Goal: Task Accomplishment & Management: Complete application form

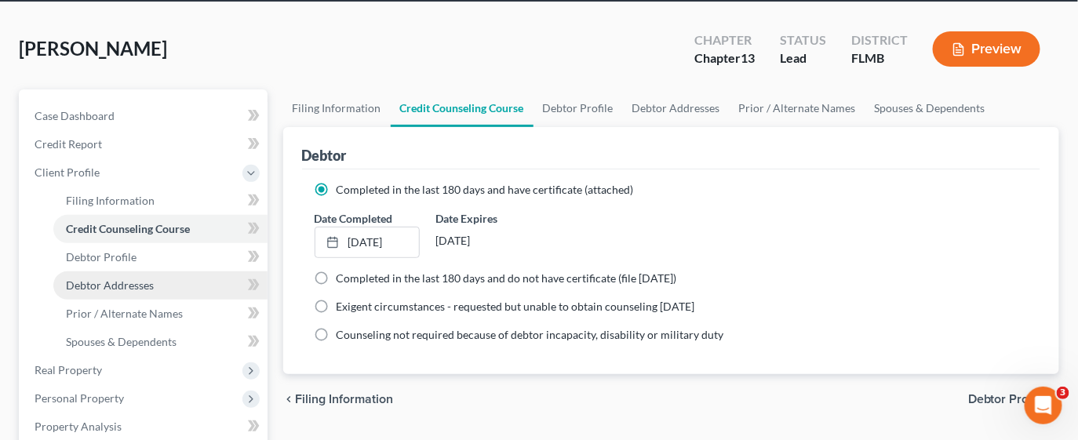
scroll to position [117, 0]
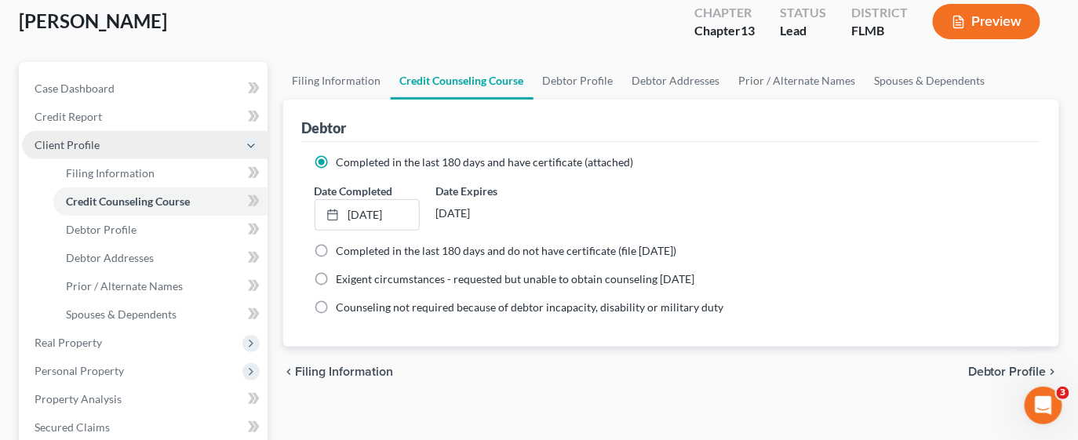
click at [70, 143] on span "Client Profile" at bounding box center [67, 144] width 65 height 13
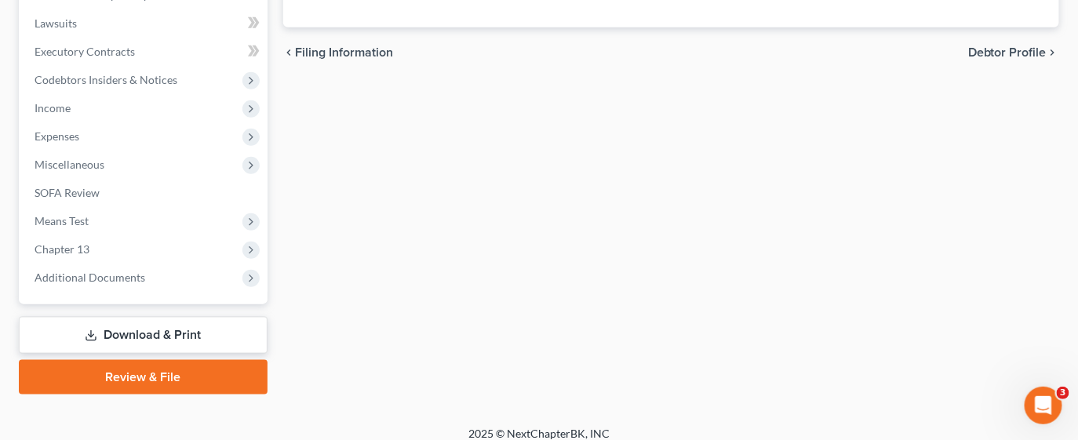
scroll to position [448, 0]
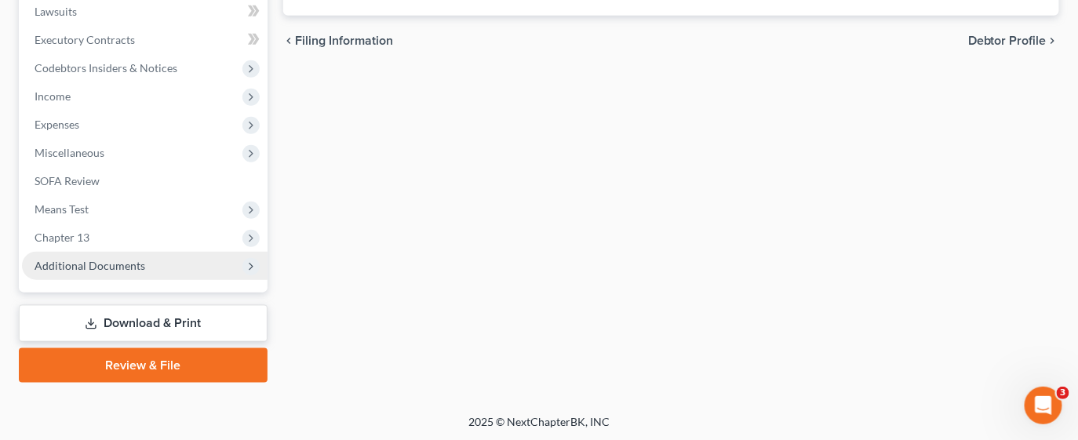
click at [75, 260] on span "Additional Documents" at bounding box center [90, 265] width 111 height 13
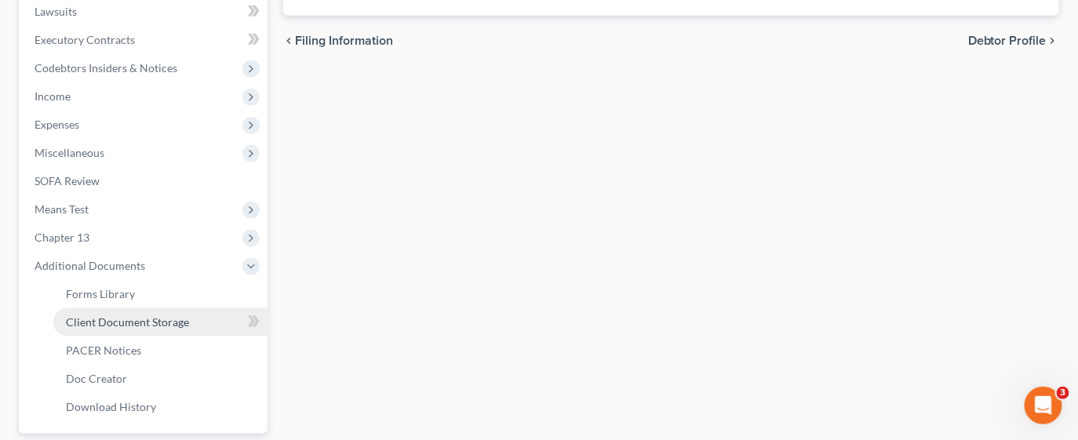
click at [140, 322] on span "Client Document Storage" at bounding box center [127, 321] width 123 height 13
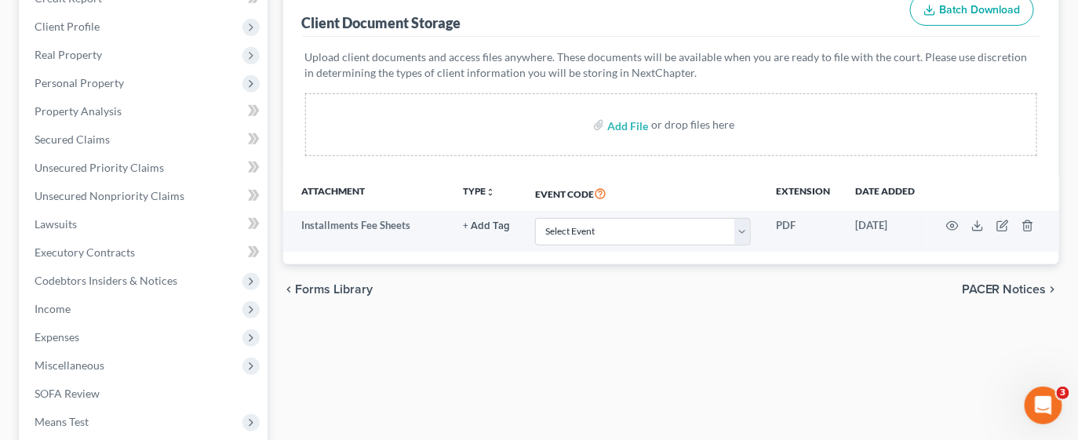
scroll to position [353, 0]
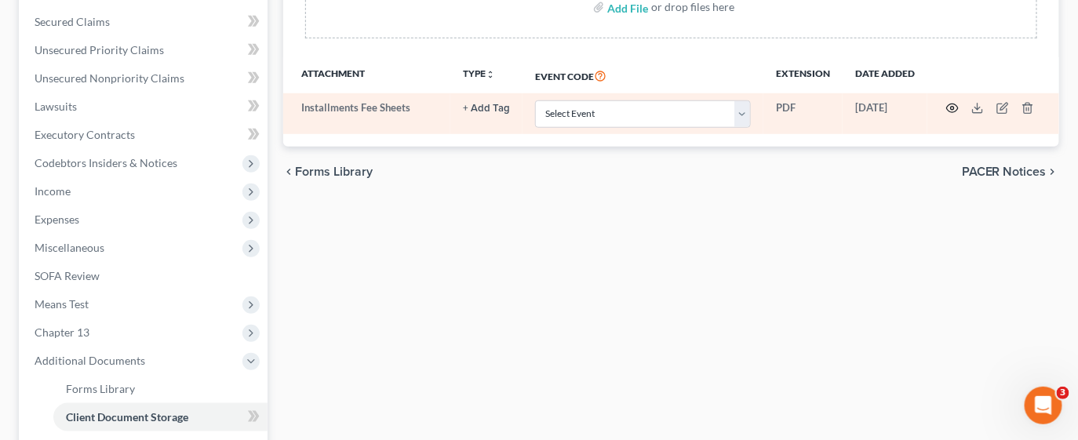
click at [951, 107] on circle "button" at bounding box center [952, 108] width 3 height 3
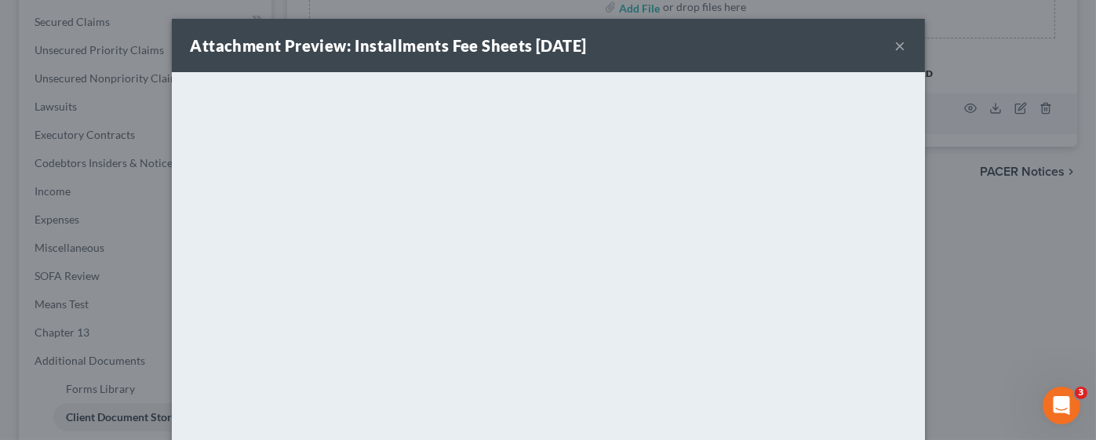
click at [895, 45] on button "×" at bounding box center [900, 45] width 11 height 19
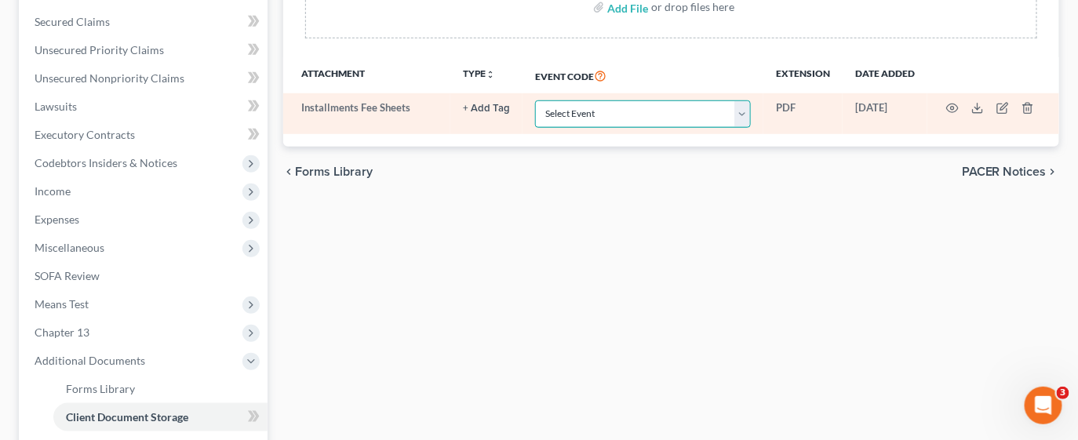
click at [747, 120] on select "Select Event 20 Largest Unsecured Creditors Amended Chapter 13 Plan Amended Cre…" at bounding box center [643, 113] width 216 height 27
select select "4"
click at [535, 100] on select "Select Event 20 Largest Unsecured Creditors Amended Chapter 13 Plan Amended Cre…" at bounding box center [643, 113] width 216 height 27
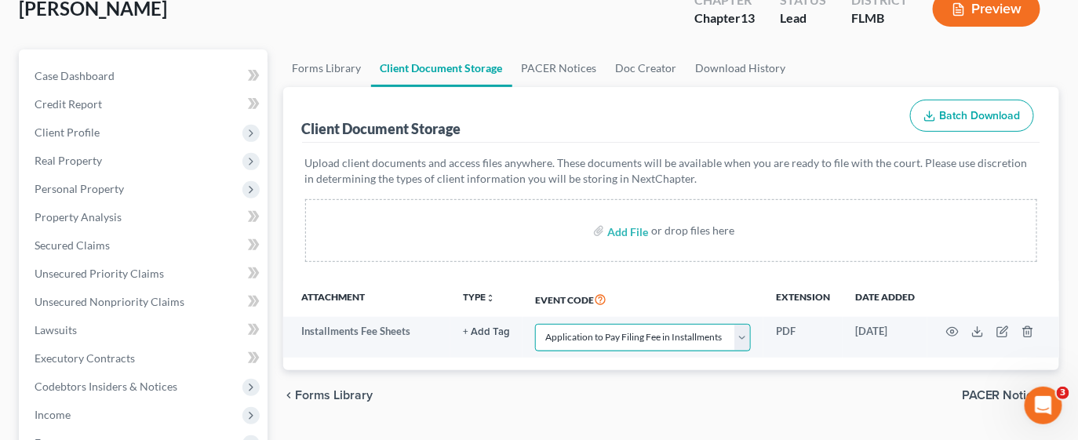
scroll to position [117, 0]
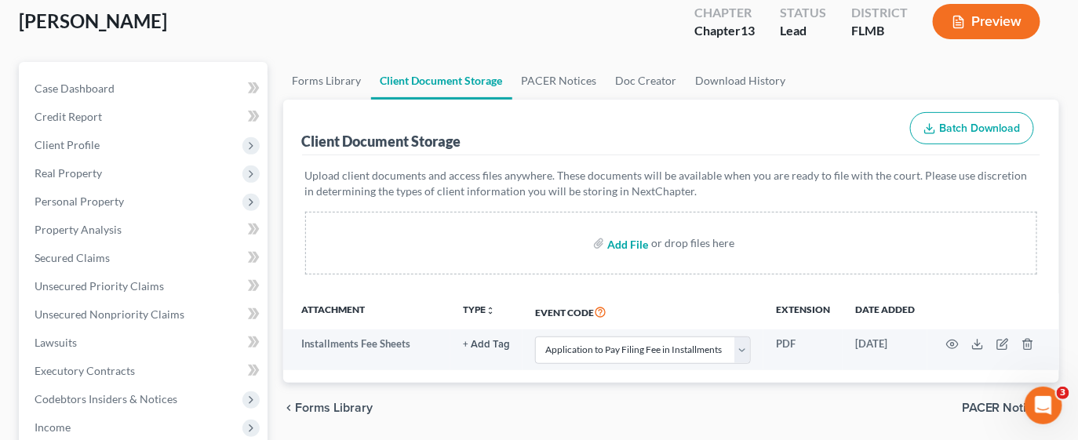
click at [631, 242] on input "file" at bounding box center [626, 243] width 38 height 28
type input "C:\fakepath\CCC.pdf"
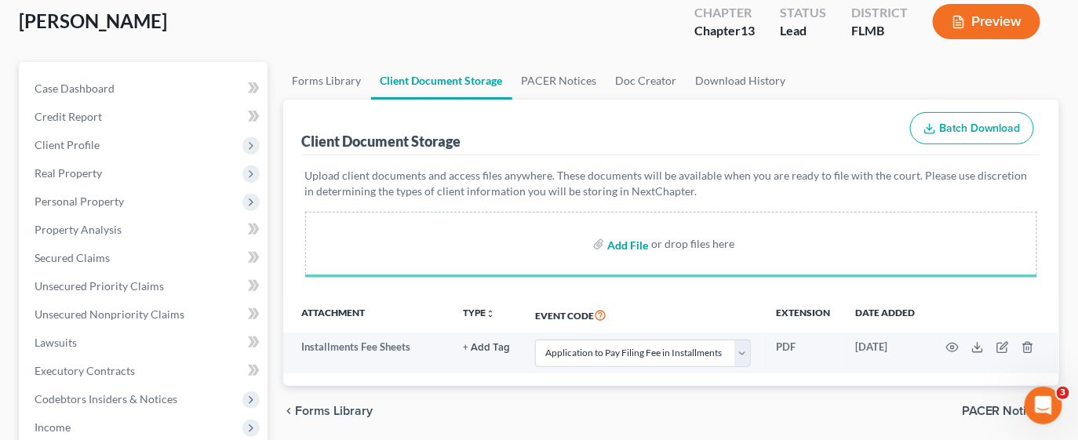
select select "4"
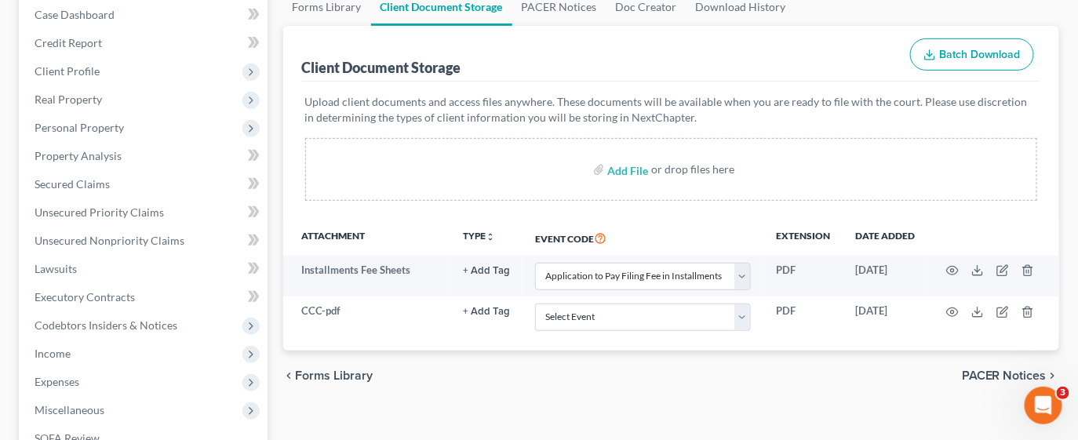
scroll to position [235, 0]
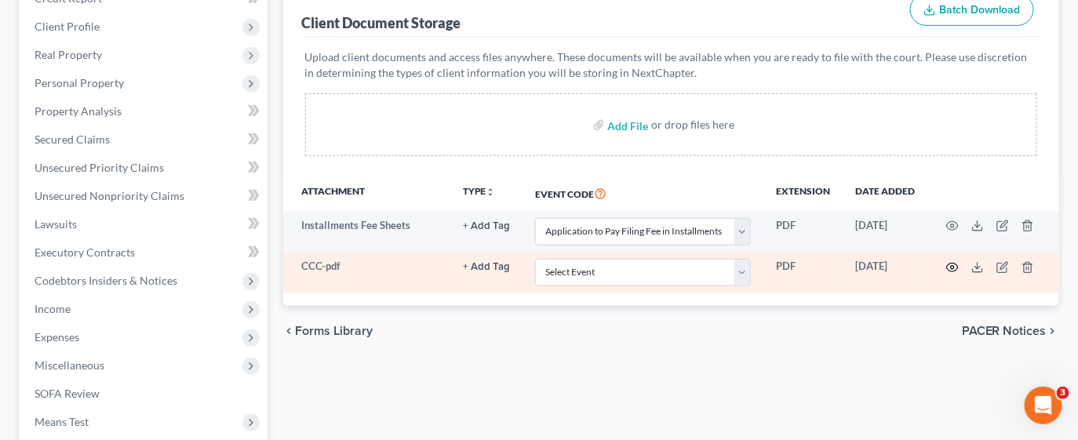
click at [951, 266] on circle "button" at bounding box center [952, 267] width 3 height 3
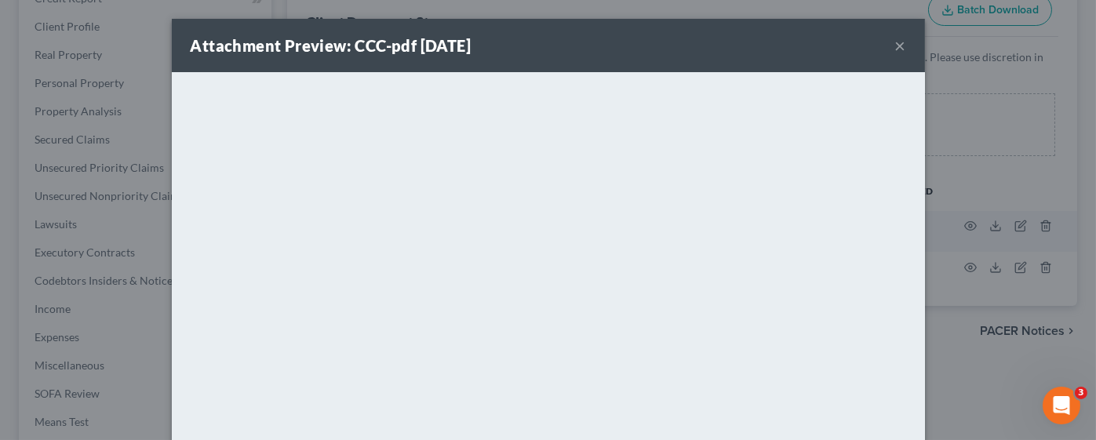
click at [895, 42] on button "×" at bounding box center [900, 45] width 11 height 19
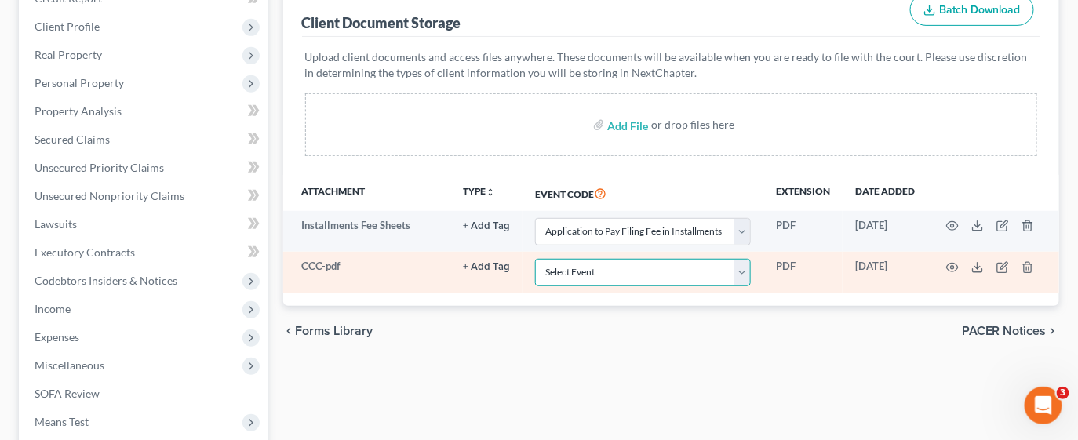
click at [747, 268] on select "Select Event 20 Largest Unsecured Creditors Amended Chapter 13 Plan Amended Cre…" at bounding box center [643, 272] width 216 height 27
select select "9"
click at [535, 259] on select "Select Event 20 Largest Unsecured Creditors Amended Chapter 13 Plan Amended Cre…" at bounding box center [643, 272] width 216 height 27
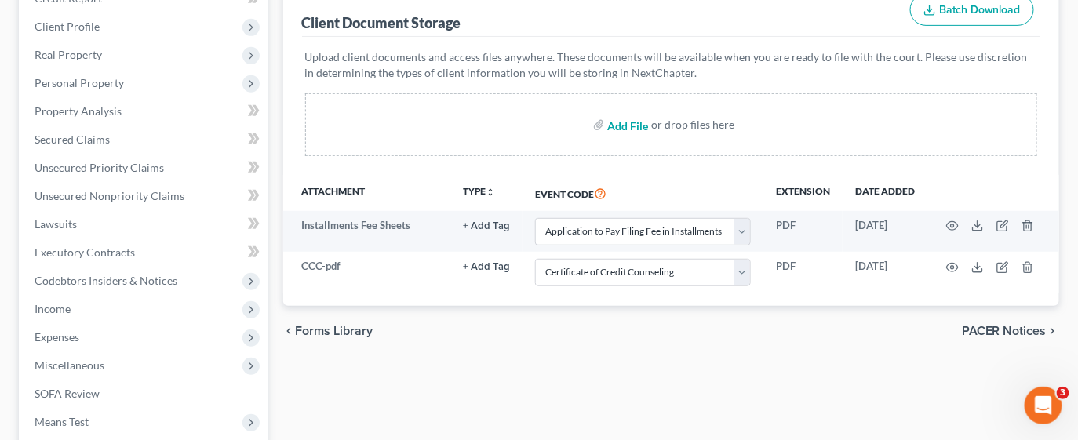
click at [627, 118] on input "file" at bounding box center [626, 125] width 38 height 28
type input "C:\fakepath\PLAN.pdf"
click at [812, 405] on div "Forms Library Client Document Storage PACER Notices Doc Creator Download Histor…" at bounding box center [671, 340] width 792 height 793
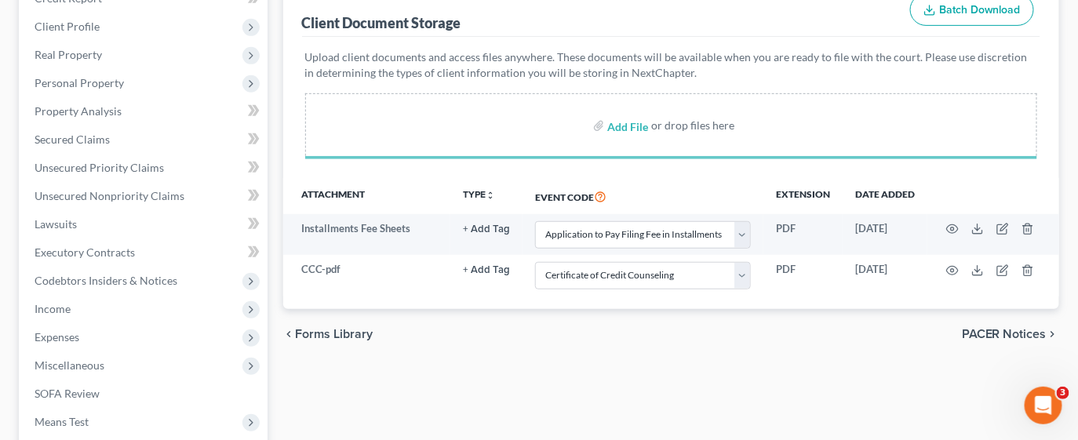
select select "4"
select select "9"
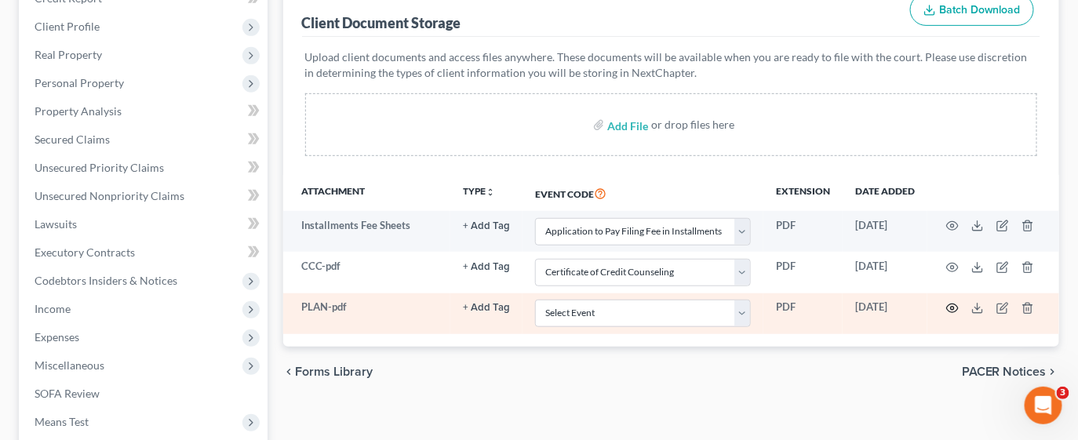
click at [951, 304] on icon "button" at bounding box center [952, 308] width 13 height 13
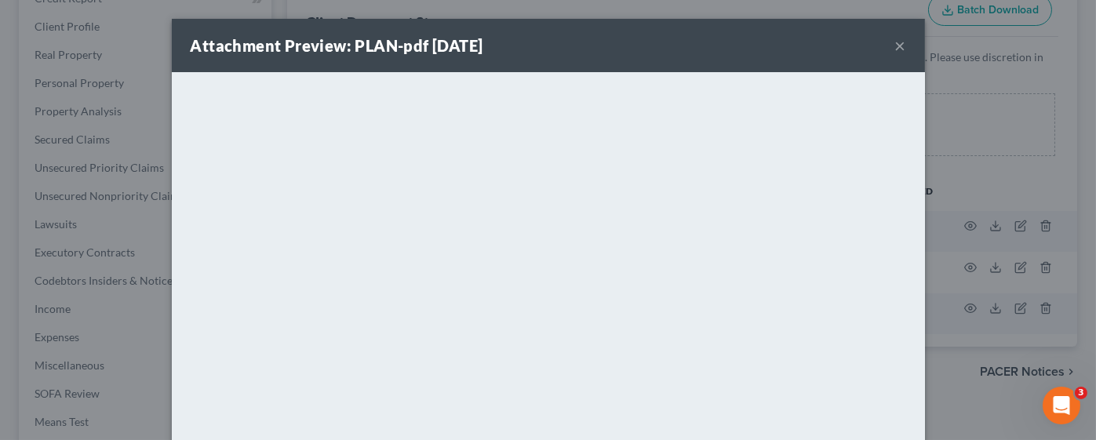
click at [895, 41] on button "×" at bounding box center [900, 45] width 11 height 19
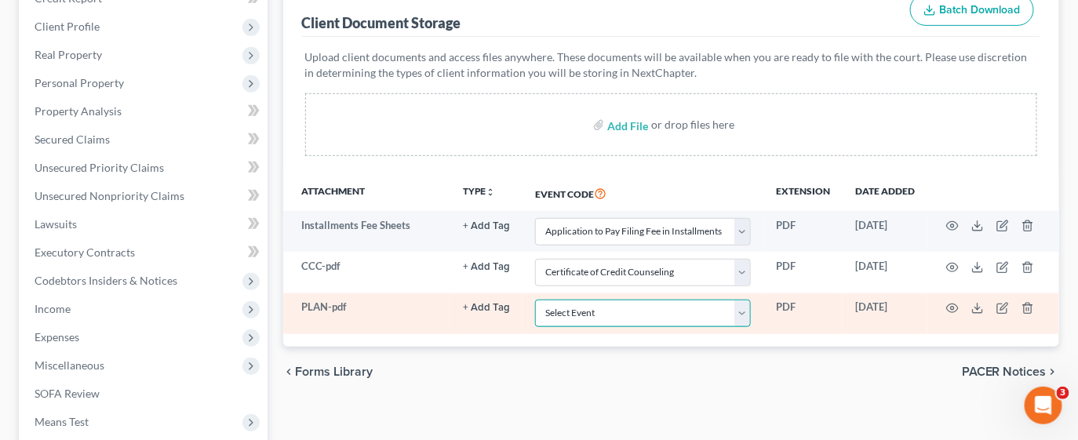
click at [736, 314] on select "Select Event 20 Largest Unsecured Creditors Amended Chapter 13 Plan Amended Cre…" at bounding box center [643, 313] width 216 height 27
select select "12"
click at [535, 300] on select "Select Event 20 Largest Unsecured Creditors Amended Chapter 13 Plan Amended Cre…" at bounding box center [643, 313] width 216 height 27
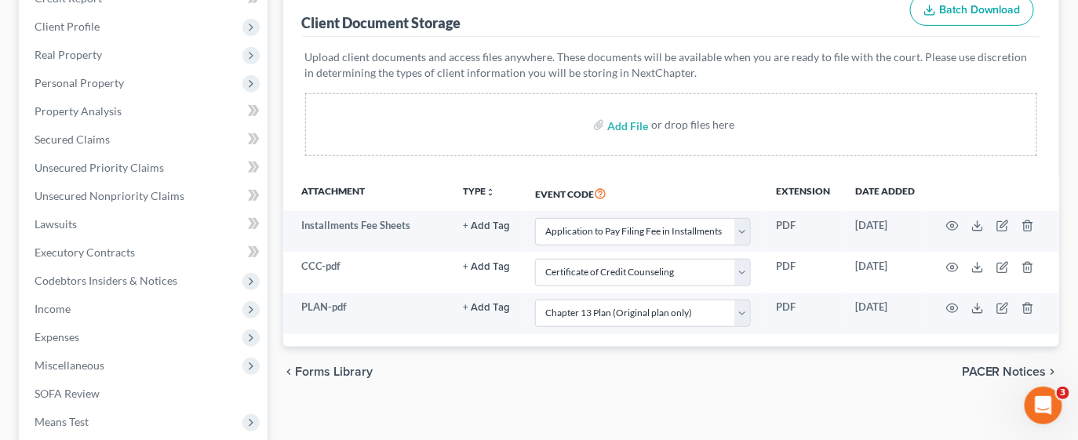
click at [759, 402] on div "Forms Library Client Document Storage PACER Notices Doc Creator Download Histor…" at bounding box center [671, 340] width 792 height 793
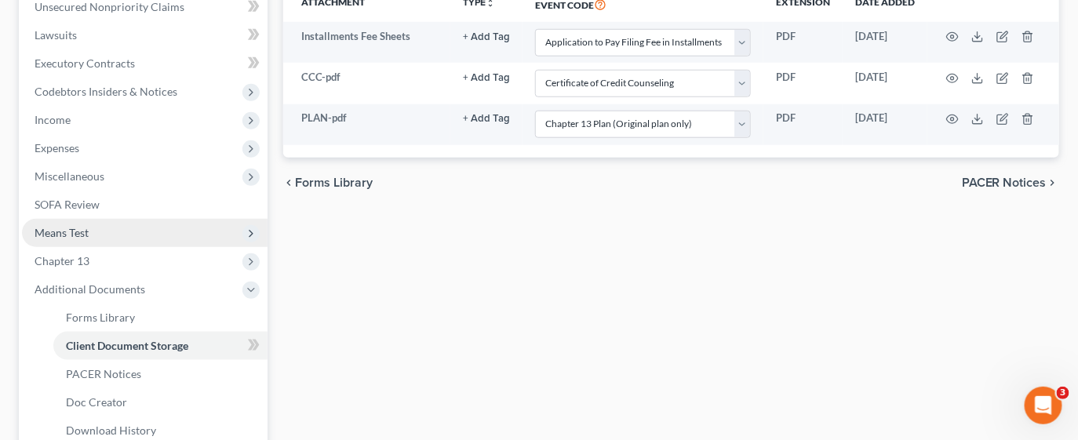
scroll to position [471, 0]
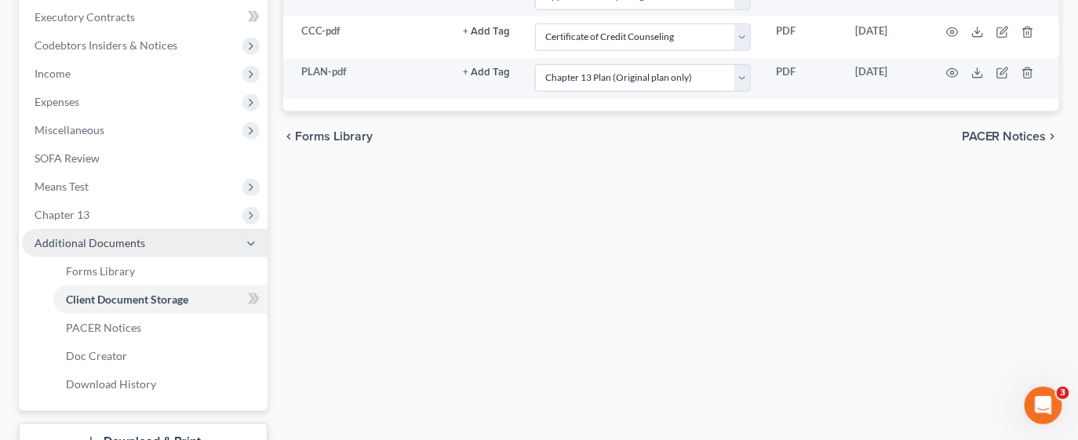
click at [110, 237] on span "Additional Documents" at bounding box center [90, 242] width 111 height 13
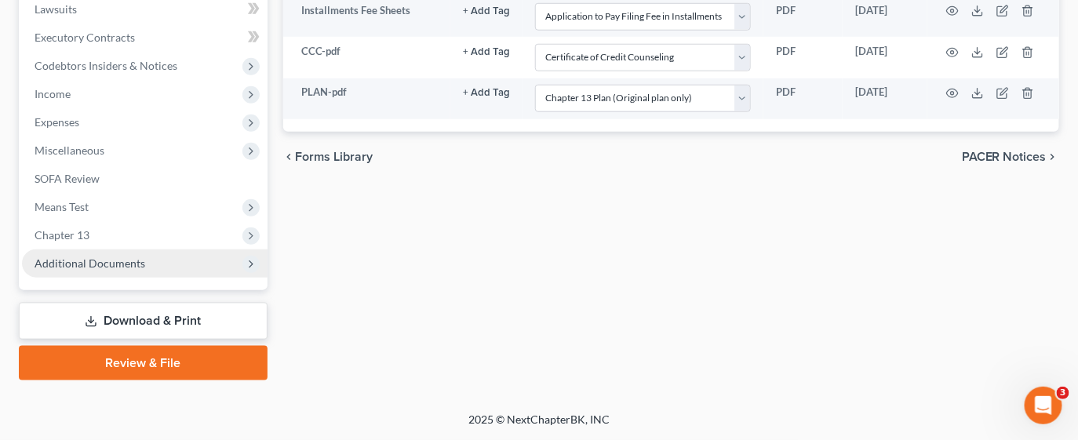
scroll to position [448, 0]
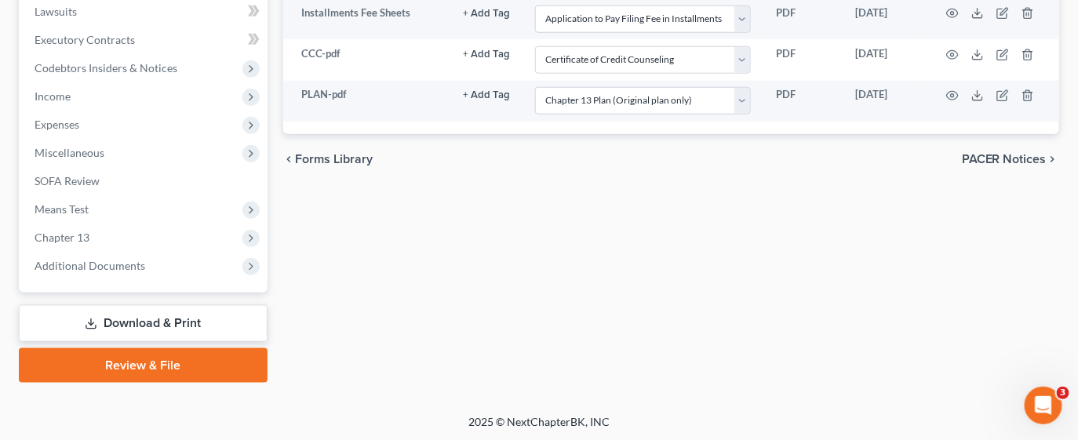
click at [110, 318] on link "Download & Print" at bounding box center [143, 323] width 249 height 37
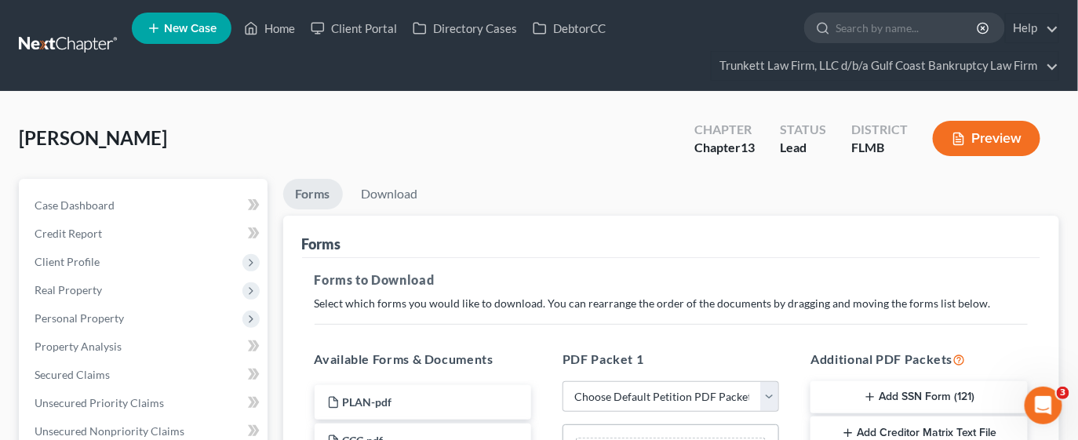
click at [915, 392] on button "Add SSN Form (121)" at bounding box center [918, 397] width 216 height 33
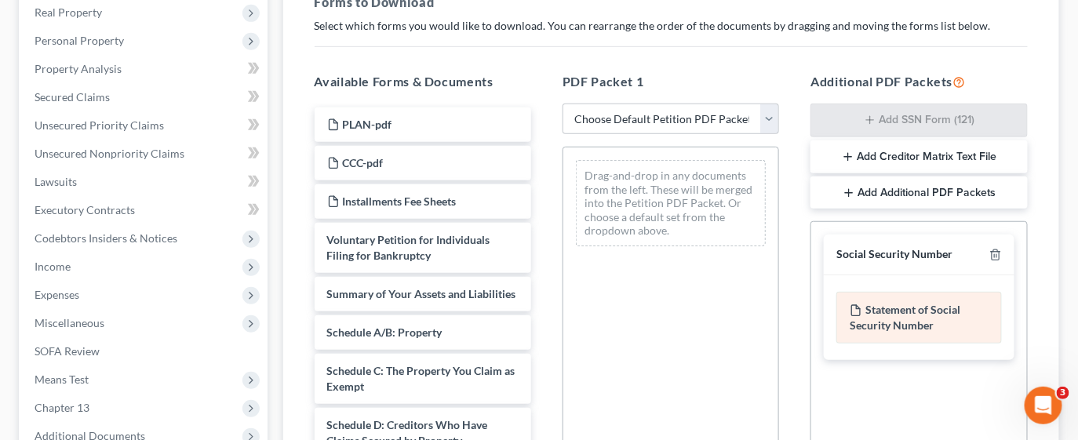
scroll to position [235, 0]
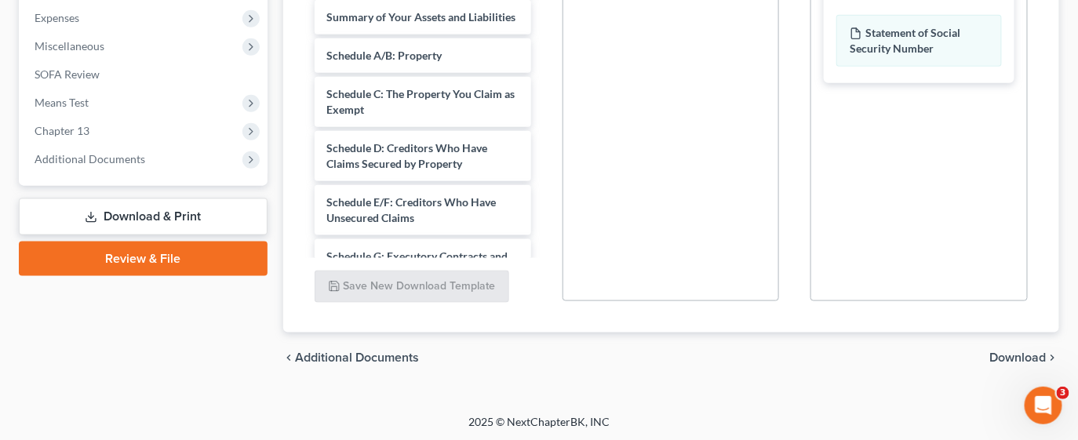
click at [1010, 356] on span "Download" at bounding box center [1018, 357] width 56 height 13
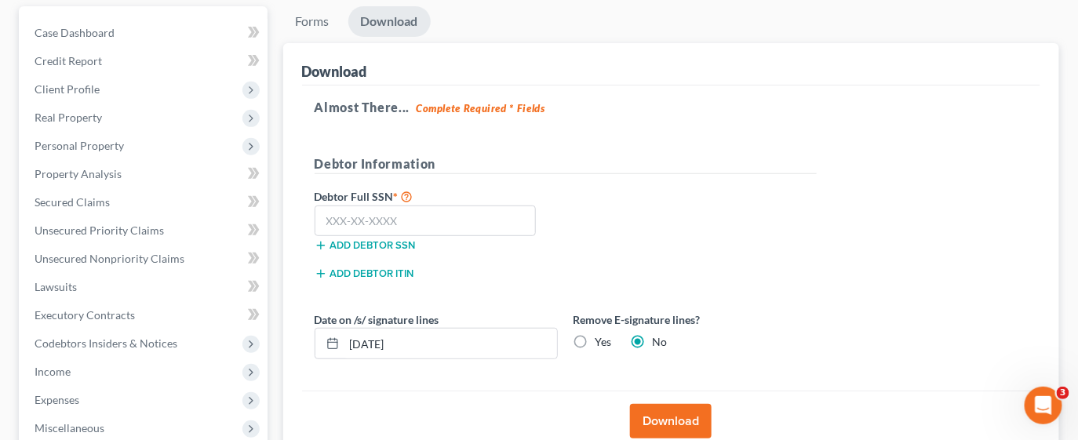
scroll to position [213, 0]
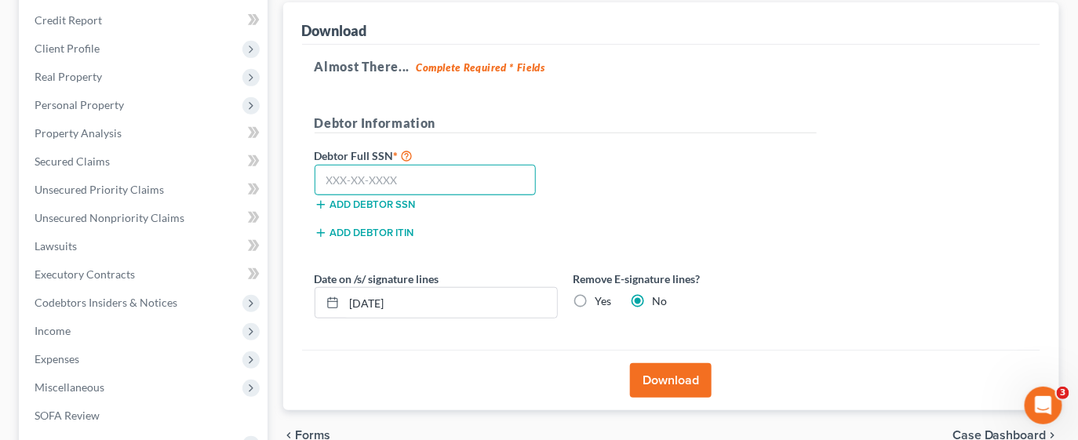
click at [348, 176] on input "text" at bounding box center [425, 180] width 222 height 31
type input "286-40-9312"
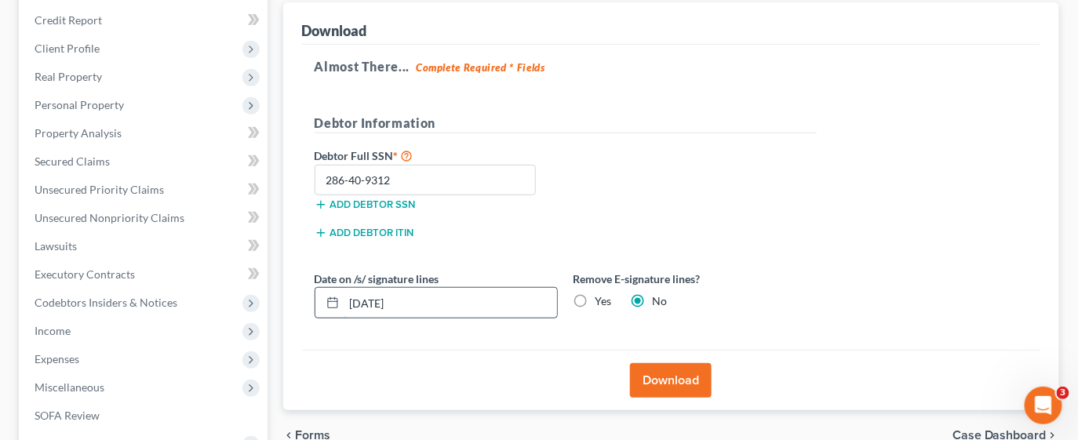
drag, startPoint x: 424, startPoint y: 296, endPoint x: 437, endPoint y: 297, distance: 12.6
click at [427, 296] on input "[DATE]" at bounding box center [450, 303] width 213 height 30
type input "[DATE]"
click at [675, 366] on button "Download" at bounding box center [671, 380] width 82 height 35
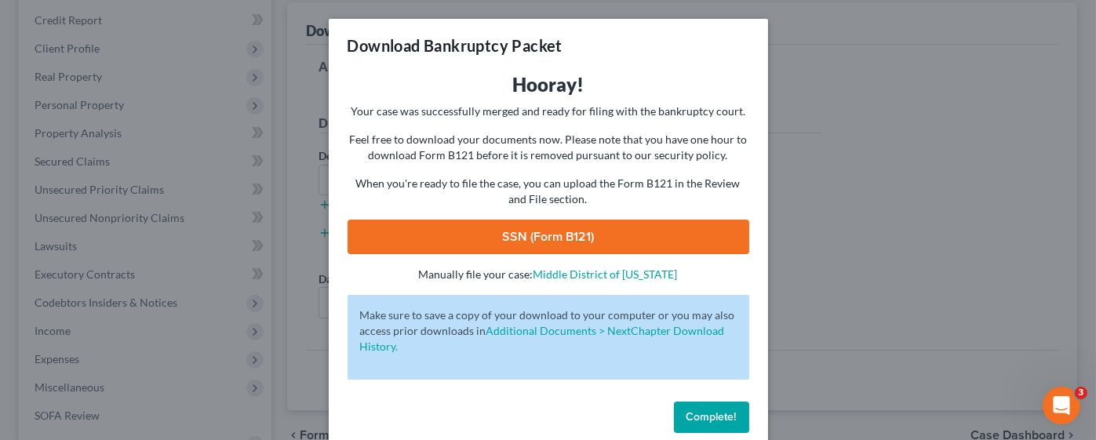
click at [582, 239] on link "SSN (Form B121)" at bounding box center [548, 237] width 402 height 35
click at [686, 410] on button "Complete!" at bounding box center [711, 417] width 75 height 31
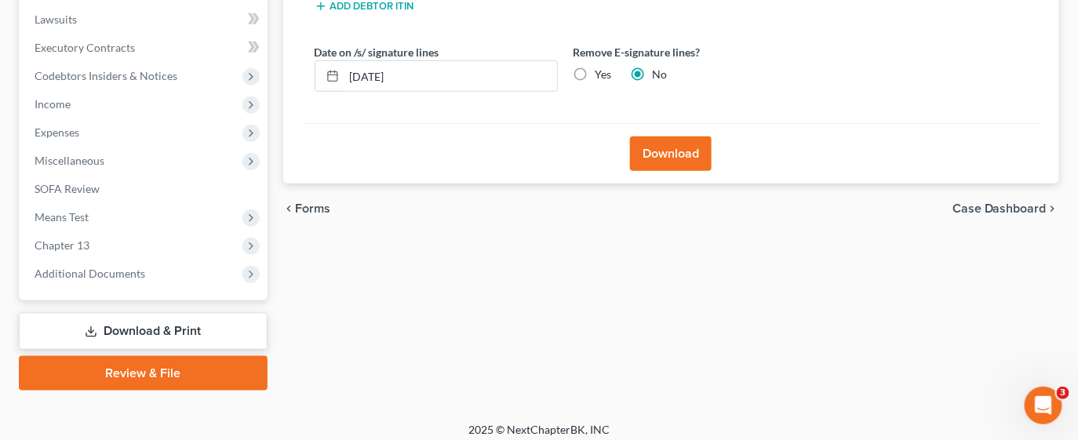
scroll to position [448, 0]
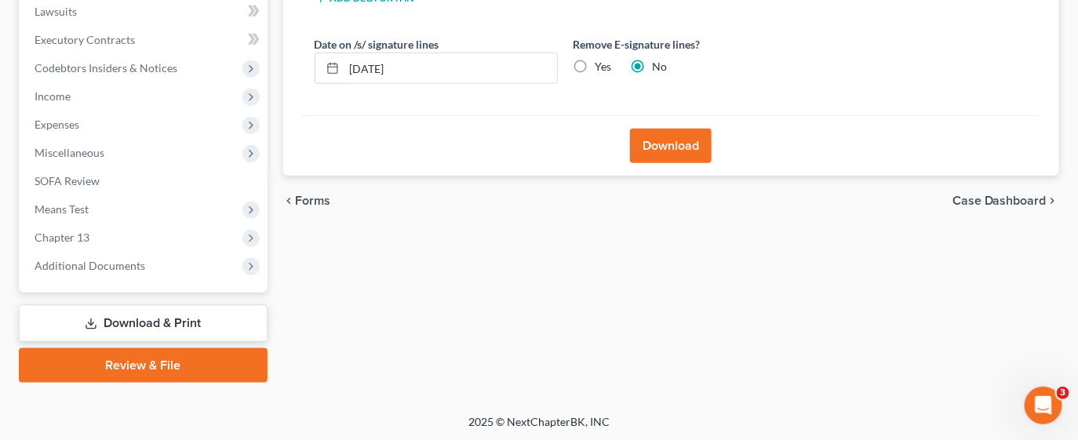
click at [180, 316] on link "Download & Print" at bounding box center [143, 323] width 249 height 37
click at [131, 360] on link "Review & File" at bounding box center [143, 365] width 249 height 35
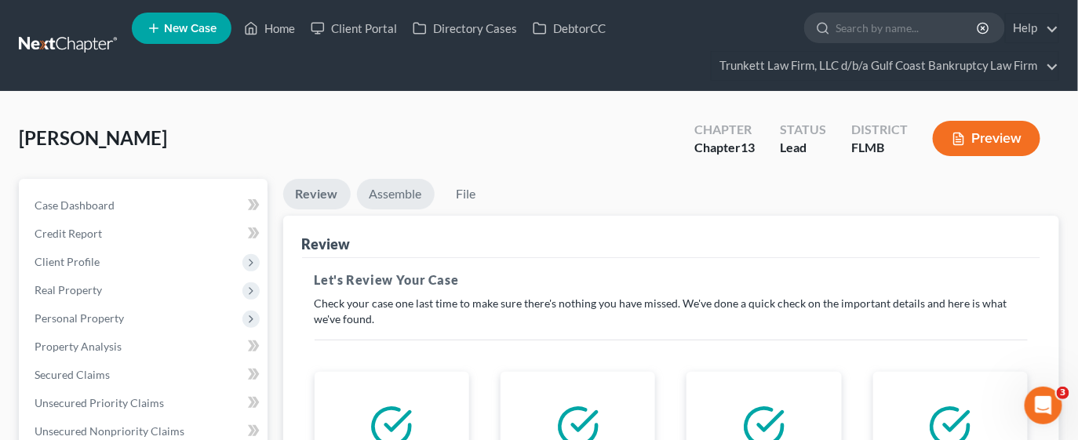
click at [405, 190] on link "Assemble" at bounding box center [396, 194] width 78 height 31
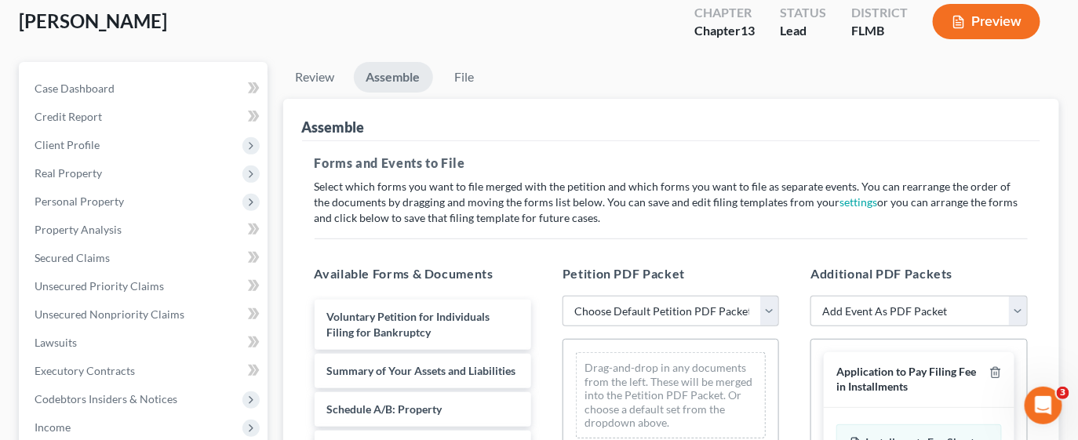
scroll to position [235, 0]
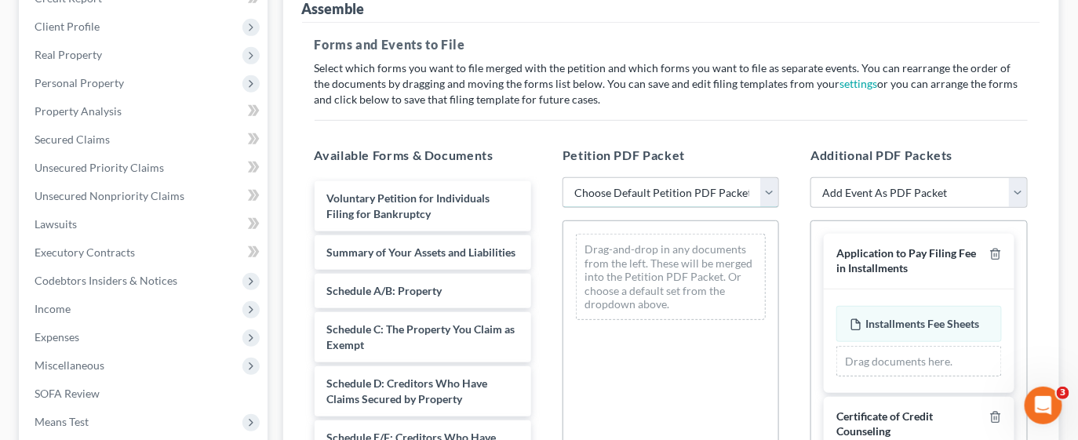
click at [769, 190] on select "Choose Default Petition PDF Packet Complete Bankruptcy Petition (all forms and …" at bounding box center [670, 192] width 216 height 31
select select "0"
click at [562, 177] on select "Choose Default Petition PDF Packet Complete Bankruptcy Petition (all forms and …" at bounding box center [670, 192] width 216 height 31
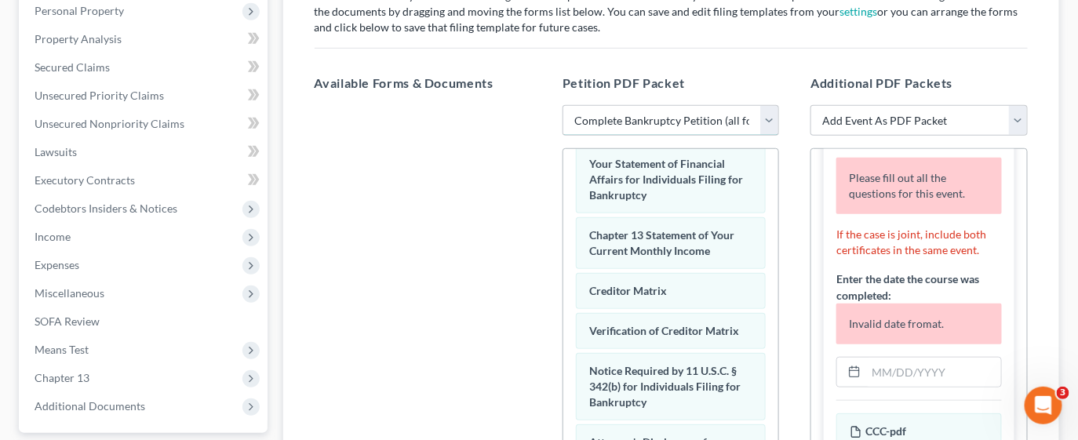
scroll to position [353, 0]
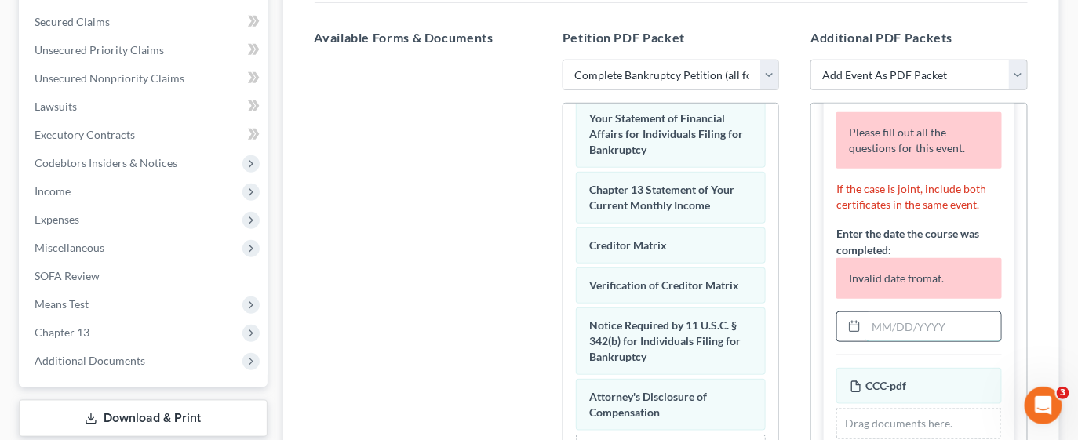
click at [885, 342] on input "text" at bounding box center [933, 327] width 134 height 30
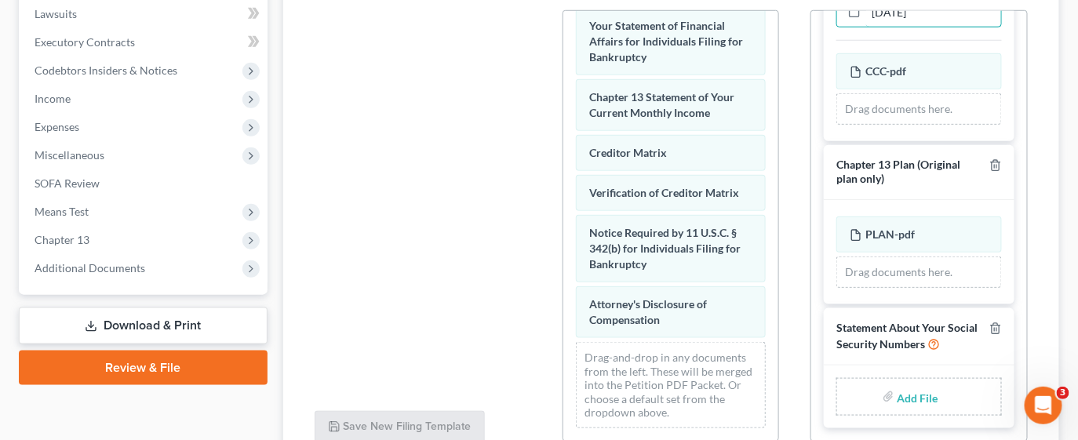
scroll to position [471, 0]
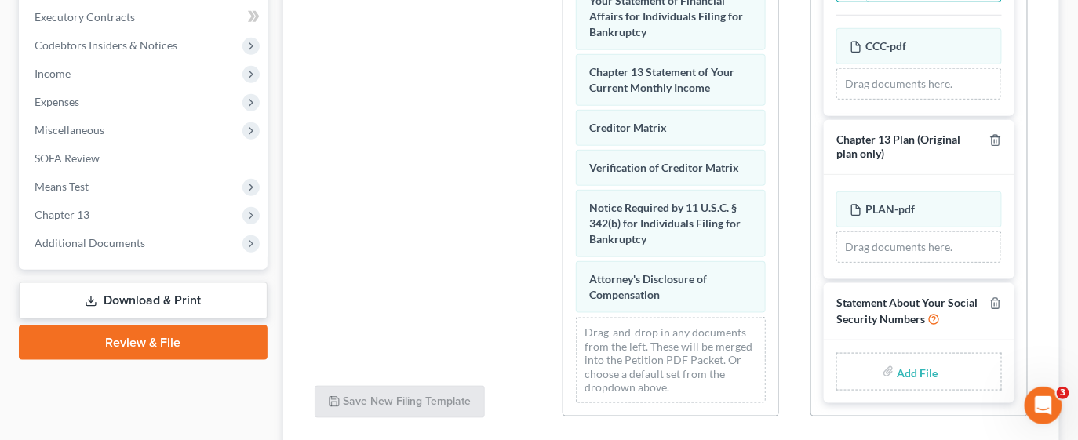
type input "[DATE]"
click at [897, 369] on input "file" at bounding box center [916, 372] width 38 height 28
type input "C:\fakepath\STATEMENT OF SOCIAL SECURITY.pdf"
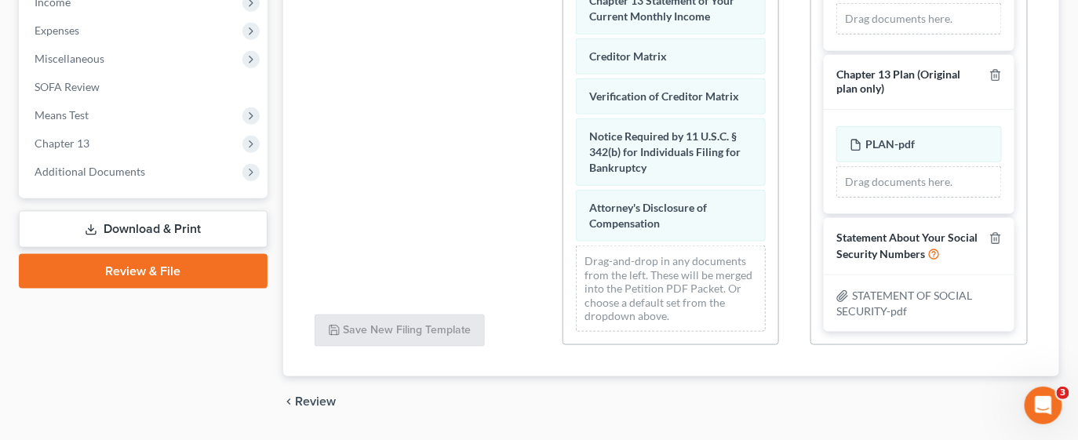
scroll to position [586, 0]
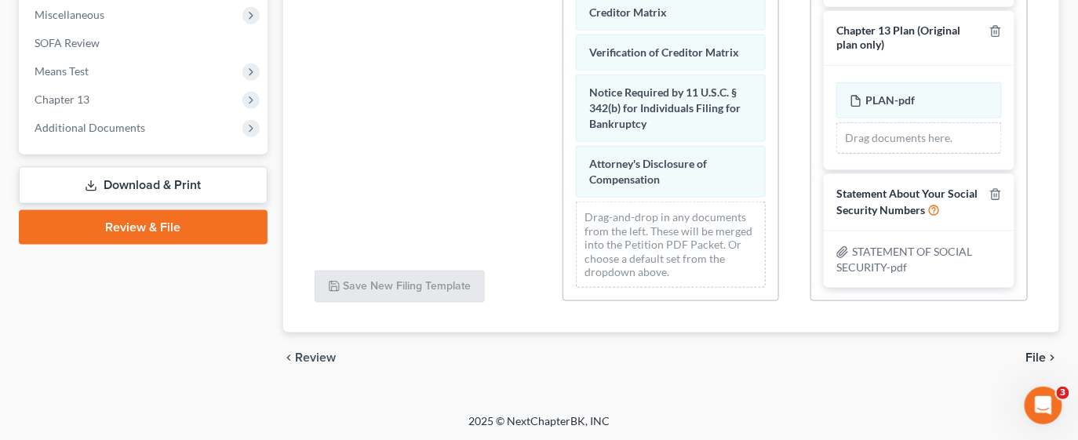
click at [1035, 358] on span "File" at bounding box center [1036, 357] width 20 height 13
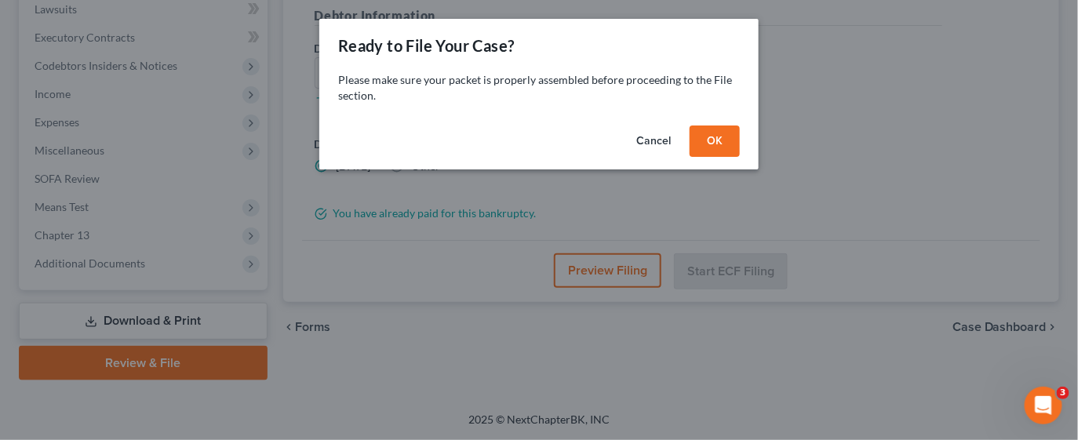
scroll to position [448, 0]
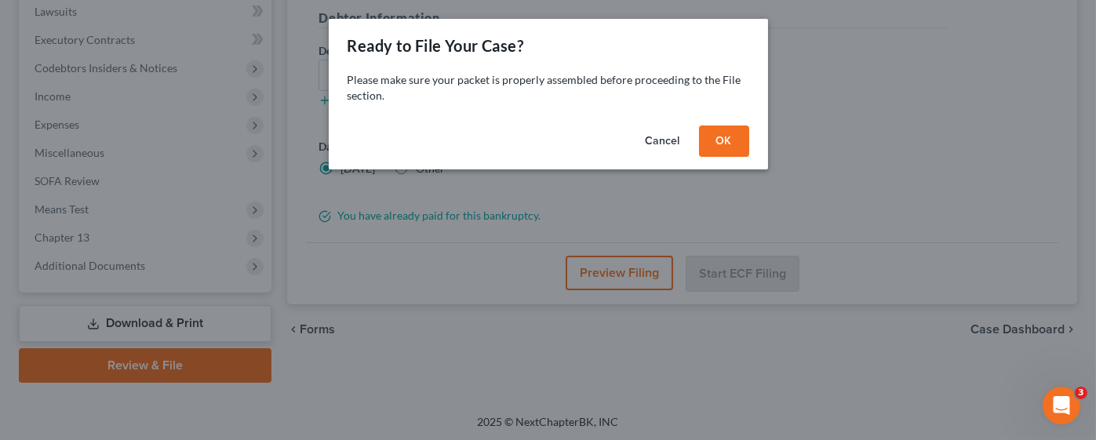
click at [714, 147] on button "OK" at bounding box center [724, 140] width 50 height 31
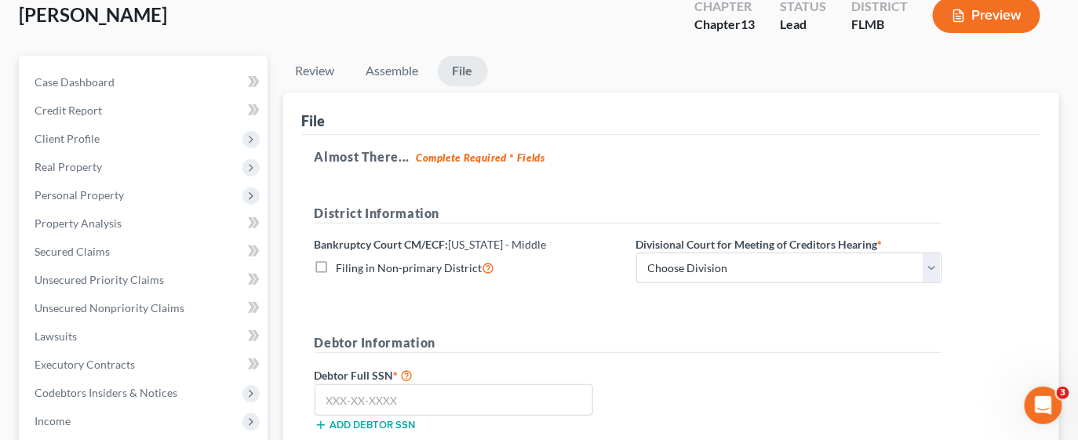
scroll to position [95, 0]
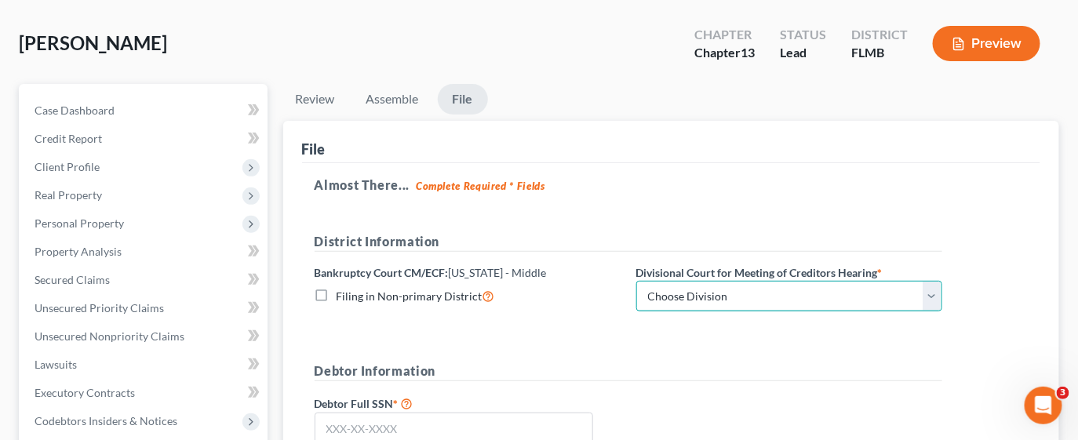
click at [711, 293] on select "Choose Division [GEOGRAPHIC_DATA][PERSON_NAME] [GEOGRAPHIC_DATA] [GEOGRAPHIC_DA…" at bounding box center [789, 296] width 306 height 31
select select "0"
click at [636, 281] on select "Choose Division [GEOGRAPHIC_DATA][PERSON_NAME] [GEOGRAPHIC_DATA] [GEOGRAPHIC_DA…" at bounding box center [789, 296] width 306 height 31
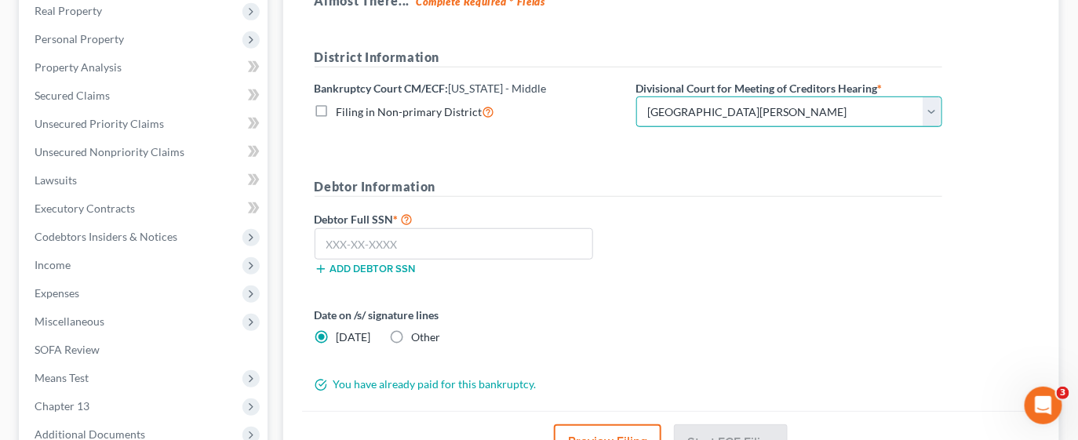
scroll to position [330, 0]
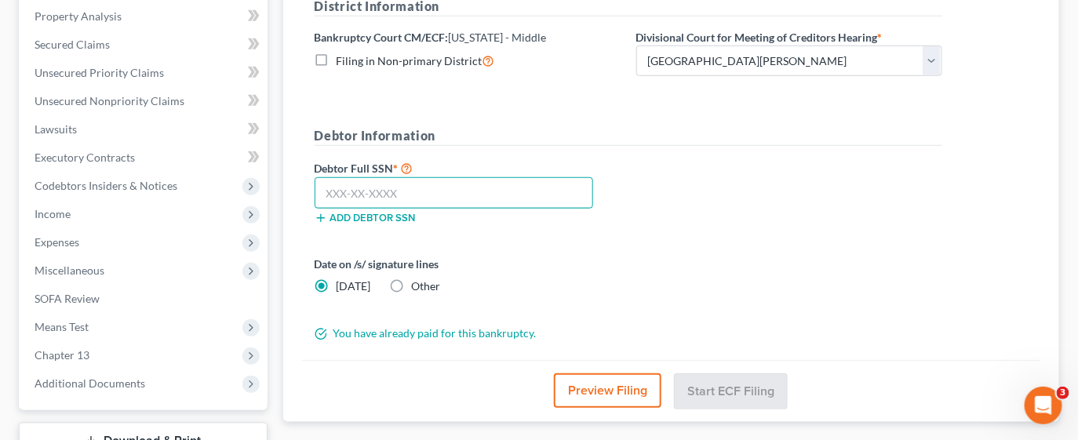
click at [394, 187] on input "text" at bounding box center [453, 192] width 279 height 31
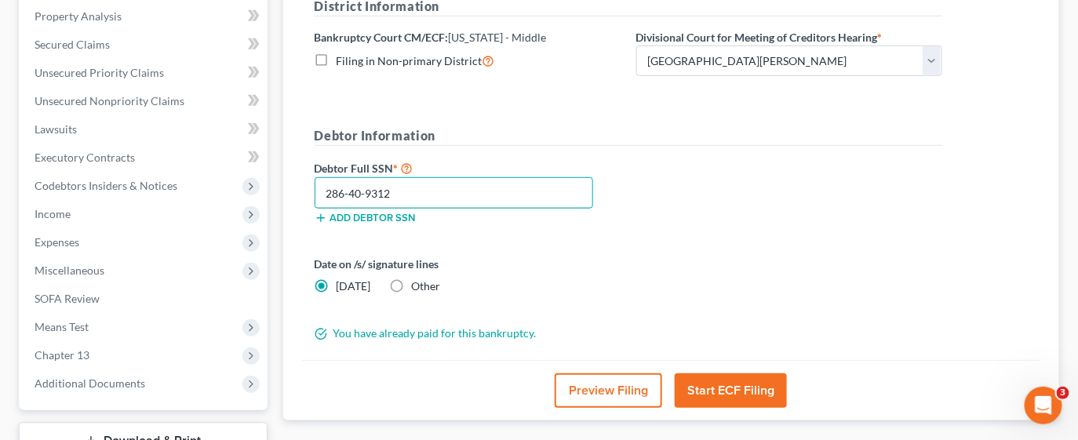
type input "286-40-9312"
drag, startPoint x: 393, startPoint y: 284, endPoint x: 409, endPoint y: 290, distance: 16.9
click at [412, 284] on label "Other" at bounding box center [426, 286] width 29 height 16
click at [418, 284] on input "Other" at bounding box center [423, 283] width 10 height 10
radio input "true"
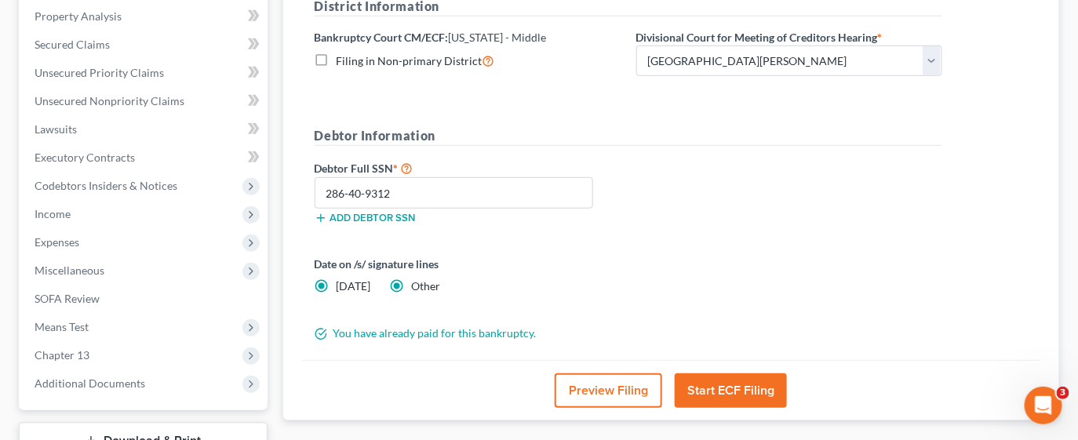
radio input "false"
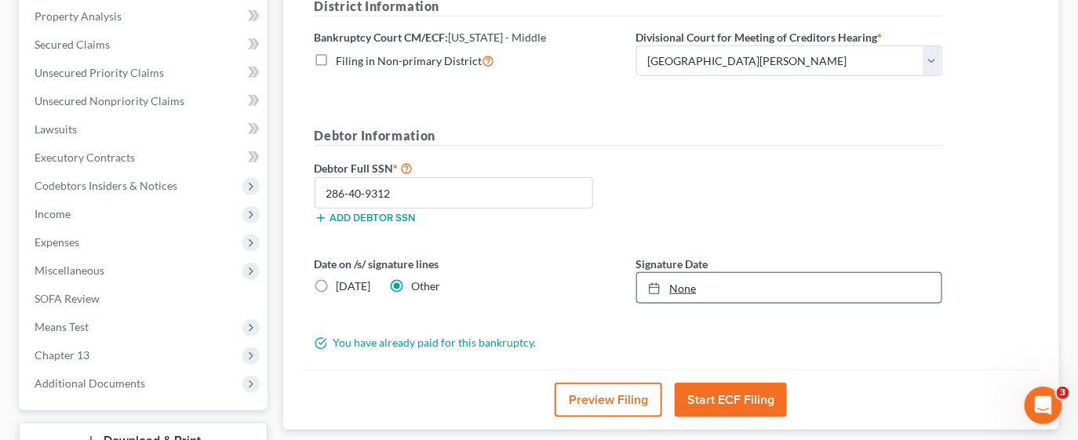
type input "[DATE]"
click at [713, 281] on link "[DATE]" at bounding box center [789, 288] width 304 height 30
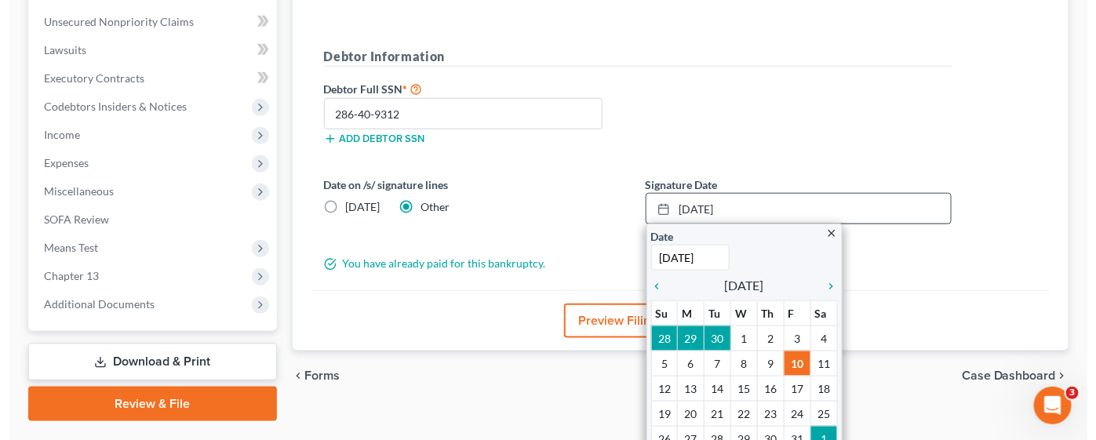
scroll to position [448, 0]
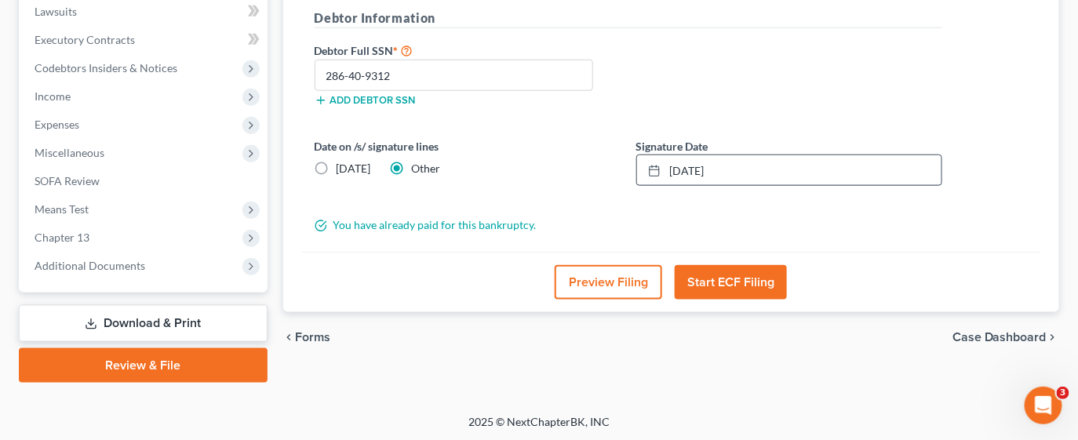
click at [592, 277] on button "Preview Filing" at bounding box center [607, 282] width 107 height 35
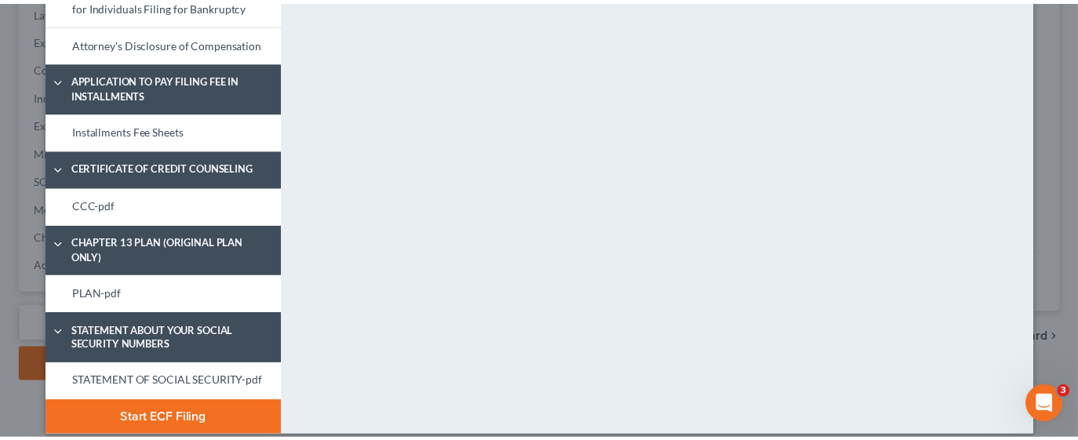
scroll to position [0, 0]
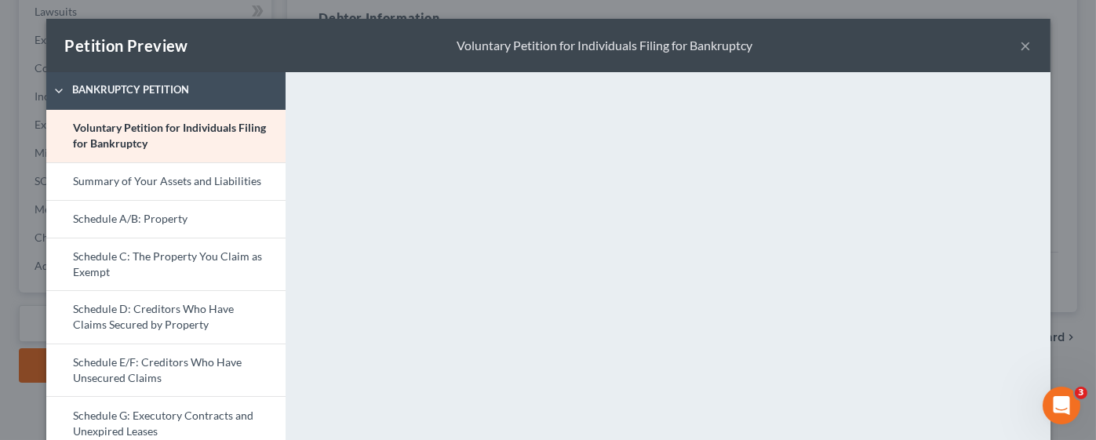
click at [1020, 44] on button "×" at bounding box center [1025, 45] width 11 height 19
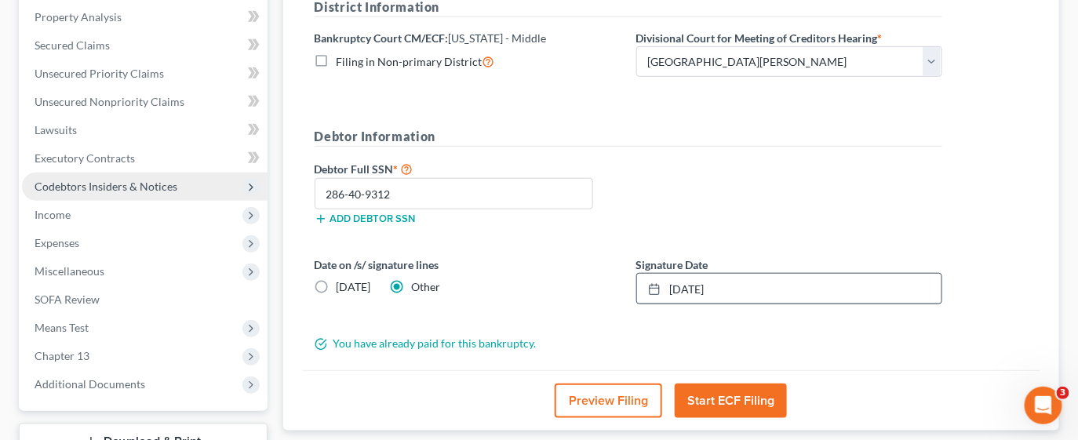
scroll to position [213, 0]
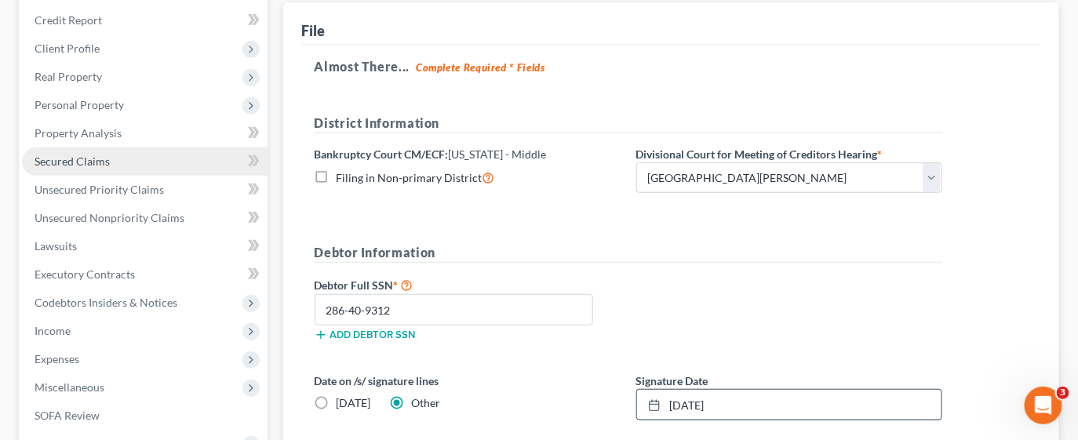
click at [123, 162] on link "Secured Claims" at bounding box center [144, 161] width 245 height 28
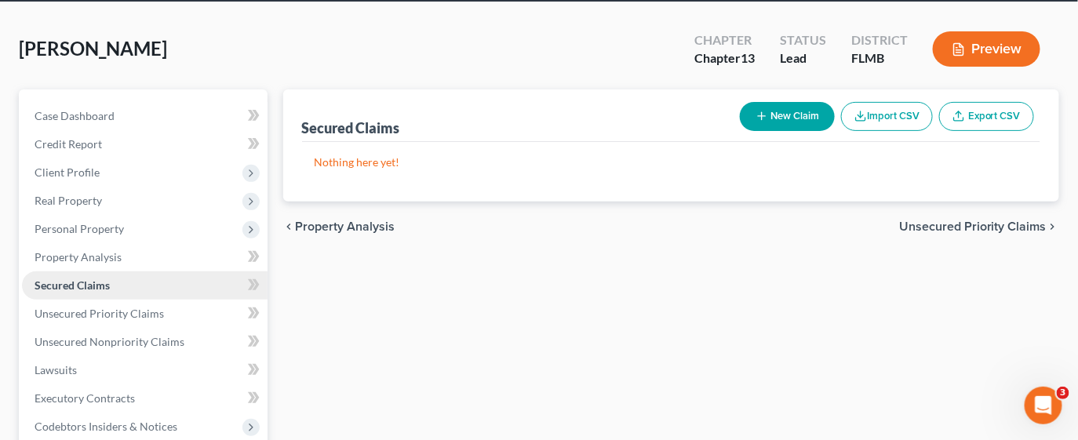
scroll to position [235, 0]
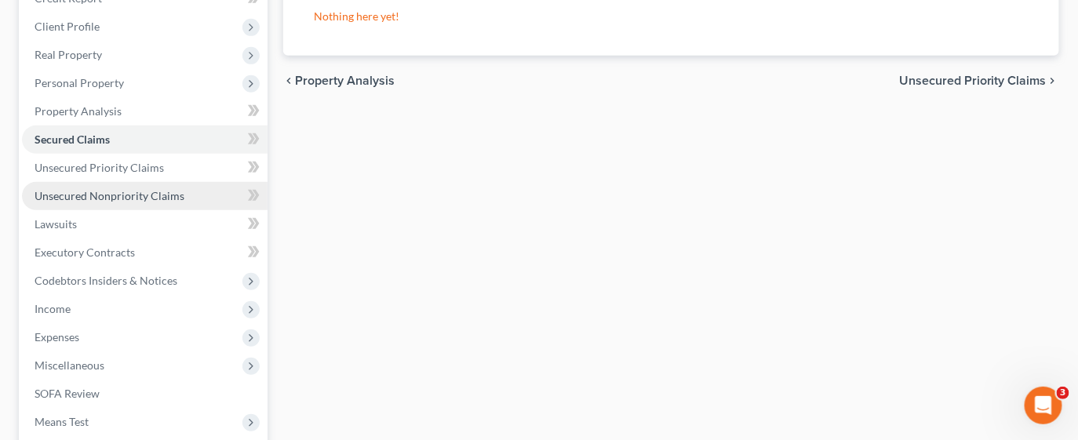
click at [77, 190] on span "Unsecured Nonpriority Claims" at bounding box center [110, 195] width 150 height 13
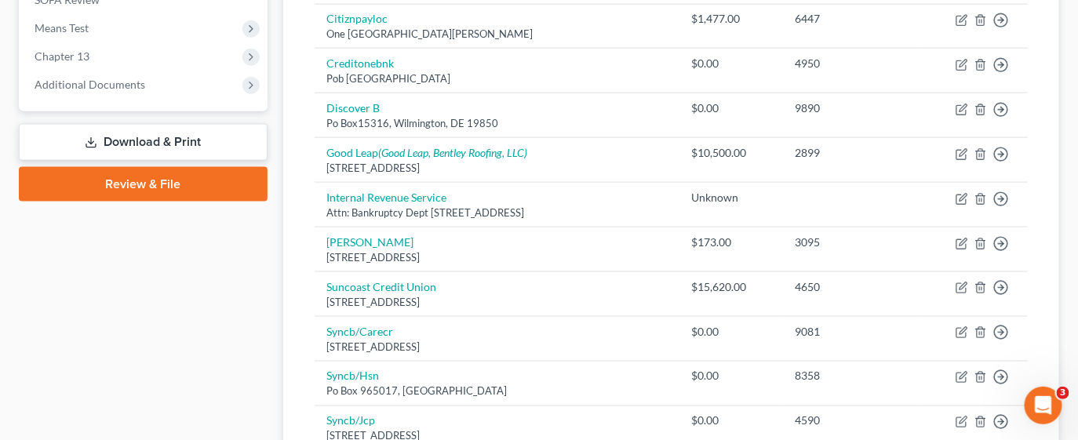
scroll to position [628, 0]
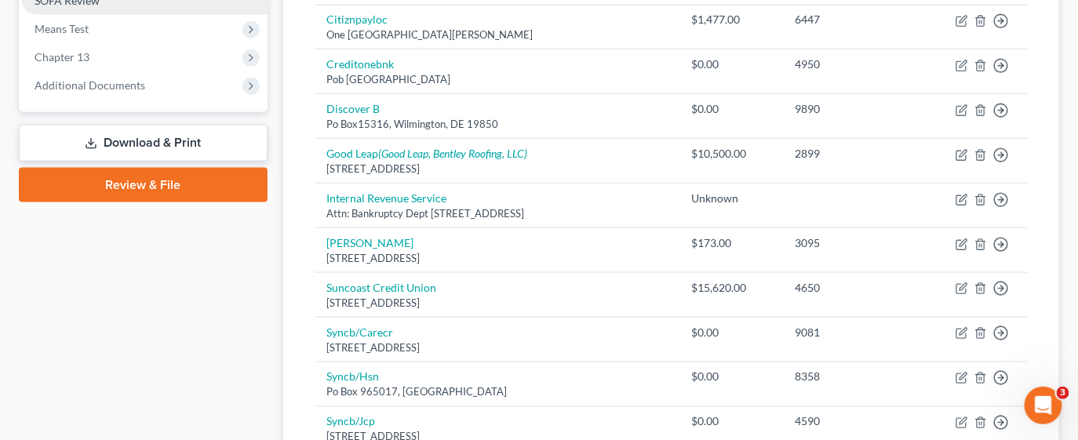
click at [145, 184] on link "Review & File" at bounding box center [143, 185] width 249 height 35
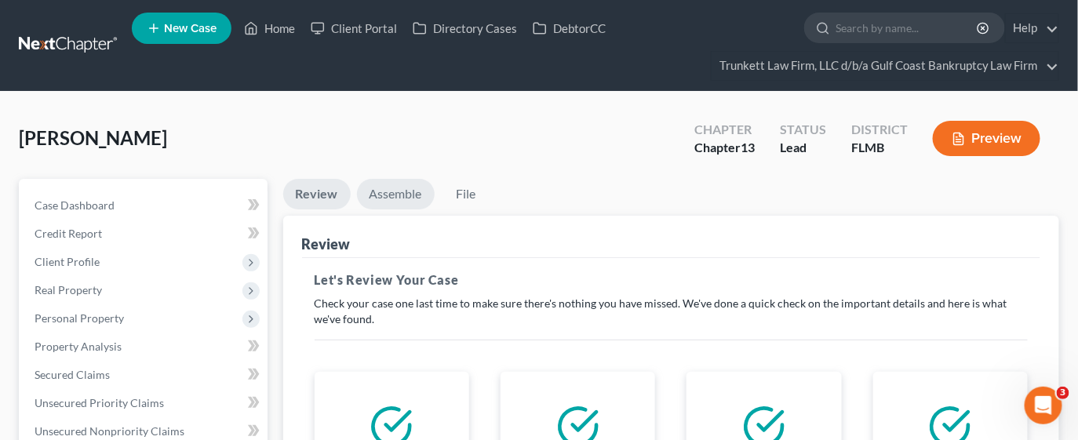
click at [389, 202] on link "Assemble" at bounding box center [396, 194] width 78 height 31
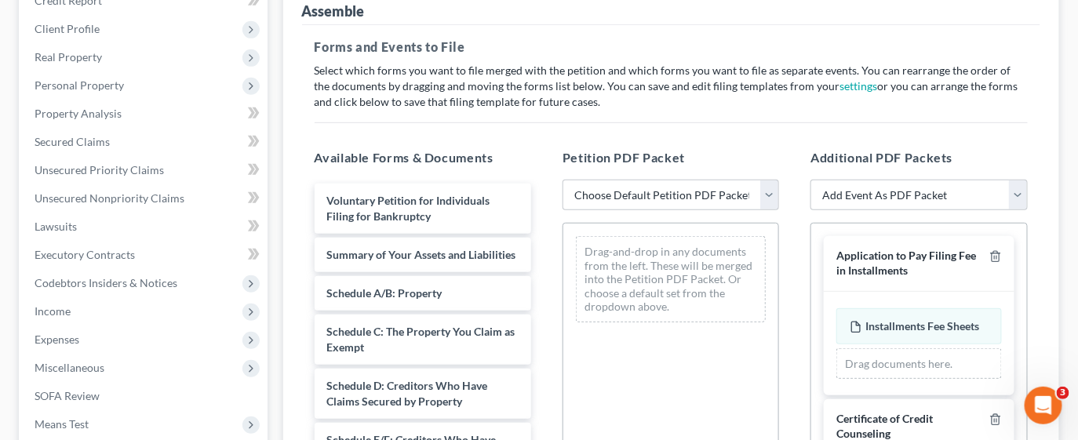
scroll to position [235, 0]
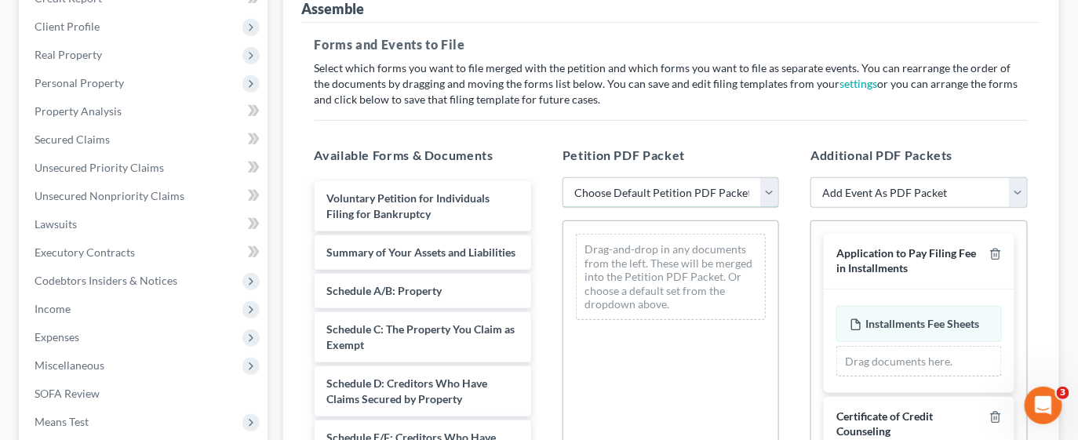
click at [767, 189] on select "Choose Default Petition PDF Packet Complete Bankruptcy Petition (all forms and …" at bounding box center [670, 192] width 216 height 31
select select "0"
click at [562, 177] on select "Choose Default Petition PDF Packet Complete Bankruptcy Petition (all forms and …" at bounding box center [670, 192] width 216 height 31
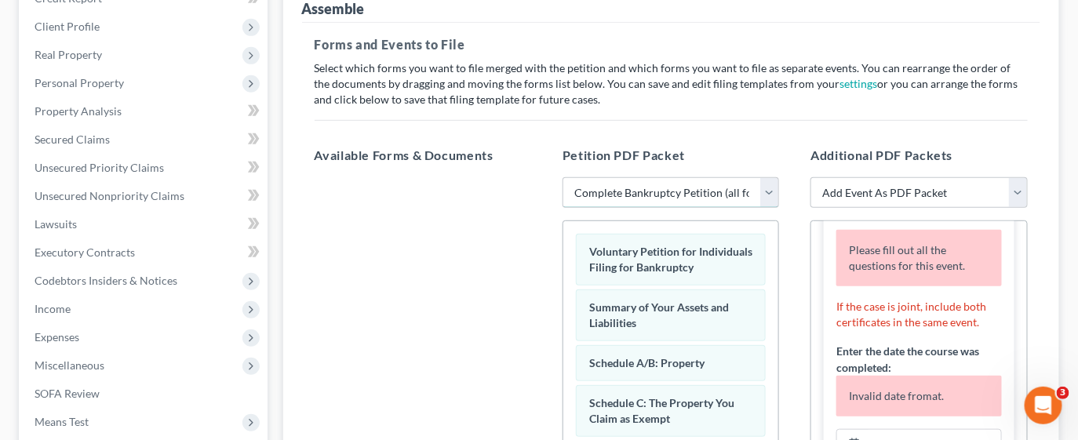
scroll to position [353, 0]
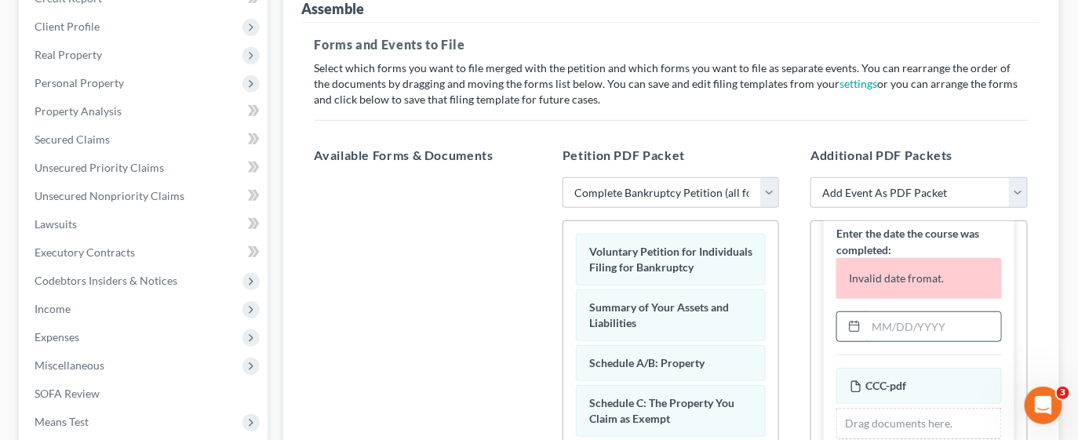
click at [893, 340] on input "text" at bounding box center [933, 327] width 134 height 30
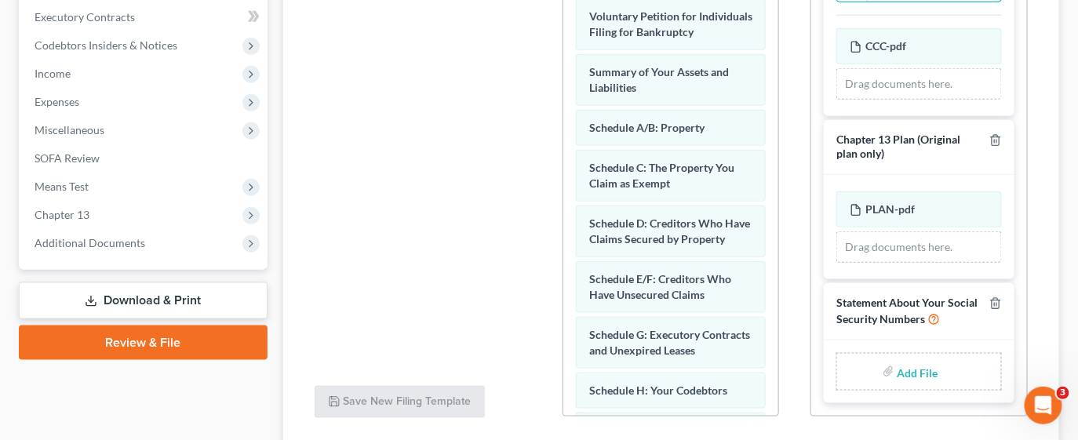
scroll to position [360, 0]
type input "[DATE]"
click at [907, 371] on input "file" at bounding box center [916, 372] width 38 height 28
type input "C:\fakepath\STATEMENT OF SOCIAL SECURITY.pdf"
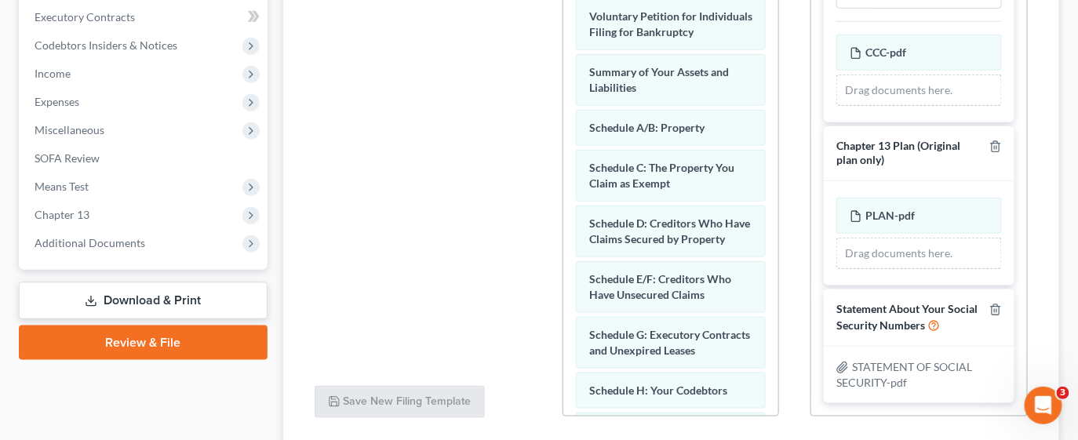
scroll to position [586, 0]
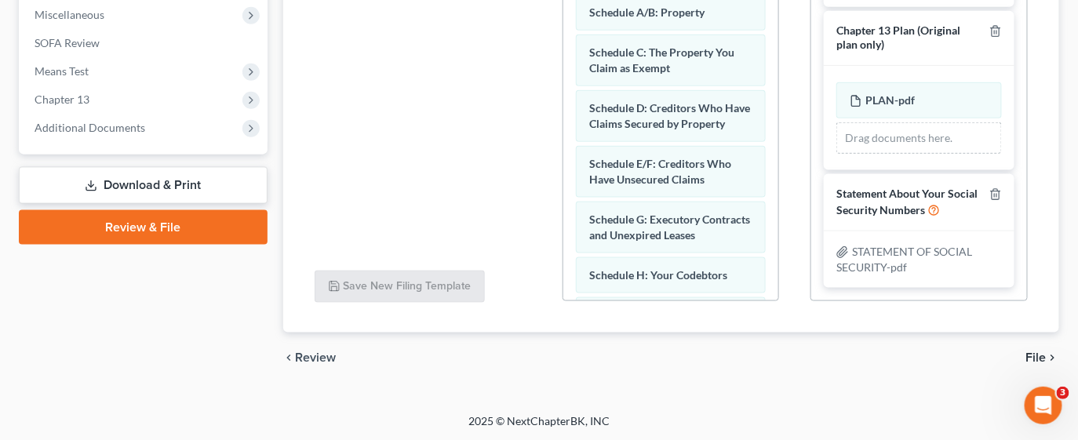
click at [1038, 354] on span "File" at bounding box center [1036, 357] width 20 height 13
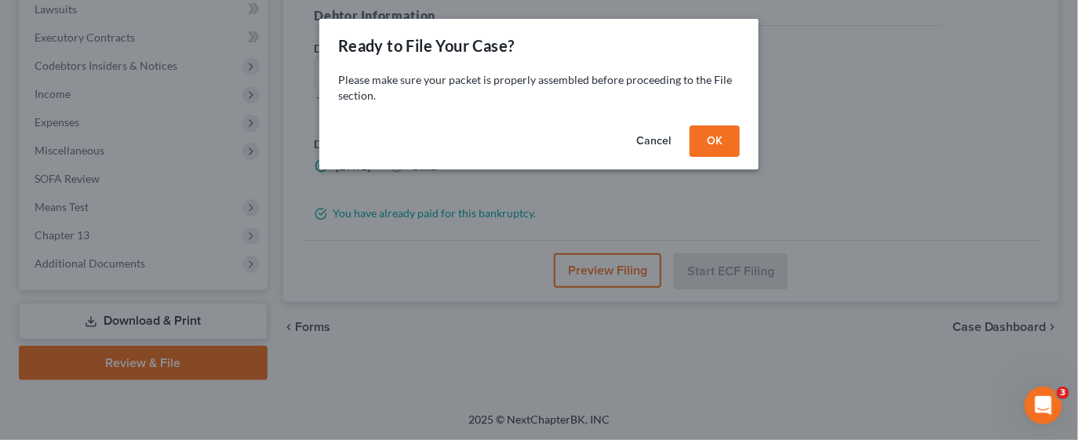
scroll to position [448, 0]
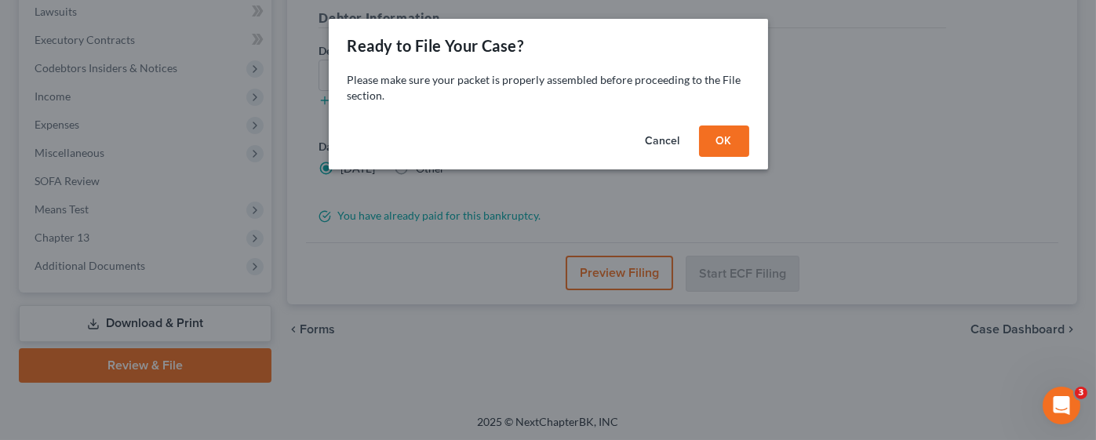
click at [714, 138] on button "OK" at bounding box center [724, 140] width 50 height 31
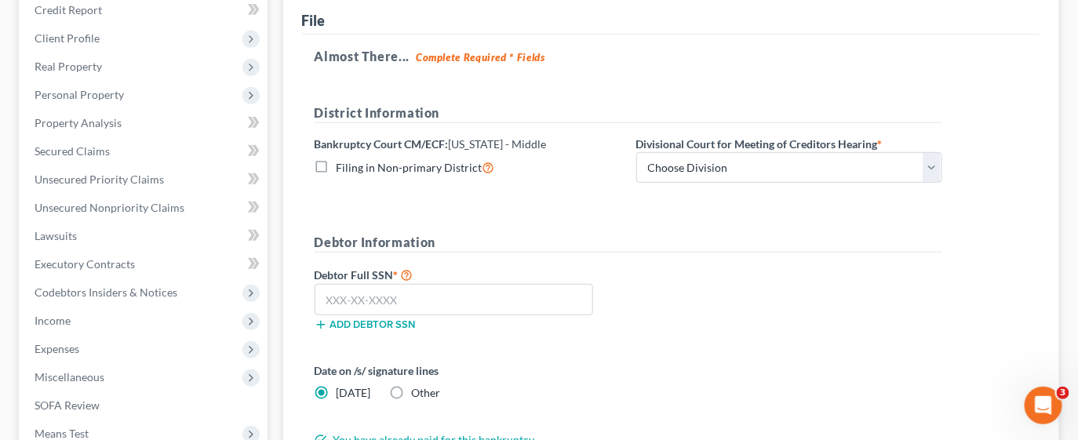
scroll to position [235, 0]
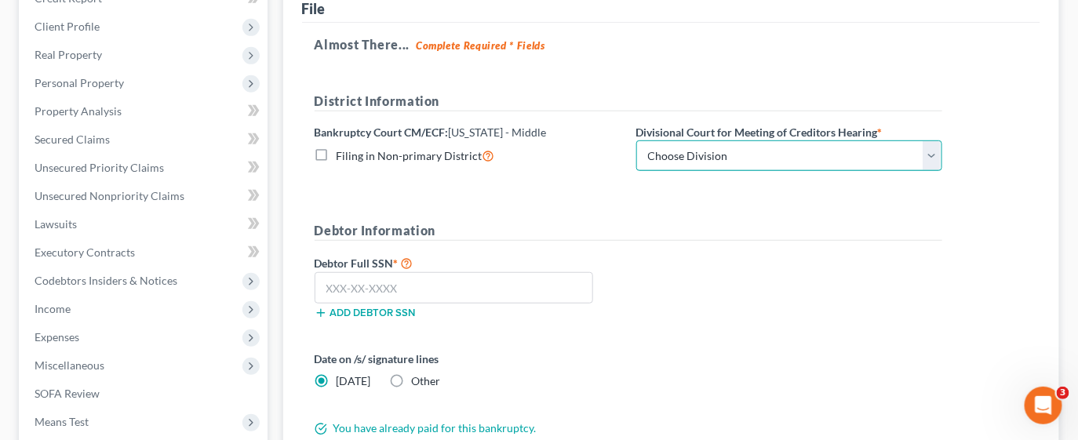
click at [788, 149] on select "Choose Division [GEOGRAPHIC_DATA][PERSON_NAME] [GEOGRAPHIC_DATA] [GEOGRAPHIC_DA…" at bounding box center [789, 155] width 306 height 31
select select "0"
click at [636, 140] on select "Choose Division [GEOGRAPHIC_DATA][PERSON_NAME] [GEOGRAPHIC_DATA] [GEOGRAPHIC_DA…" at bounding box center [789, 155] width 306 height 31
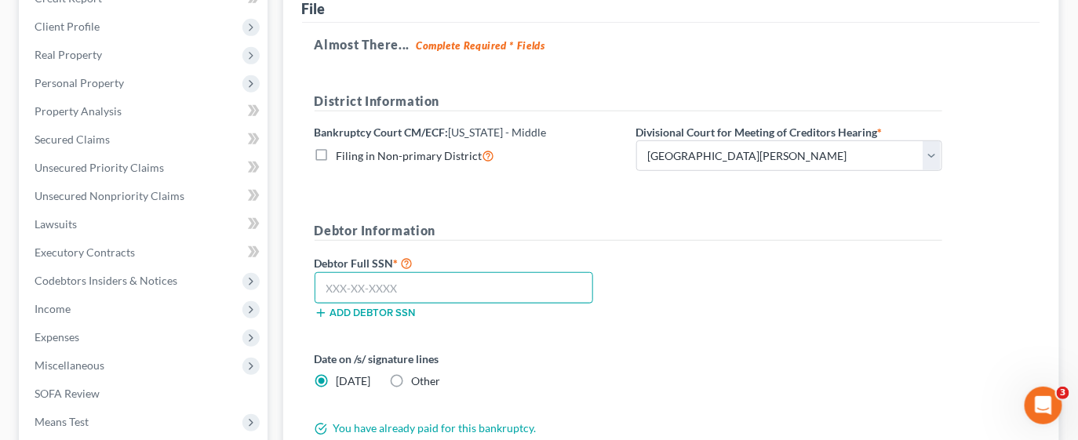
click at [419, 278] on input "text" at bounding box center [453, 287] width 279 height 31
type input "286-40-9312"
click at [412, 380] on label "Other" at bounding box center [426, 381] width 29 height 16
click at [418, 380] on input "Other" at bounding box center [423, 378] width 10 height 10
radio input "true"
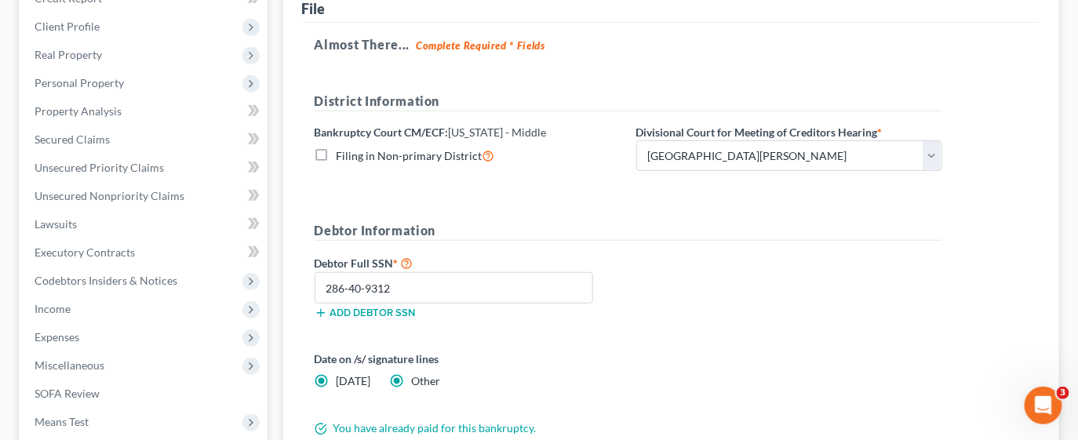
radio input "false"
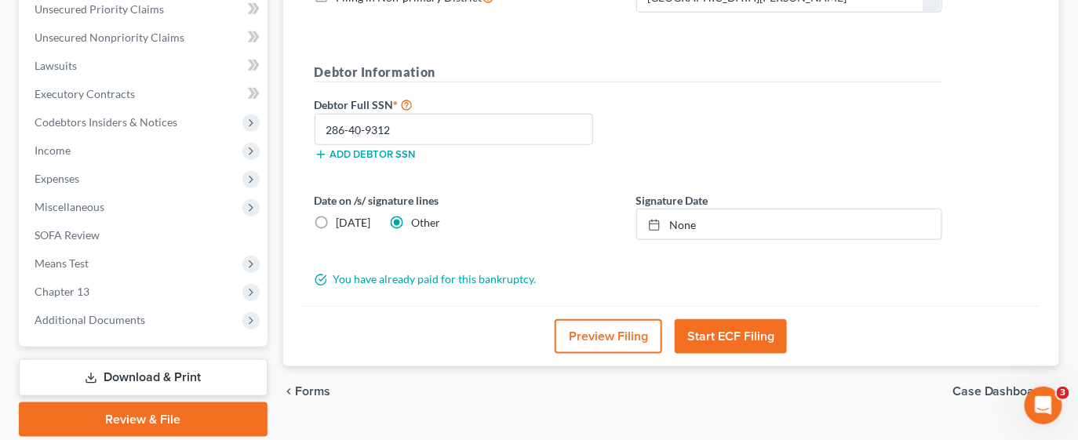
scroll to position [448, 0]
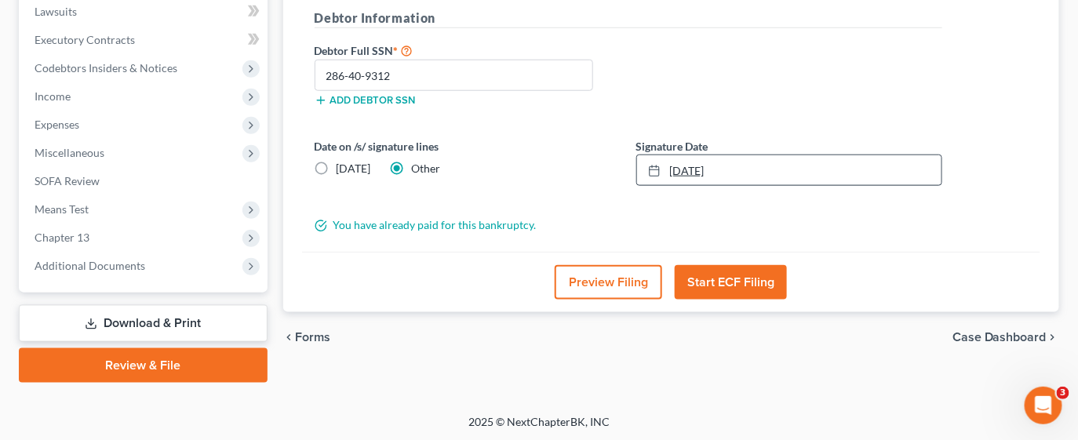
click at [754, 165] on link "[DATE]" at bounding box center [789, 170] width 304 height 30
click at [546, 187] on div "Date on /s/ signature lines [DATE] Other Signature Date [DATE] close Date [DATE…" at bounding box center [628, 168] width 643 height 60
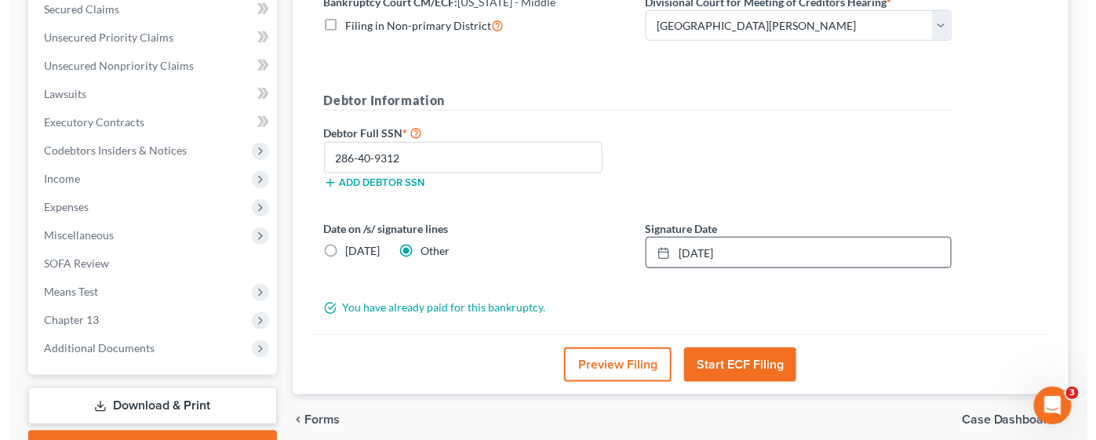
scroll to position [330, 0]
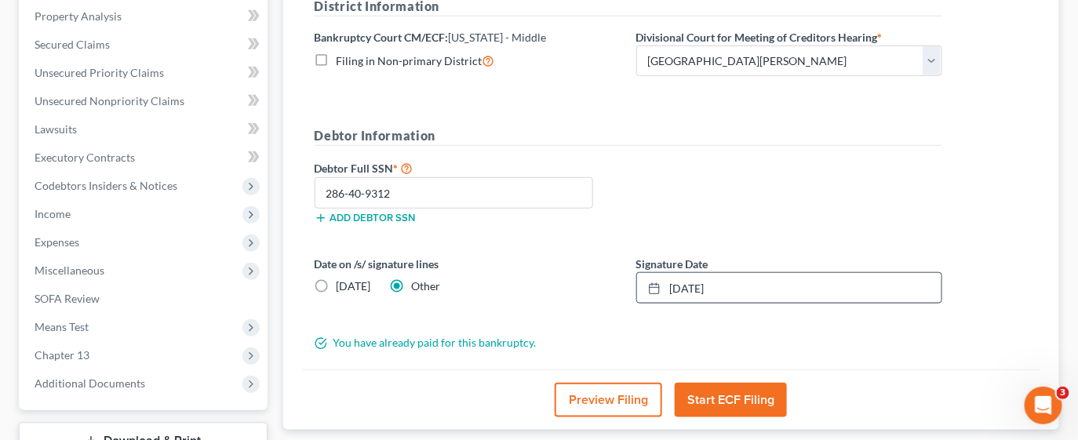
click at [603, 396] on button "Preview Filing" at bounding box center [607, 400] width 107 height 35
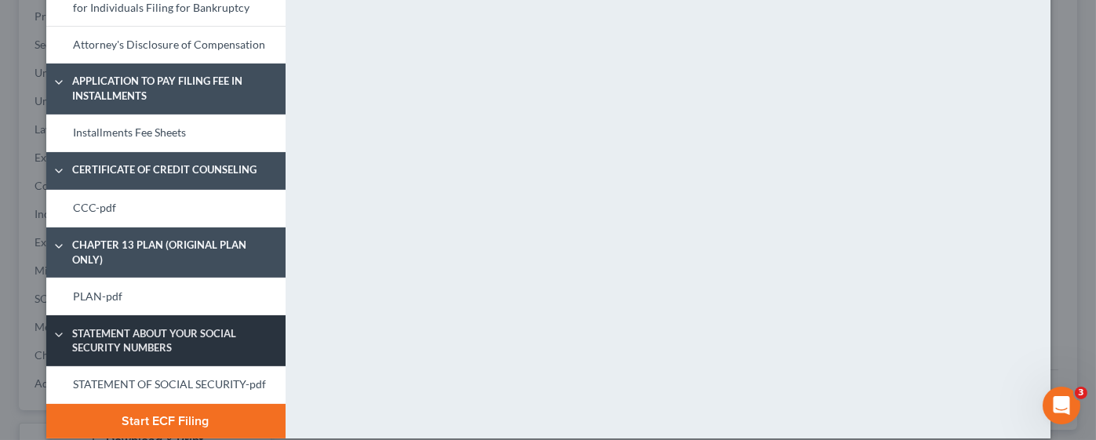
scroll to position [825, 0]
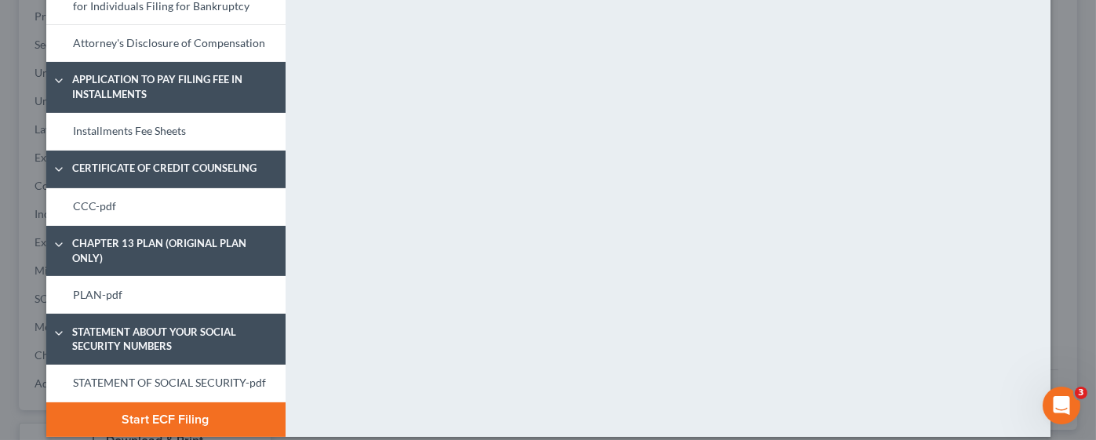
click at [184, 402] on button "Start ECF Filing" at bounding box center [165, 419] width 239 height 35
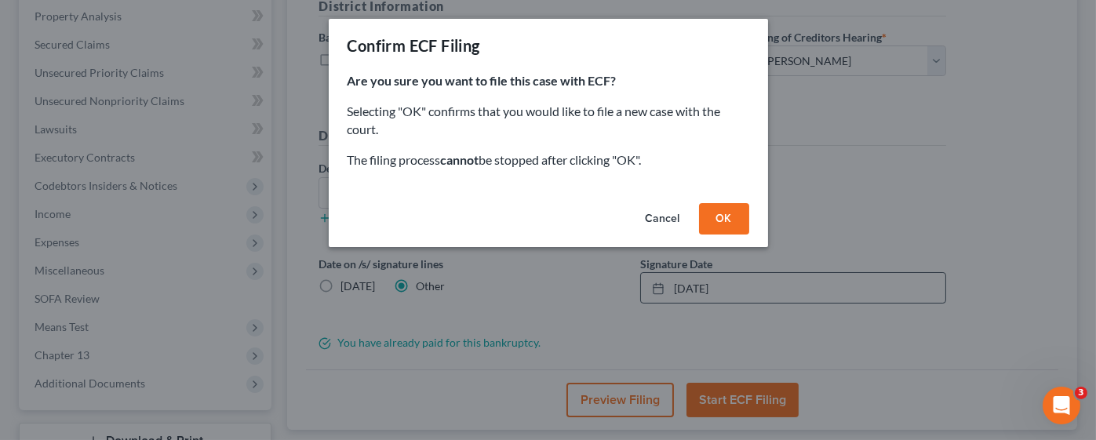
click at [722, 224] on button "OK" at bounding box center [724, 218] width 50 height 31
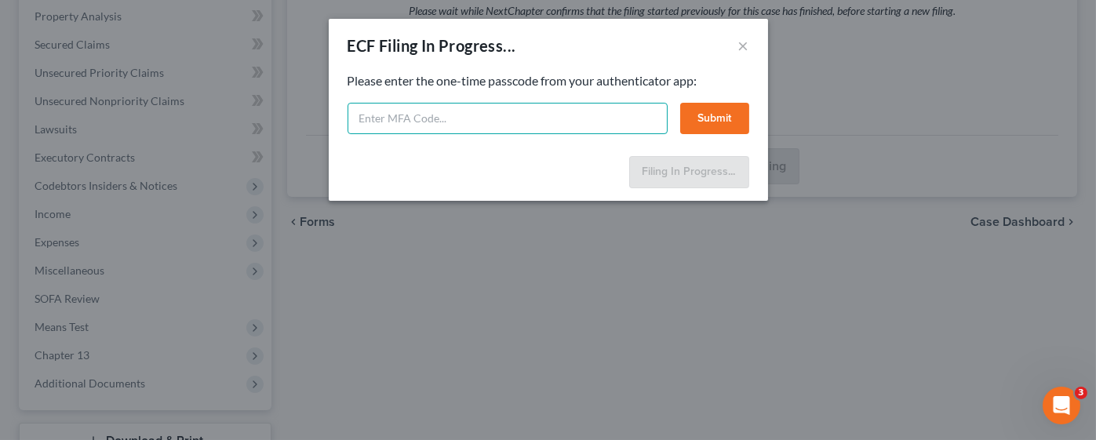
click at [629, 115] on input "text" at bounding box center [507, 118] width 320 height 31
type input "840643"
click at [714, 119] on button "Submit" at bounding box center [714, 118] width 69 height 31
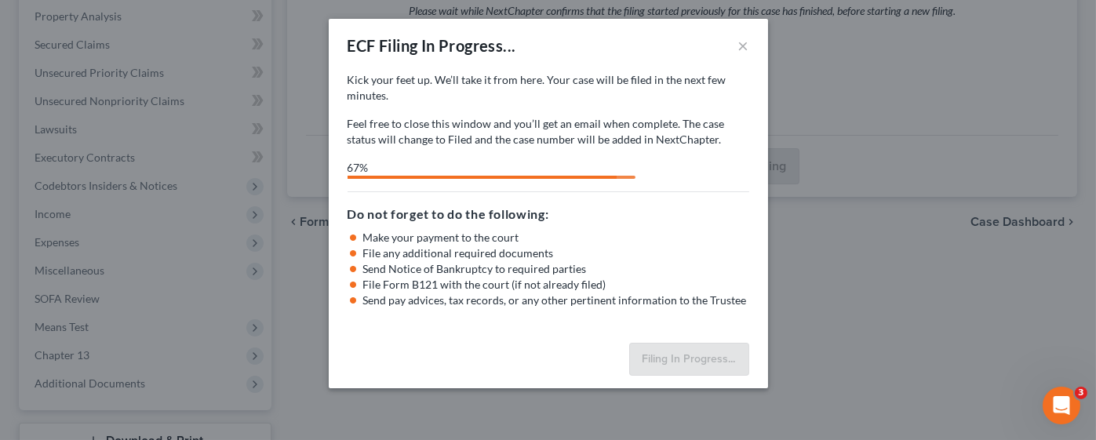
select select "0"
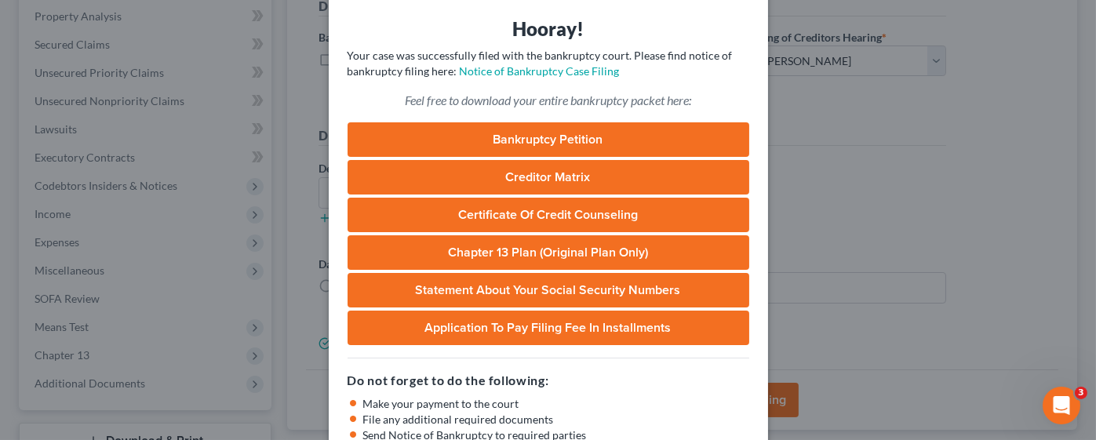
scroll to position [0, 0]
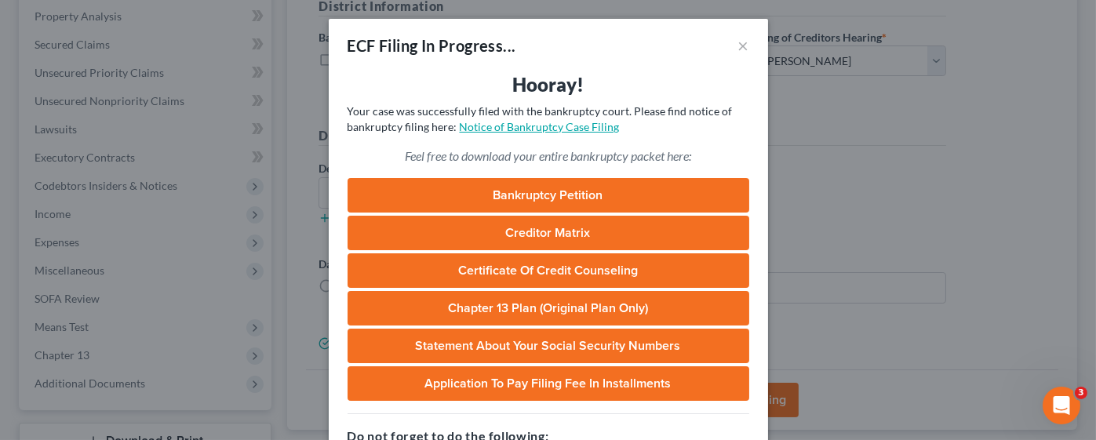
click at [563, 125] on link "Notice of Bankruptcy Case Filing" at bounding box center [540, 126] width 160 height 13
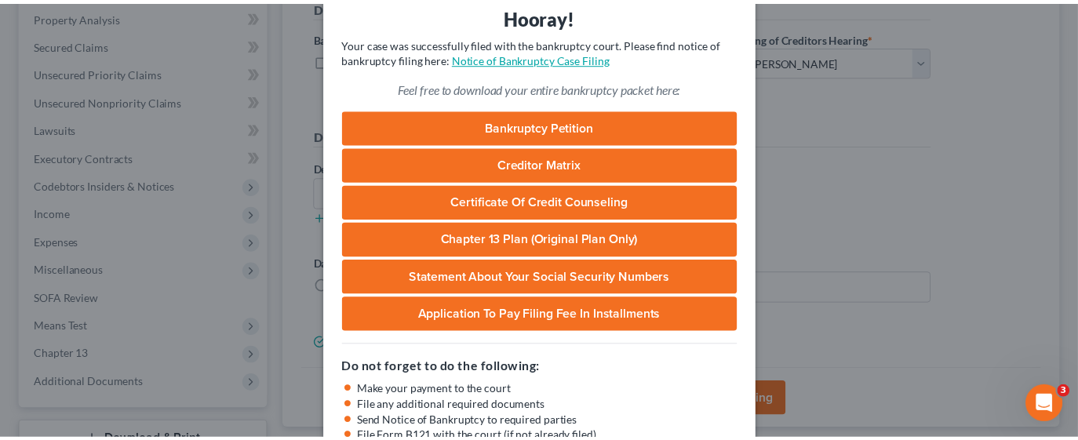
scroll to position [186, 0]
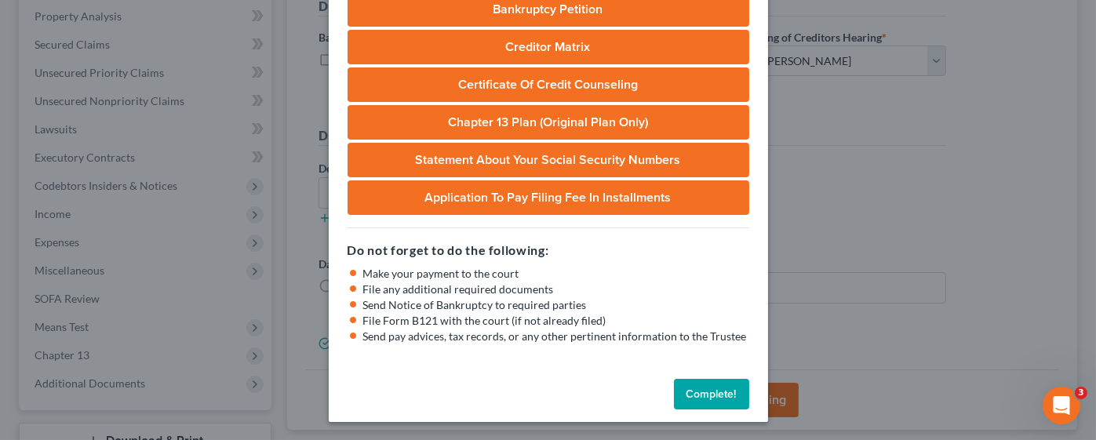
click at [679, 397] on button "Complete!" at bounding box center [711, 394] width 75 height 31
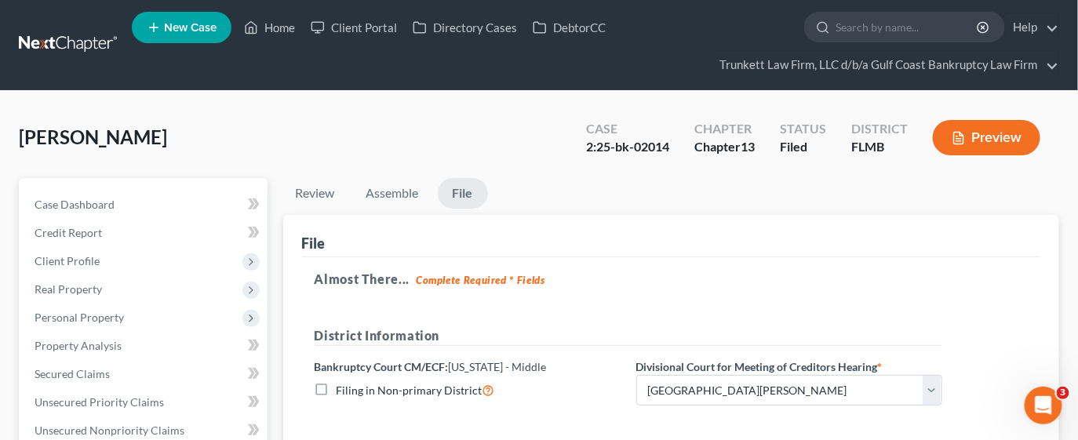
scroll to position [0, 0]
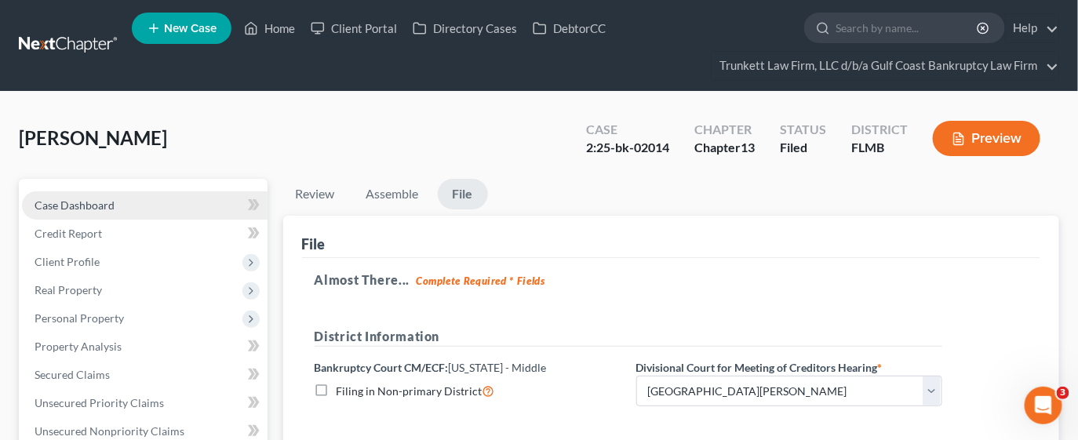
click at [110, 205] on span "Case Dashboard" at bounding box center [75, 204] width 80 height 13
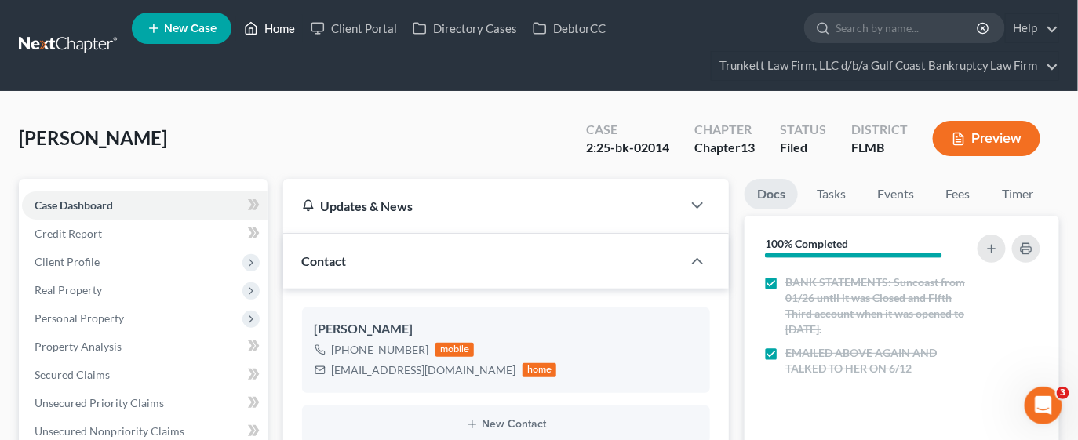
click at [285, 33] on link "Home" at bounding box center [269, 28] width 67 height 28
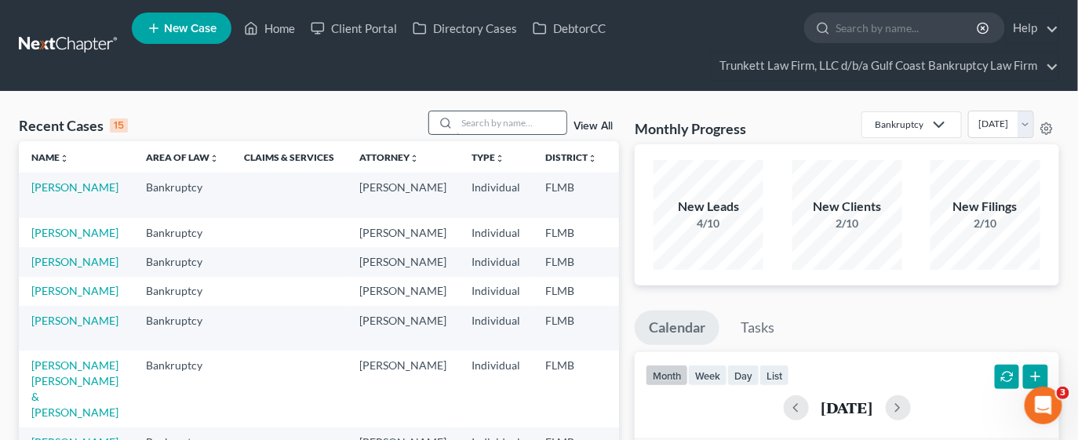
click at [508, 128] on input "search" at bounding box center [511, 122] width 110 height 23
type input "[PERSON_NAME]"
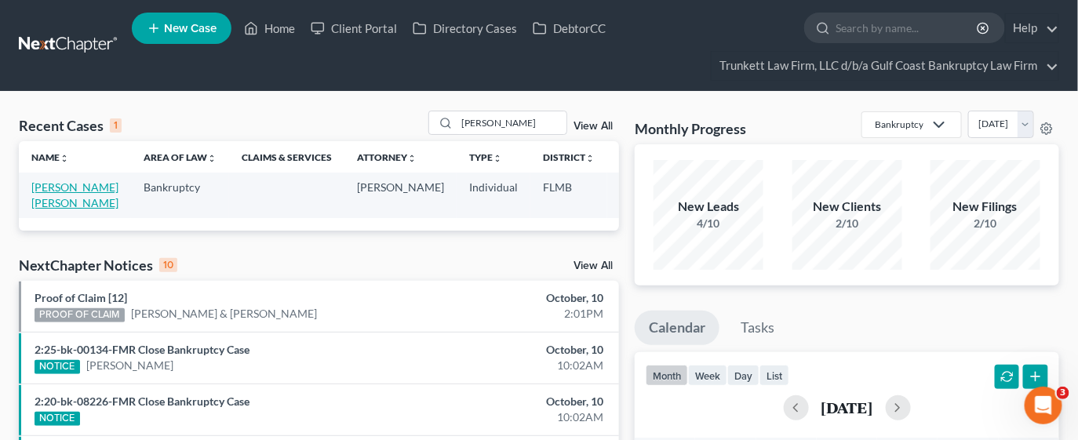
click at [69, 199] on link "[PERSON_NAME] [PERSON_NAME]" at bounding box center [74, 194] width 87 height 29
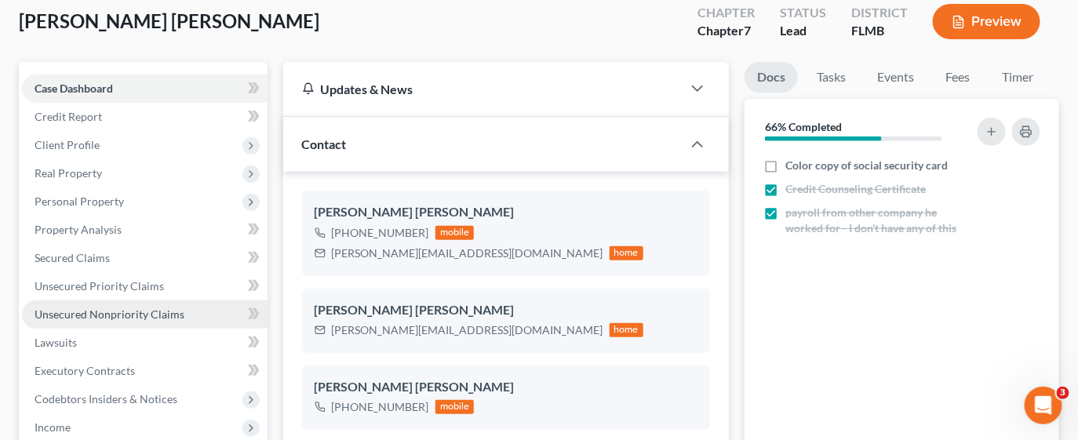
scroll to position [1215, 0]
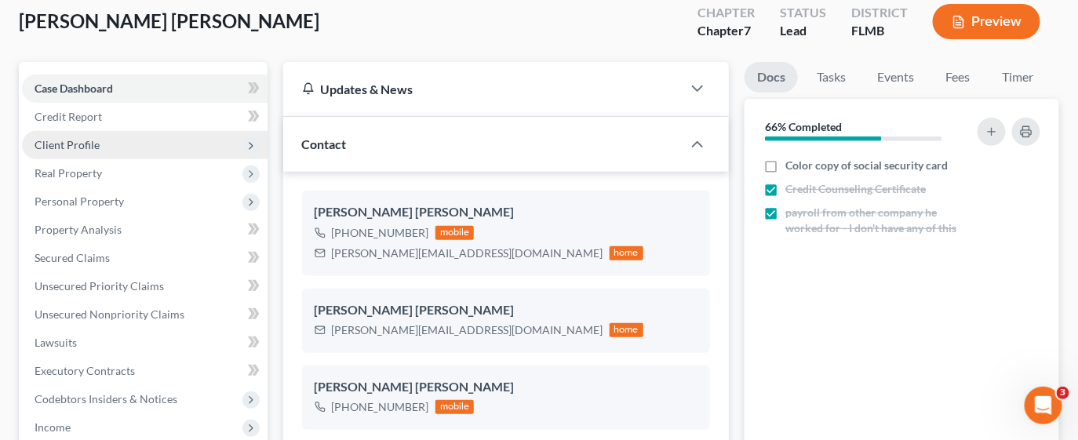
click at [79, 138] on span "Client Profile" at bounding box center [67, 144] width 65 height 13
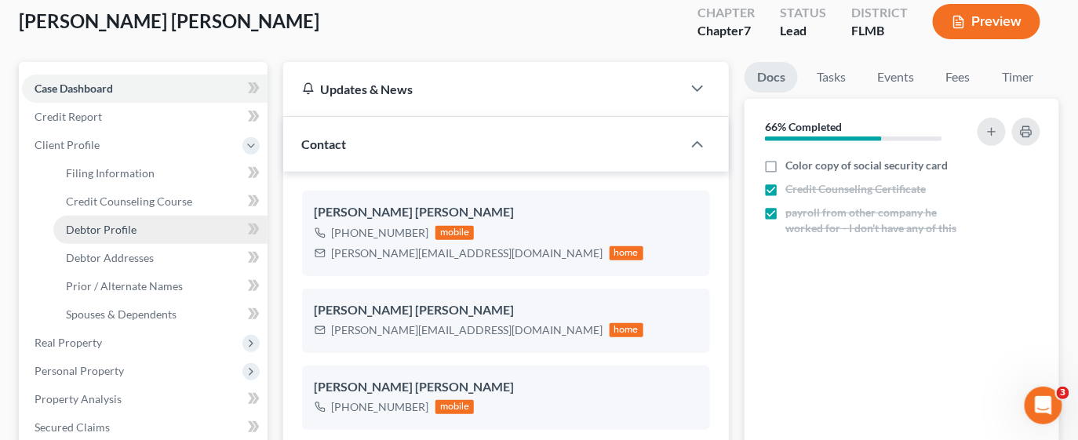
click at [110, 224] on span "Debtor Profile" at bounding box center [101, 229] width 71 height 13
select select "0"
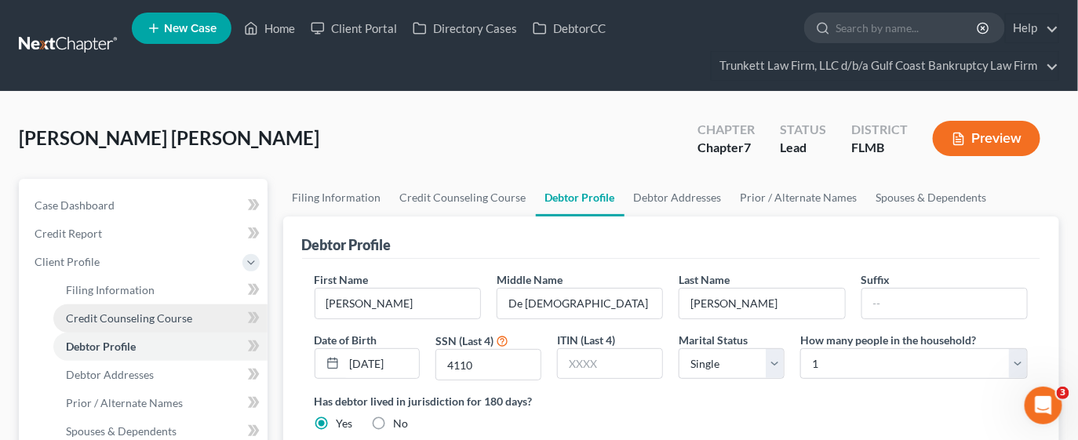
click at [114, 312] on span "Credit Counseling Course" at bounding box center [129, 317] width 126 height 13
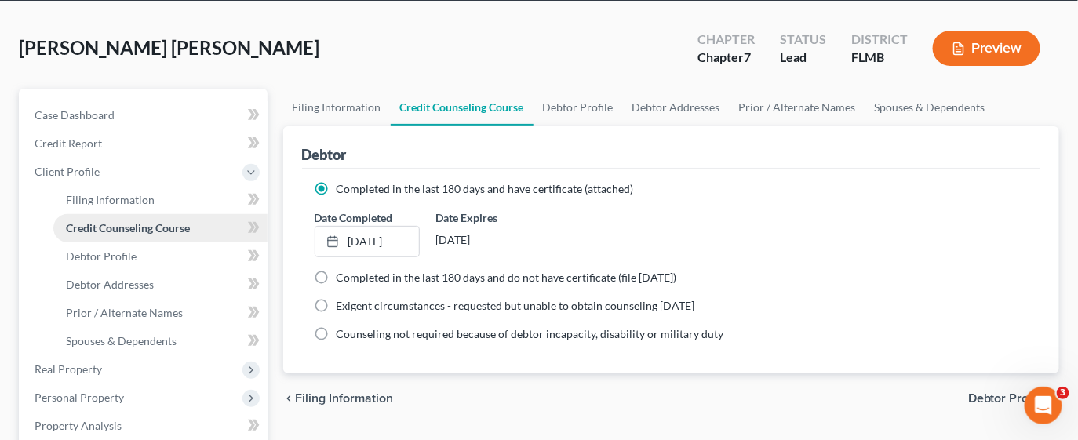
scroll to position [117, 0]
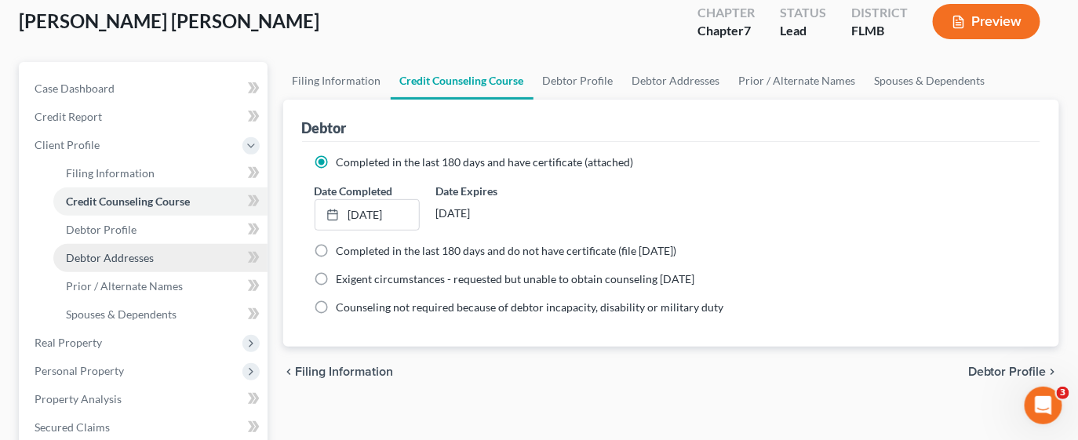
click at [92, 261] on span "Debtor Addresses" at bounding box center [110, 257] width 88 height 13
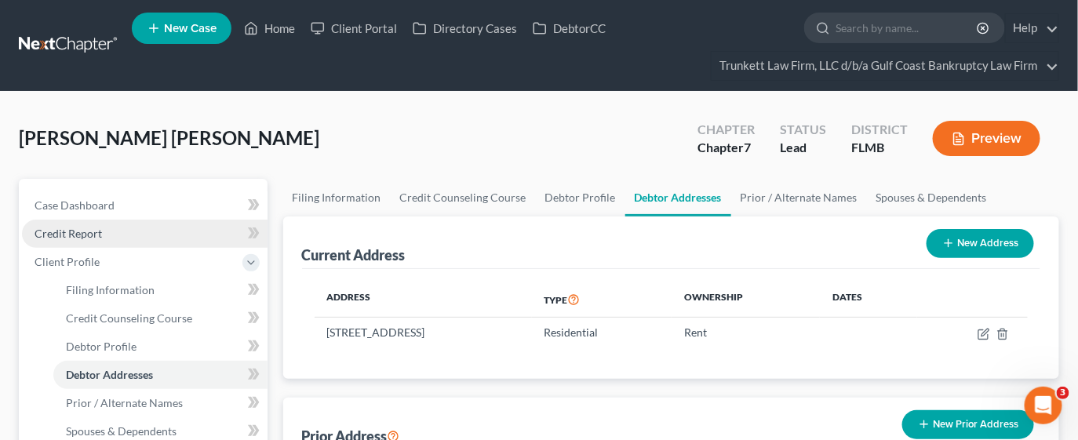
scroll to position [117, 0]
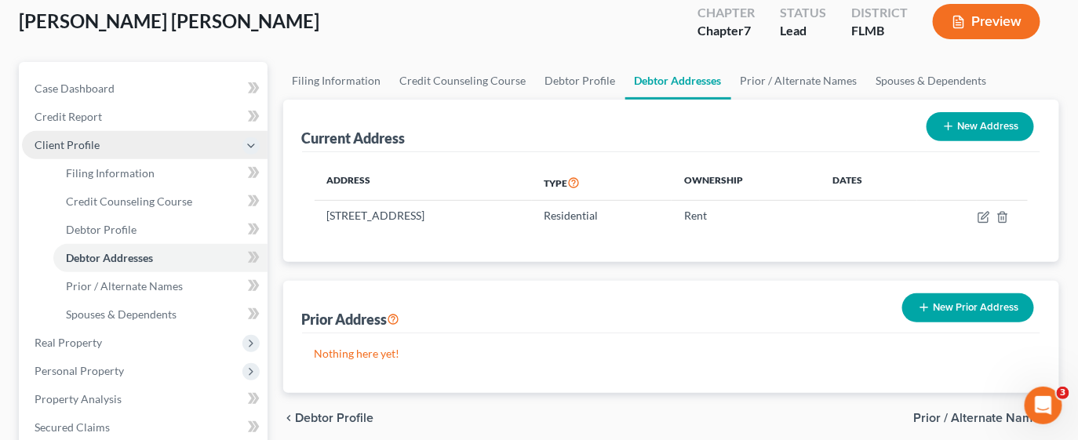
click at [85, 145] on span "Client Profile" at bounding box center [67, 144] width 65 height 13
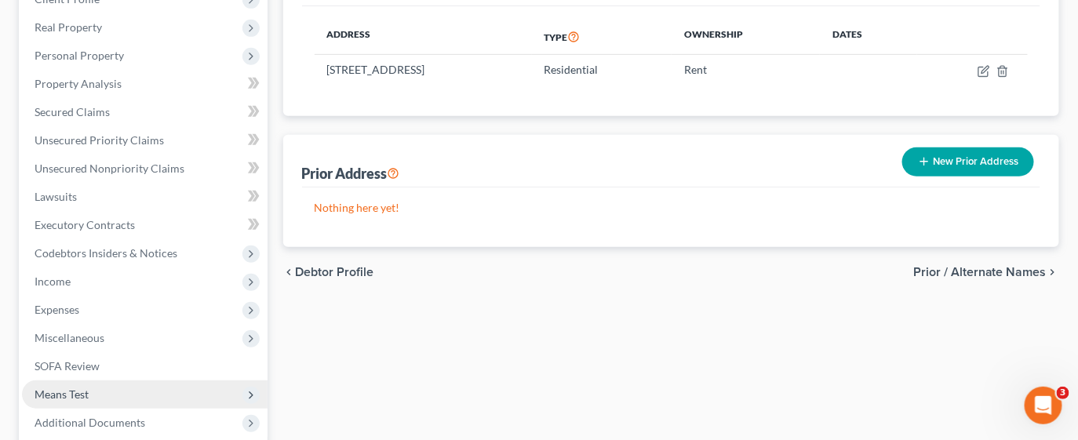
scroll to position [235, 0]
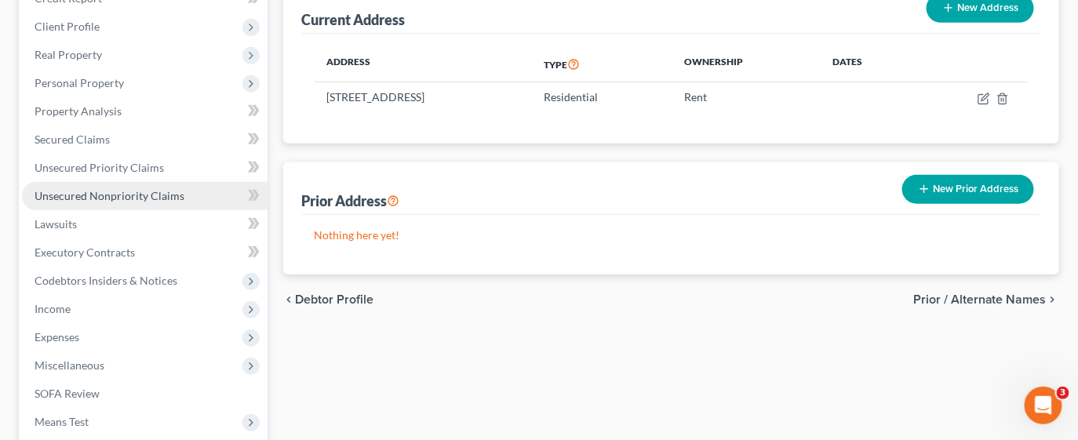
click at [117, 201] on link "Unsecured Nonpriority Claims" at bounding box center [144, 196] width 245 height 28
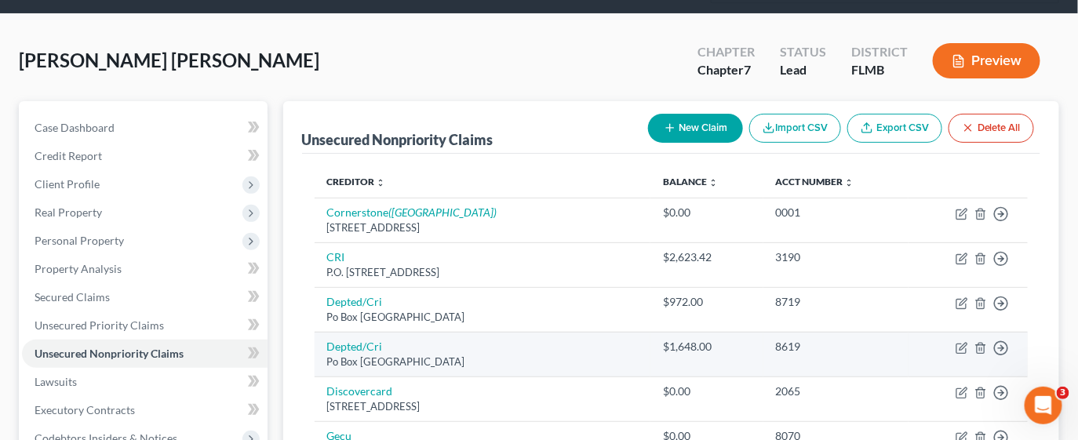
scroll to position [67, 0]
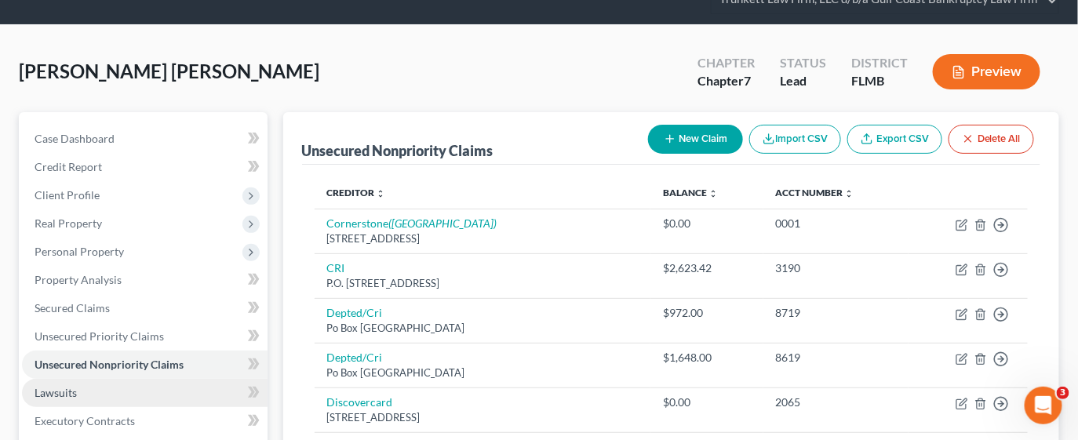
click at [116, 387] on link "Lawsuits" at bounding box center [144, 393] width 245 height 28
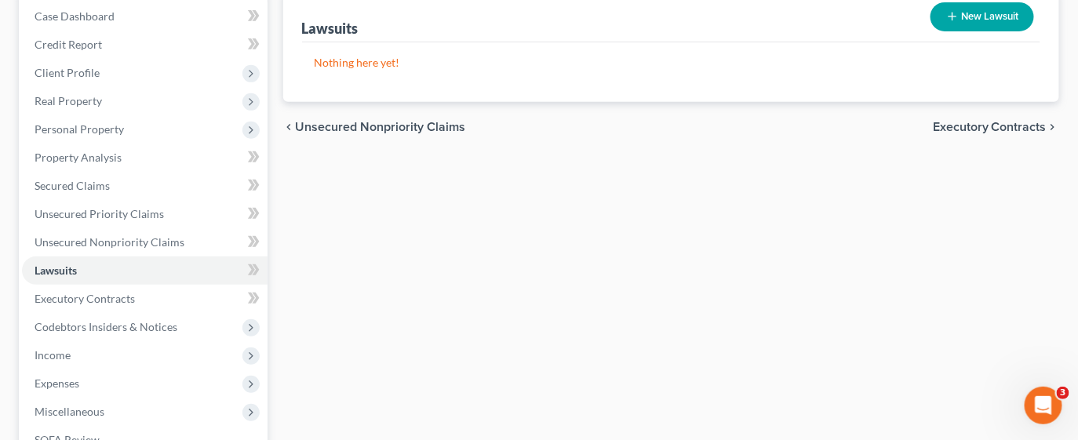
scroll to position [420, 0]
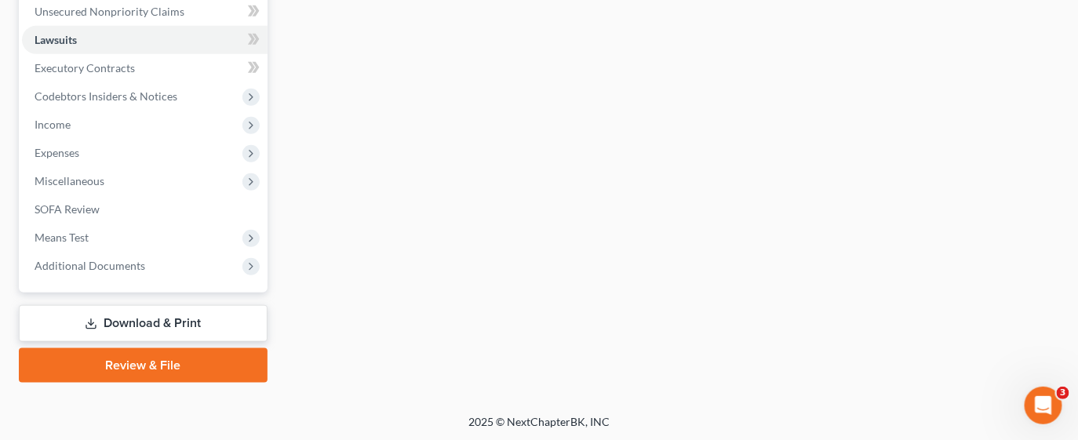
click at [167, 322] on link "Download & Print" at bounding box center [143, 323] width 249 height 37
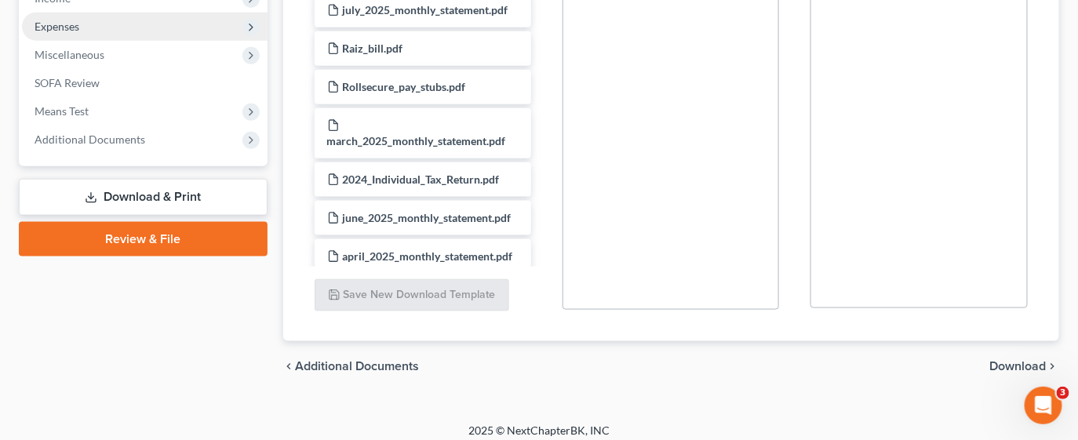
scroll to position [554, 0]
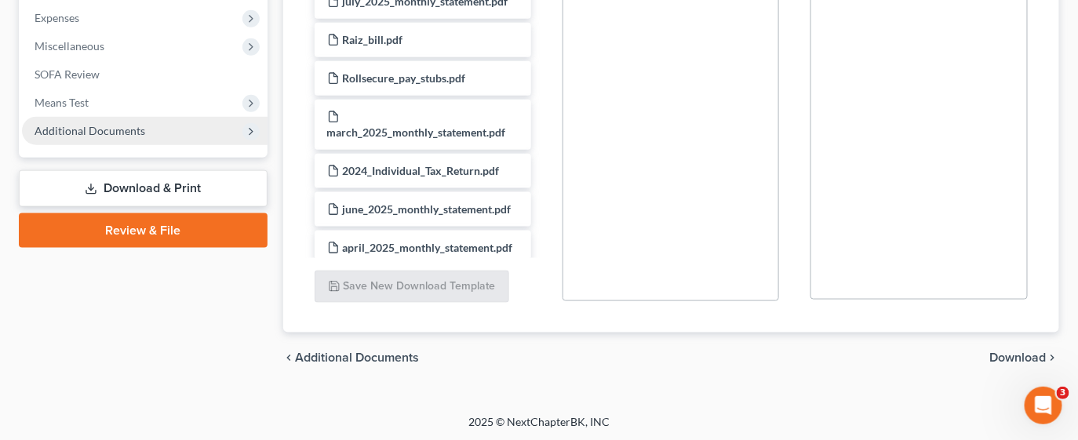
click at [122, 139] on span "Additional Documents" at bounding box center [144, 131] width 245 height 28
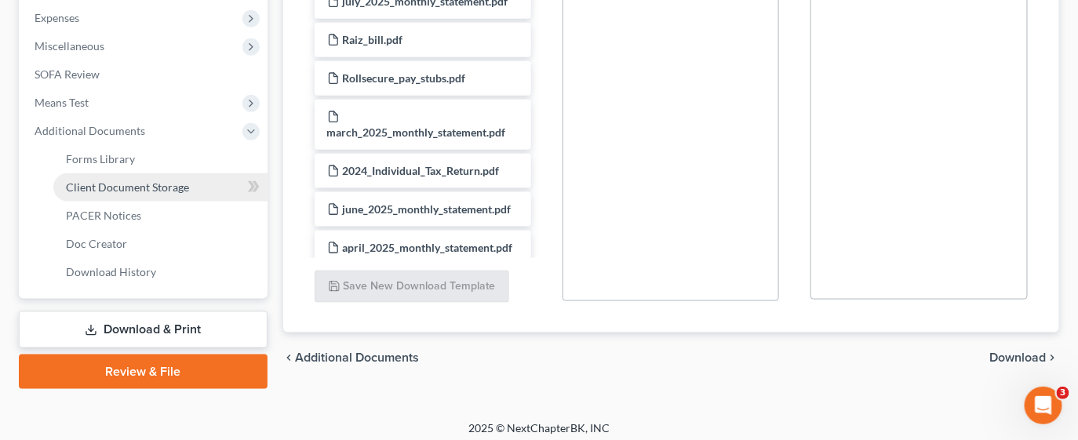
click at [129, 187] on span "Client Document Storage" at bounding box center [127, 186] width 123 height 13
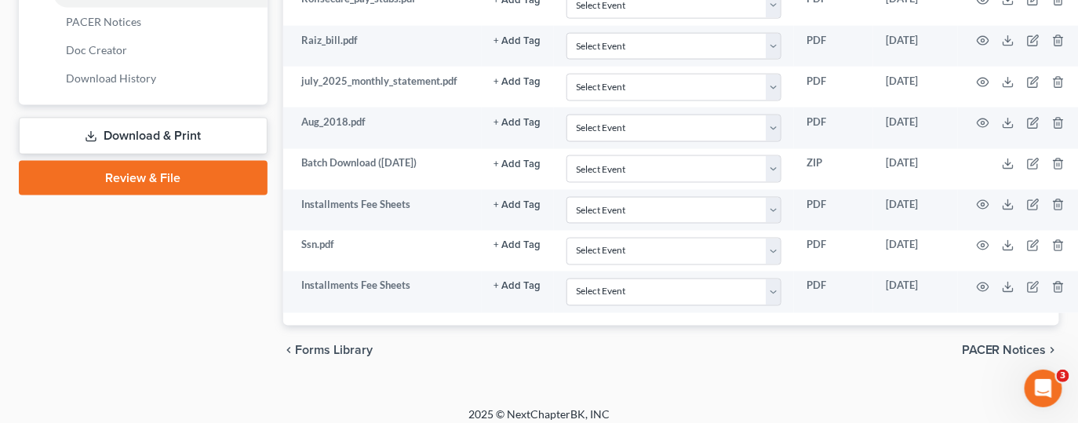
scroll to position [752, 0]
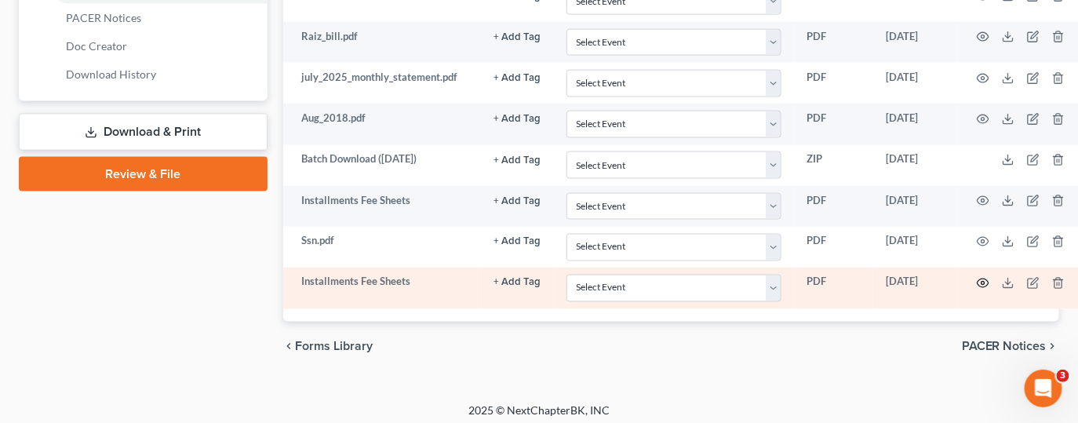
click at [983, 277] on icon "button" at bounding box center [982, 283] width 13 height 13
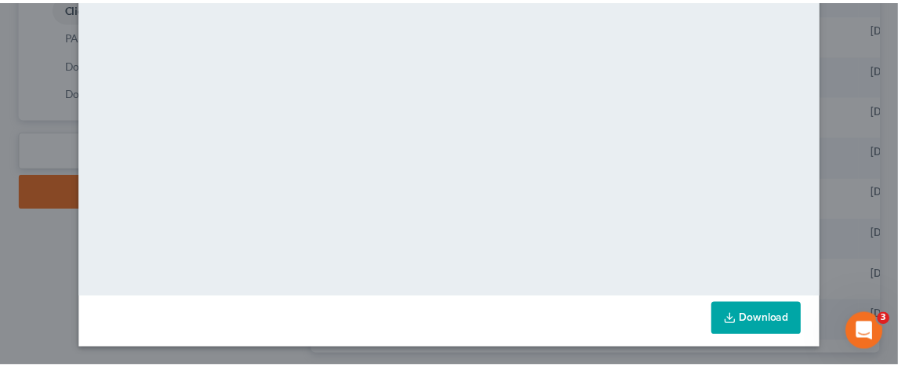
scroll to position [0, 0]
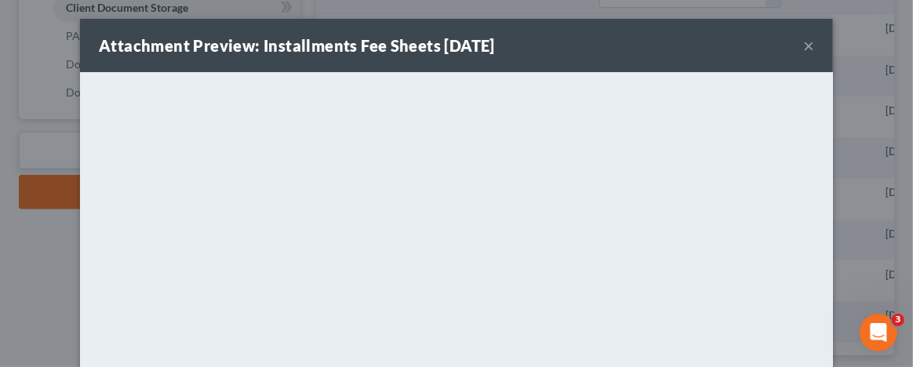
click at [803, 46] on button "×" at bounding box center [808, 45] width 11 height 19
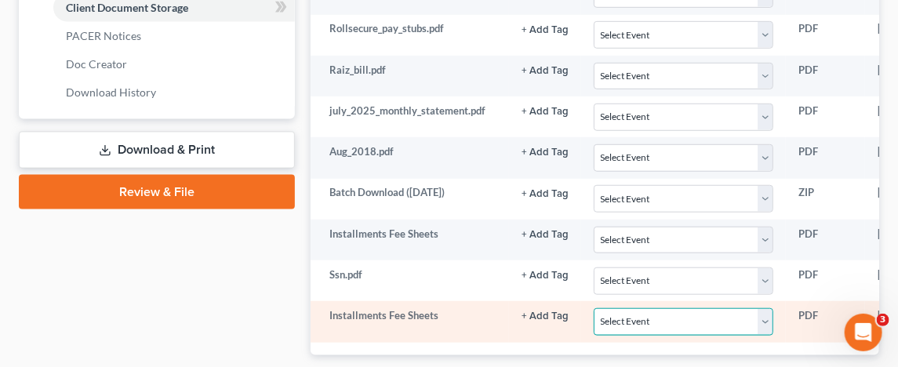
click at [771, 309] on select "Select Event 20 Largest Unsecured Creditors Amended Chapter 13 Plan Amended Cre…" at bounding box center [684, 321] width 180 height 27
select select "4"
click at [594, 308] on select "Select Event 20 Largest Unsecured Creditors Amended Chapter 13 Plan Amended Cre…" at bounding box center [684, 321] width 180 height 27
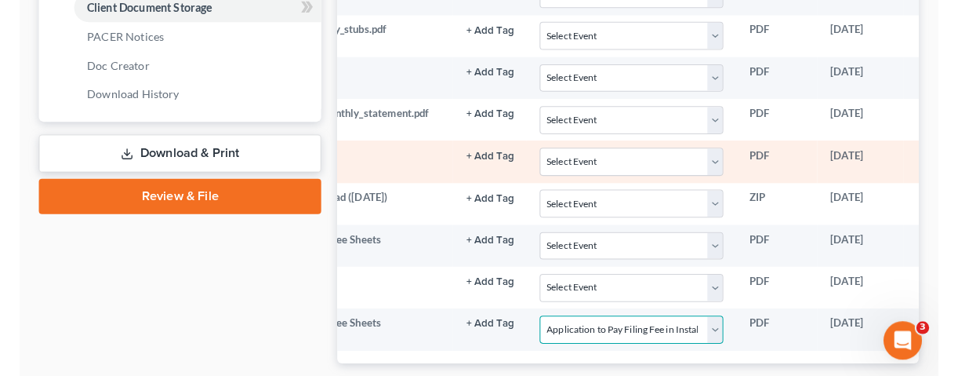
scroll to position [734, 0]
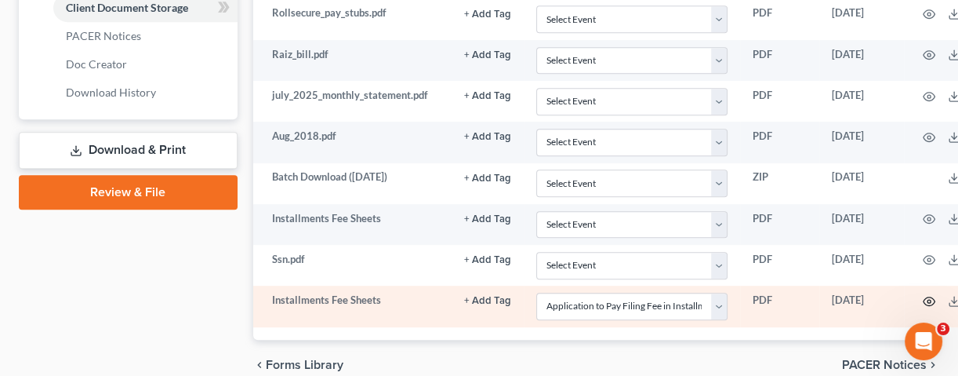
click at [925, 295] on icon "button" at bounding box center [929, 301] width 13 height 13
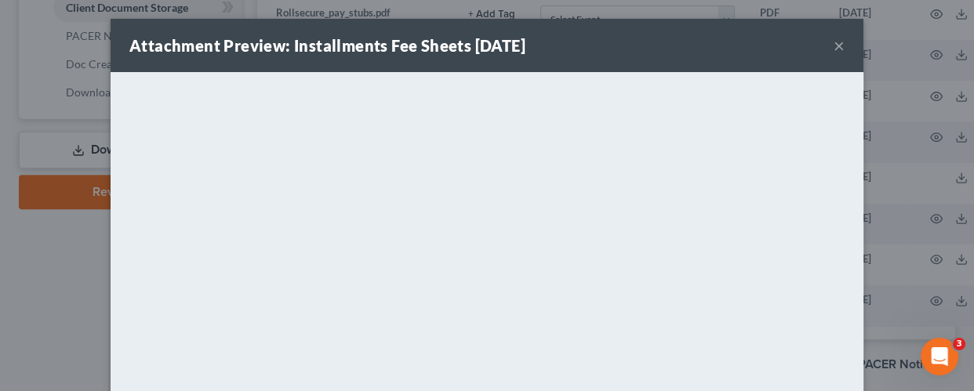
click at [834, 42] on button "×" at bounding box center [839, 45] width 11 height 19
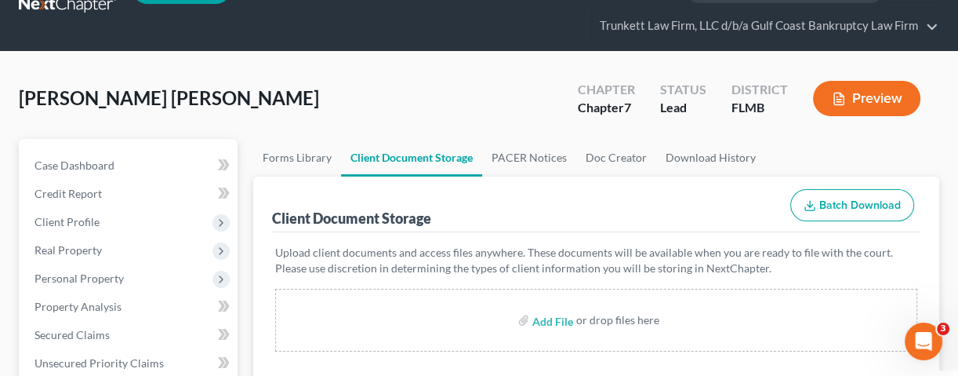
scroll to position [2, 0]
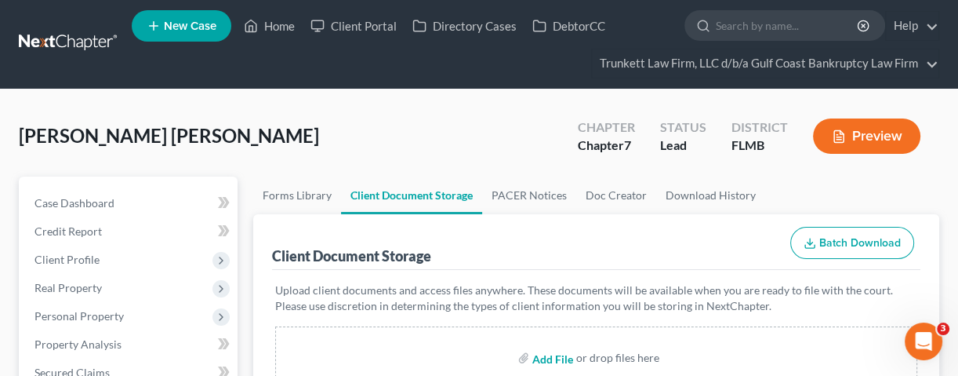
click at [553, 357] on input "file" at bounding box center [552, 357] width 38 height 28
type input "C:\fakepath\CCC.pdf"
select select "4"
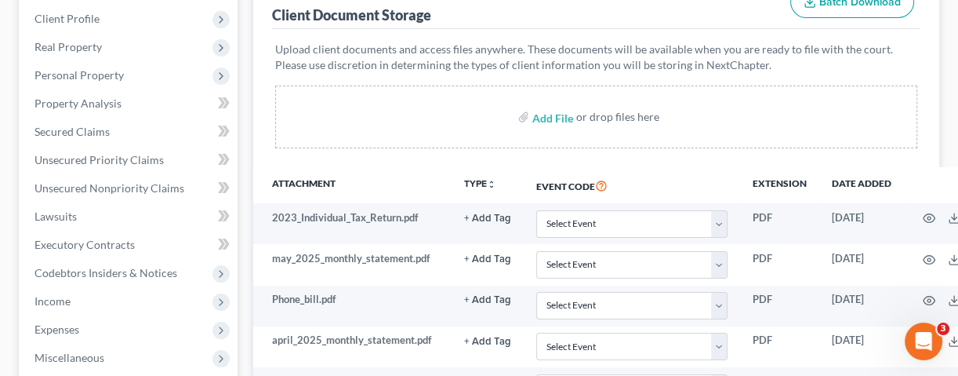
scroll to position [837, 0]
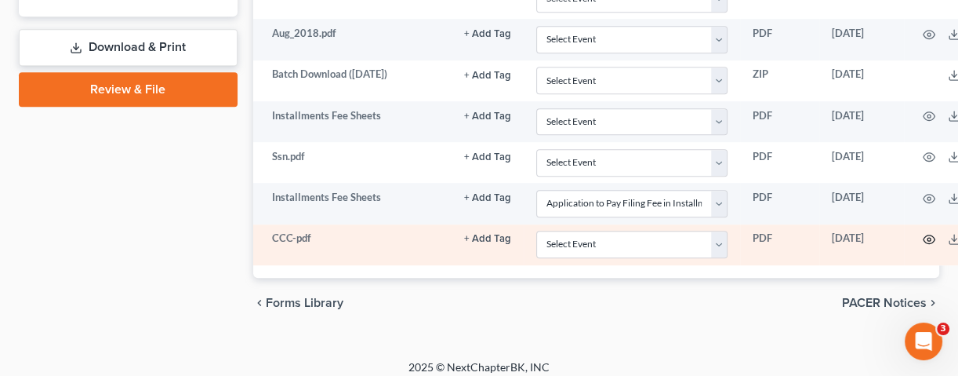
click at [928, 233] on icon "button" at bounding box center [929, 239] width 13 height 13
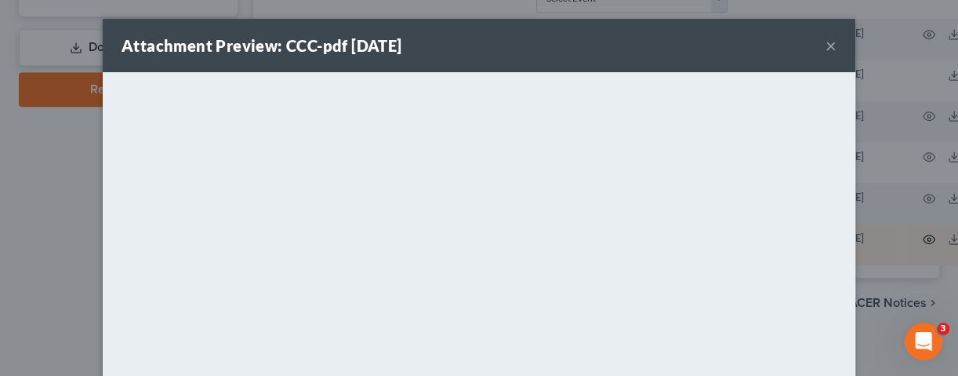
scroll to position [821, 0]
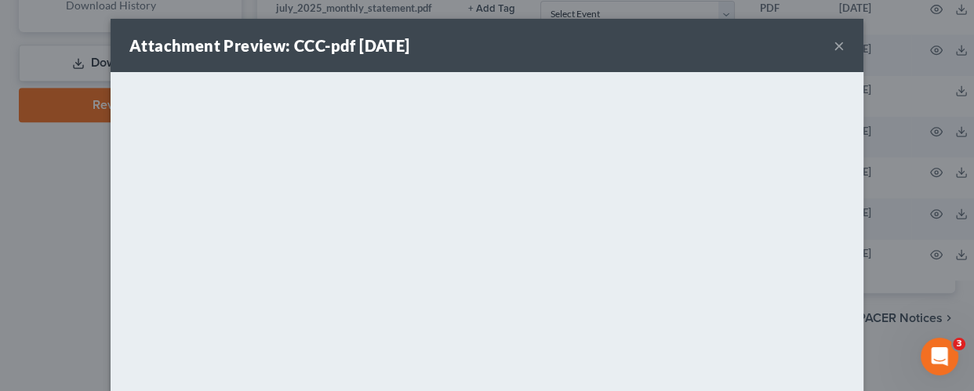
click at [838, 46] on div "Attachment Preview: CCC-pdf [DATE] ×" at bounding box center [487, 45] width 753 height 53
click at [834, 39] on button "×" at bounding box center [839, 45] width 11 height 19
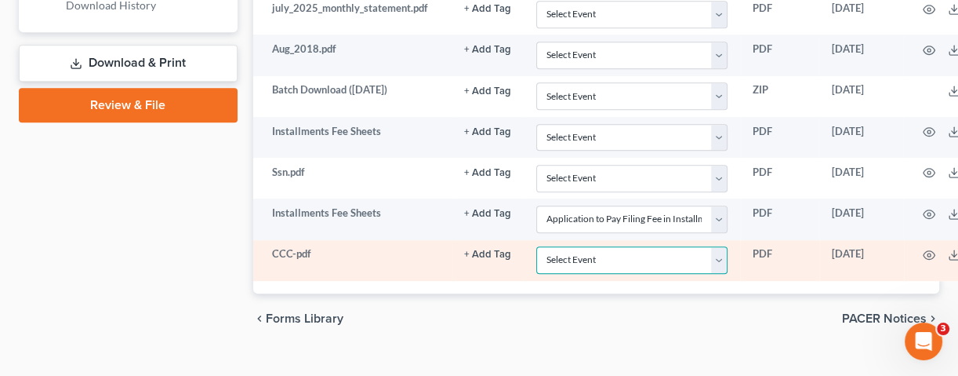
click at [721, 253] on select "Select Event 20 Largest Unsecured Creditors Amended Chapter 13 Plan Amended Cre…" at bounding box center [631, 259] width 191 height 27
select select "9"
click at [536, 246] on select "Select Event 20 Largest Unsecured Creditors Amended Chapter 13 Plan Amended Cre…" at bounding box center [631, 259] width 191 height 27
click at [924, 251] on icon "button" at bounding box center [930, 255] width 12 height 9
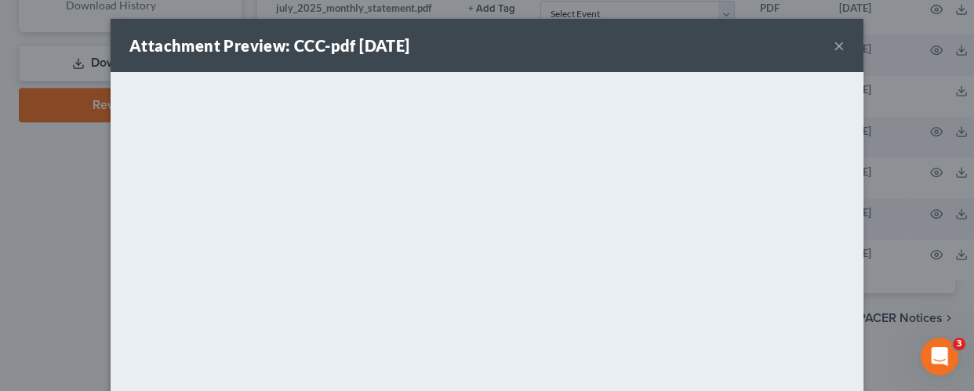
click at [834, 43] on button "×" at bounding box center [839, 45] width 11 height 19
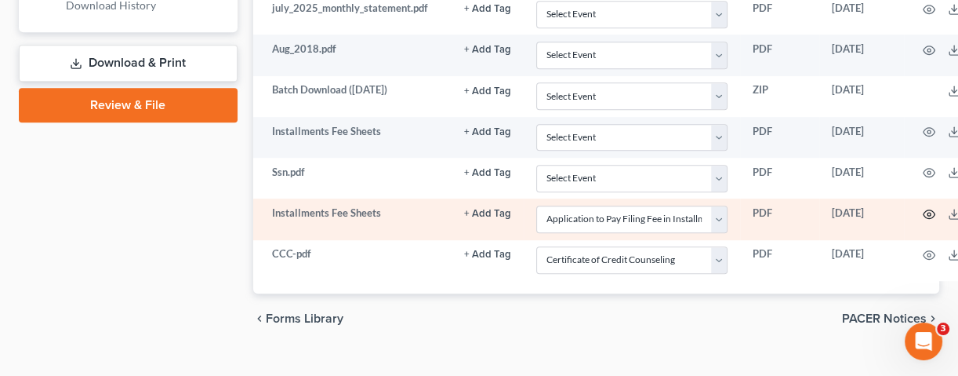
click at [923, 208] on icon "button" at bounding box center [929, 214] width 13 height 13
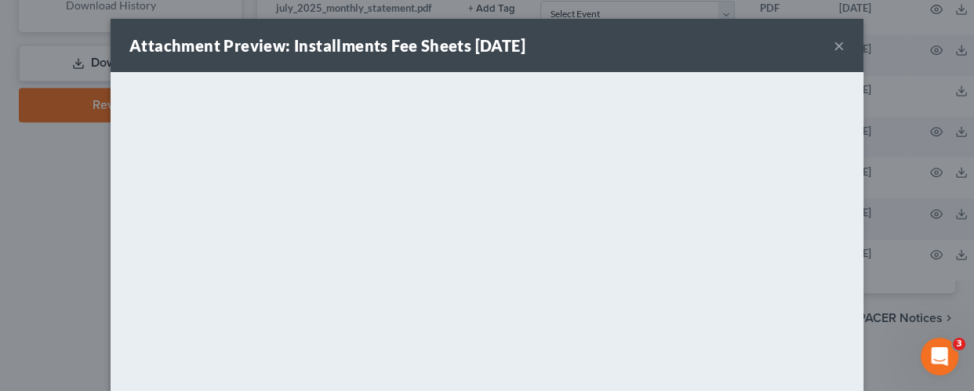
click at [834, 45] on button "×" at bounding box center [839, 45] width 11 height 19
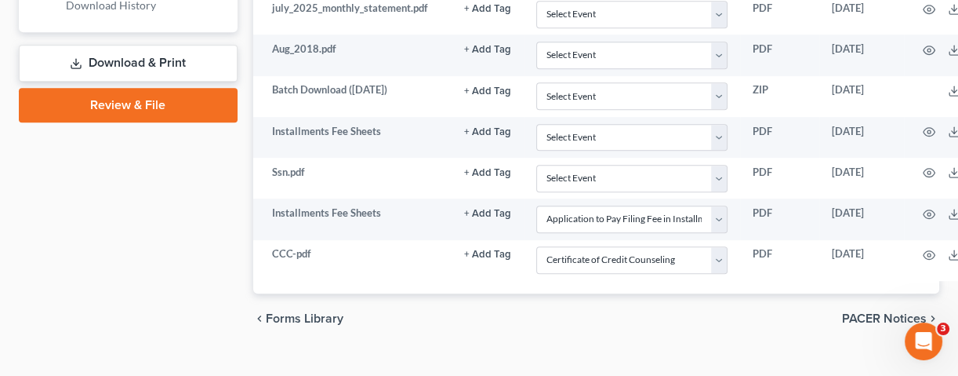
click at [149, 55] on link "Download & Print" at bounding box center [128, 63] width 219 height 37
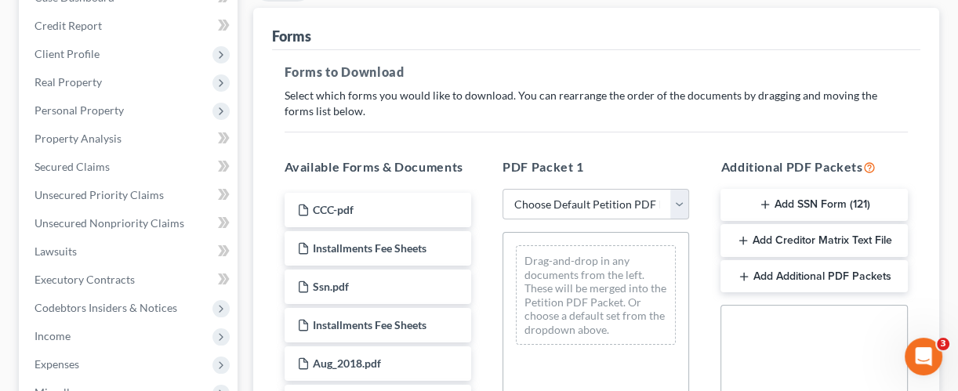
scroll to position [209, 0]
click at [809, 197] on button "Add SSN Form (121)" at bounding box center [814, 204] width 187 height 33
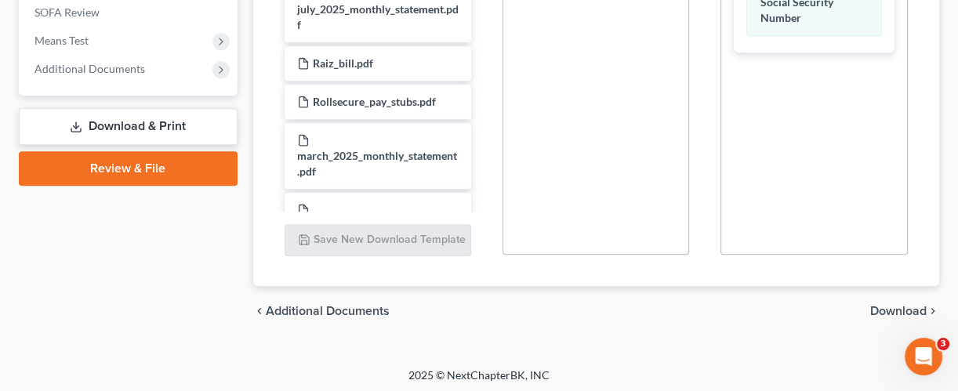
scroll to position [619, 0]
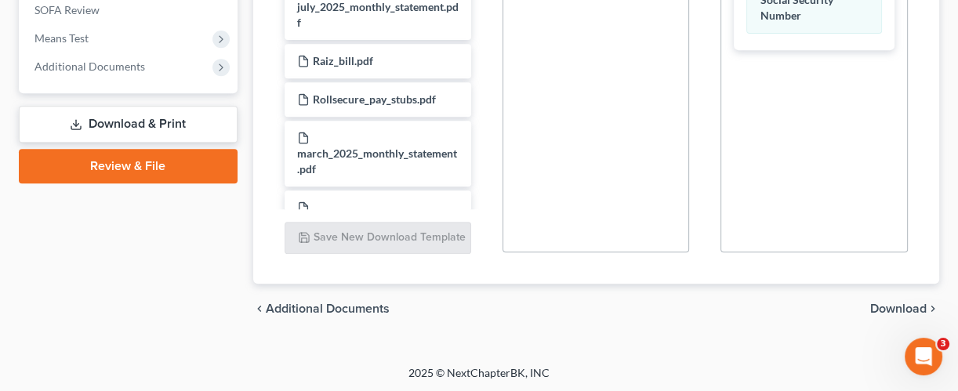
click at [903, 304] on span "Download" at bounding box center [899, 309] width 56 height 13
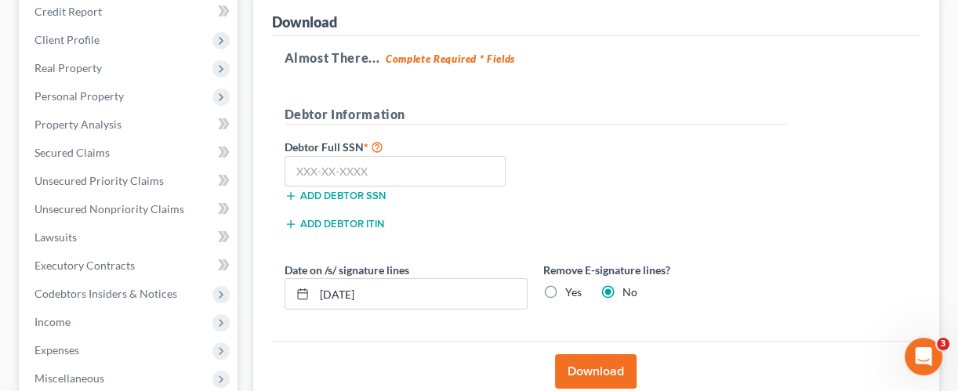
scroll to position [259, 0]
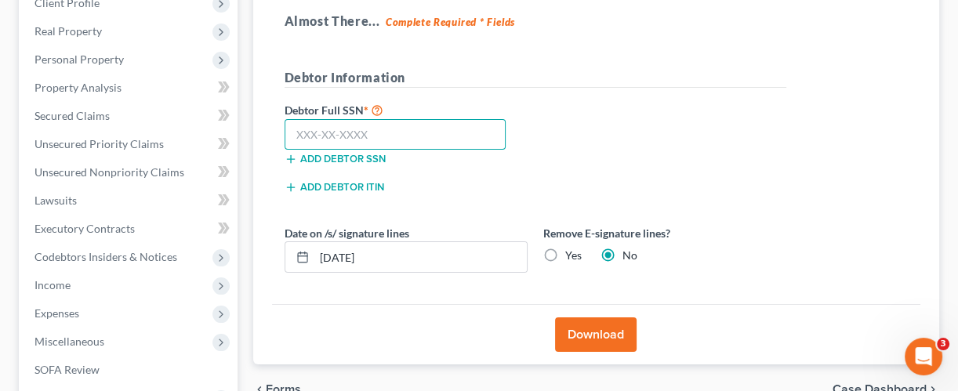
click at [336, 133] on input "text" at bounding box center [396, 134] width 222 height 31
type input "633-68-4110"
click at [413, 191] on div "Add debtor ITIN" at bounding box center [406, 192] width 259 height 28
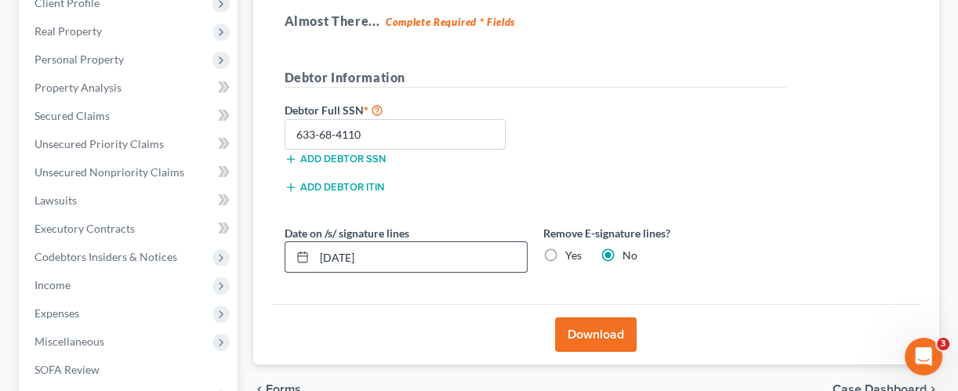
click at [436, 256] on input "[DATE]" at bounding box center [420, 257] width 213 height 30
type input "[DATE]"
click at [798, 111] on div "Almost There... Complete Required * Fields Debtor Information Debtor Full SSN *…" at bounding box center [596, 152] width 649 height 306
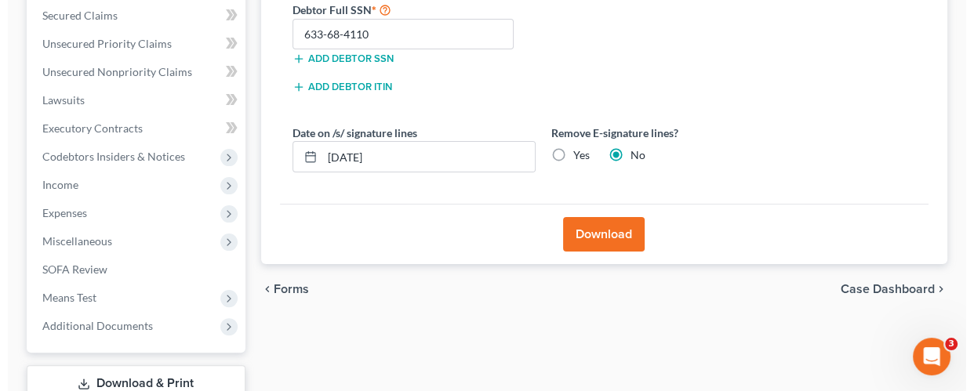
scroll to position [363, 0]
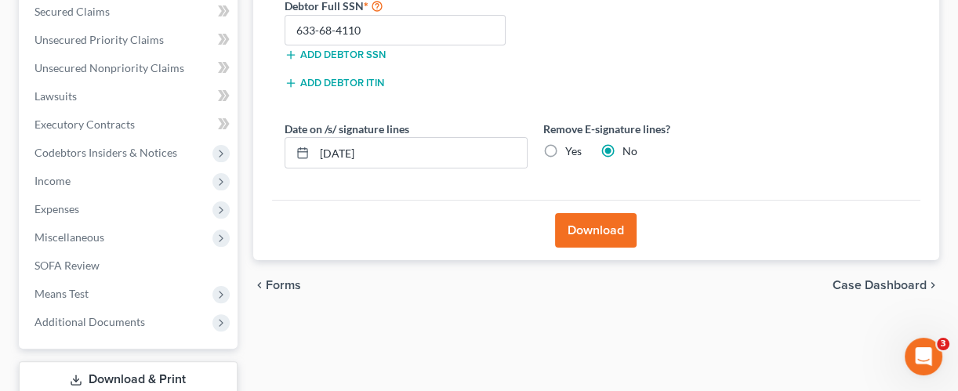
click at [594, 231] on button "Download" at bounding box center [596, 230] width 82 height 35
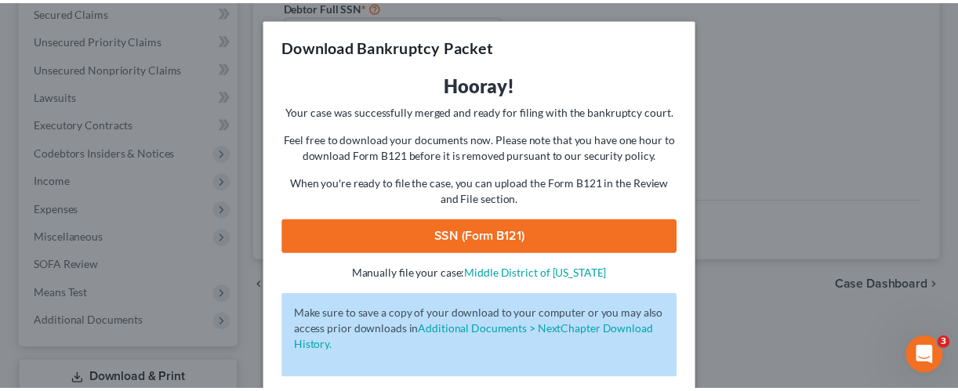
scroll to position [72, 0]
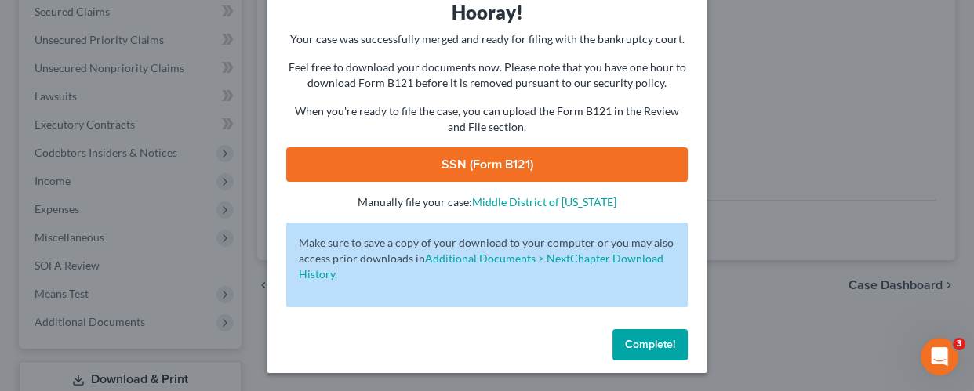
click at [420, 165] on link "SSN (Form B121)" at bounding box center [487, 164] width 402 height 35
click at [642, 345] on span "Complete!" at bounding box center [650, 344] width 50 height 13
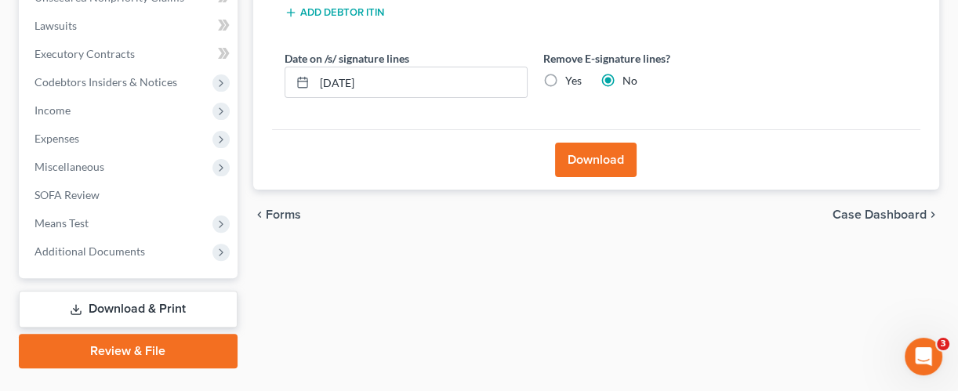
scroll to position [467, 0]
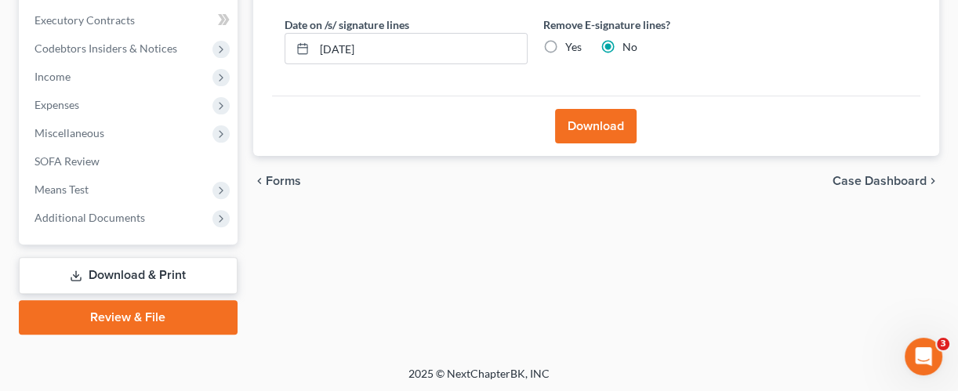
click at [126, 274] on link "Download & Print" at bounding box center [128, 275] width 219 height 37
click at [296, 271] on div "Forms Download Forms Forms to Download Select which forms you would like to dow…" at bounding box center [596, 22] width 703 height 623
click at [141, 313] on link "Review & File" at bounding box center [128, 317] width 219 height 35
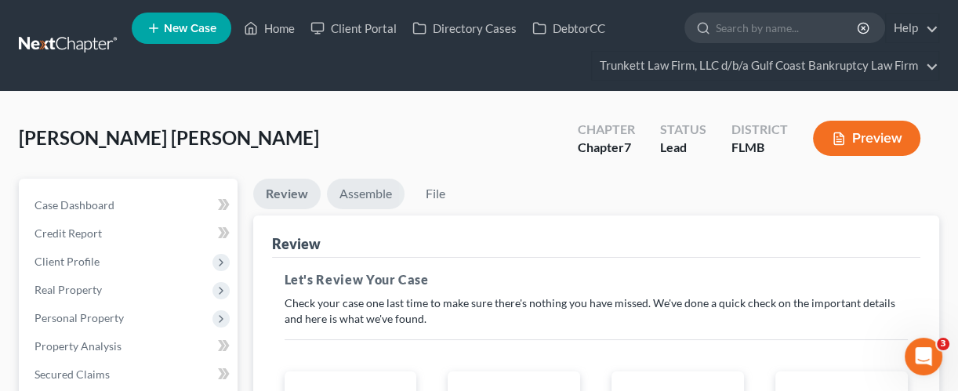
click at [355, 197] on link "Assemble" at bounding box center [366, 194] width 78 height 31
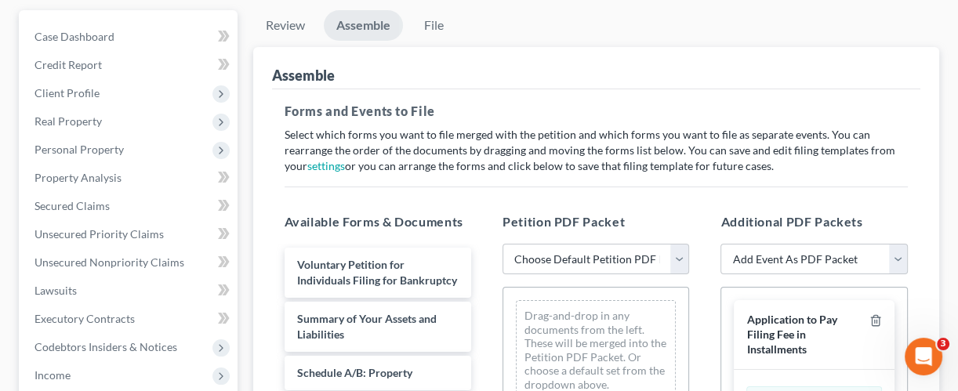
scroll to position [209, 0]
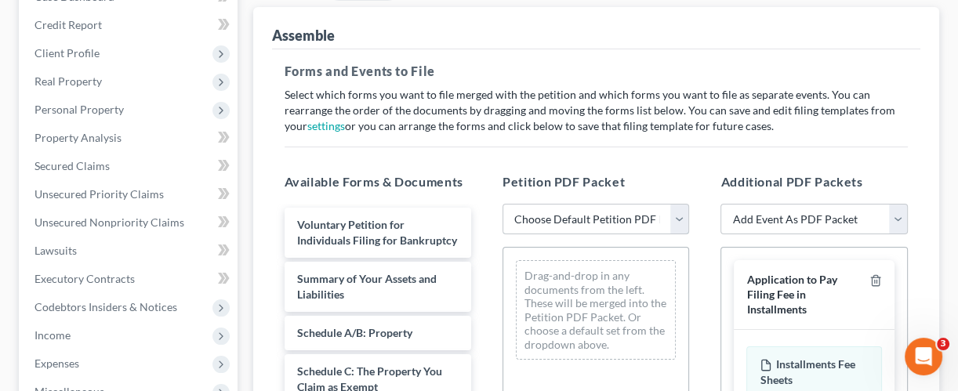
click at [680, 219] on select "Choose Default Petition PDF Packet Complete Bankruptcy Petition (all forms and …" at bounding box center [596, 219] width 187 height 31
select select "0"
click at [503, 204] on select "Choose Default Petition PDF Packet Complete Bankruptcy Petition (all forms and …" at bounding box center [596, 219] width 187 height 31
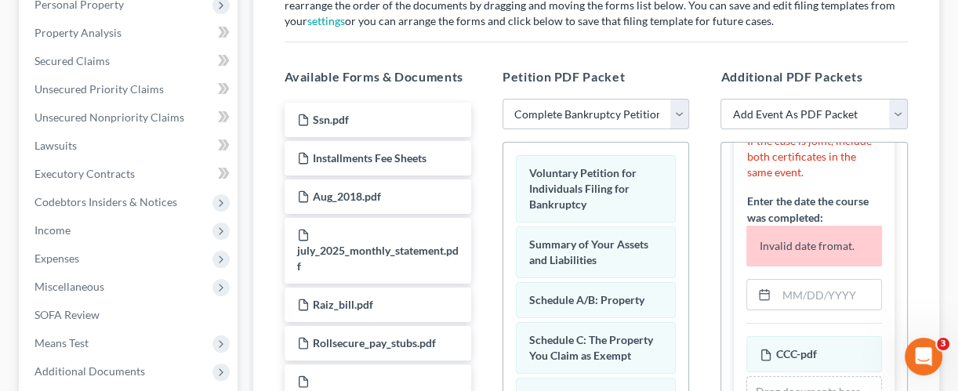
scroll to position [393, 0]
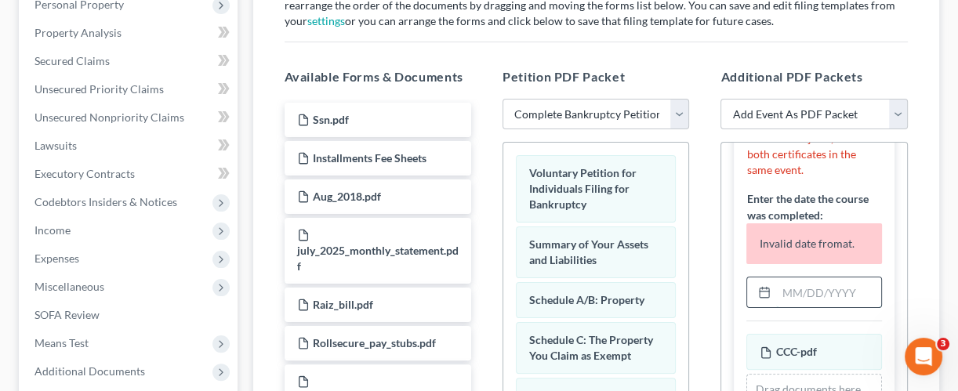
click at [783, 282] on input "text" at bounding box center [828, 293] width 104 height 30
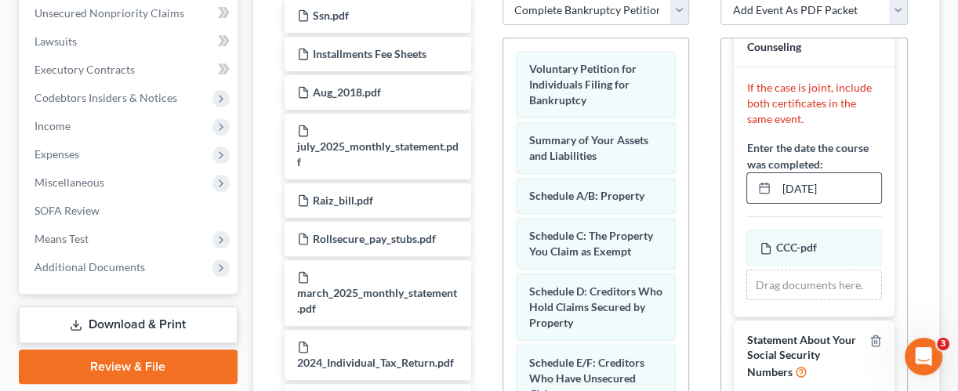
scroll to position [522, 0]
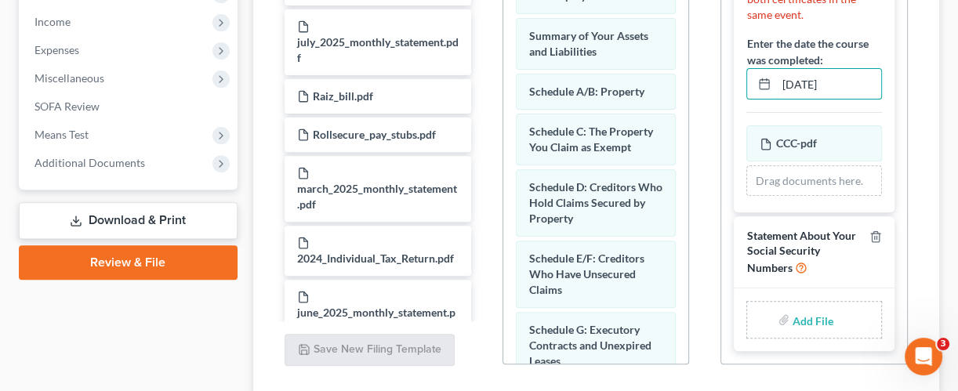
type input "[DATE]"
click at [807, 317] on input "file" at bounding box center [812, 320] width 38 height 28
type input "C:\fakepath\STATEMENT OF SOCIAL SECURITY.pdf"
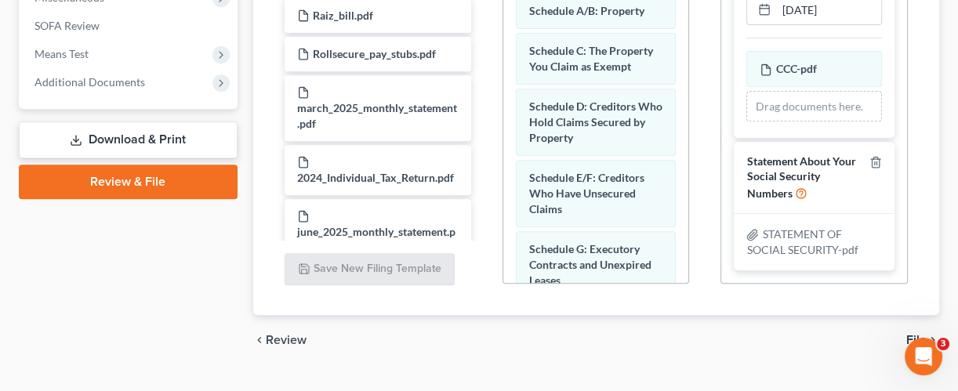
scroll to position [634, 0]
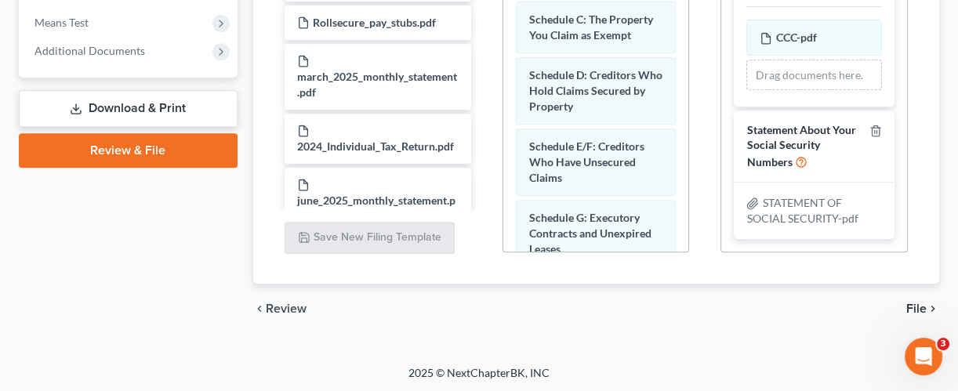
click at [924, 307] on span "File" at bounding box center [917, 309] width 20 height 13
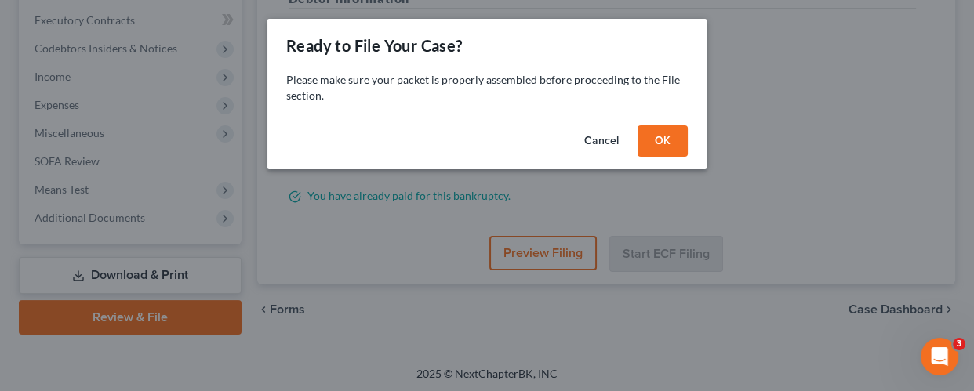
click at [661, 151] on button "OK" at bounding box center [663, 140] width 50 height 31
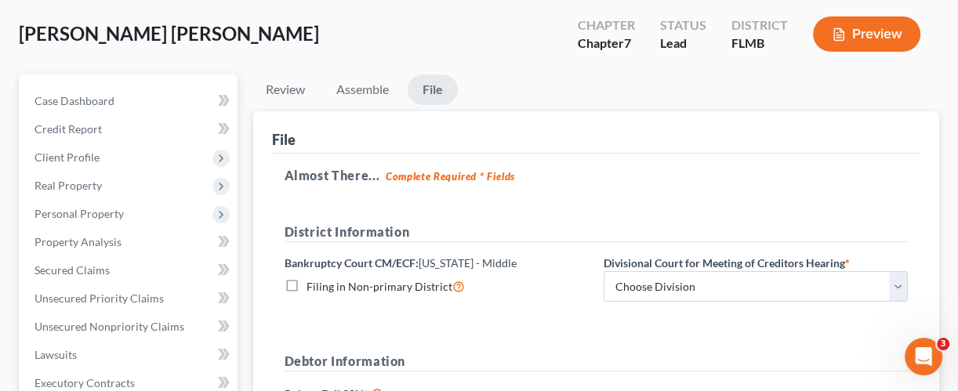
scroll to position [209, 0]
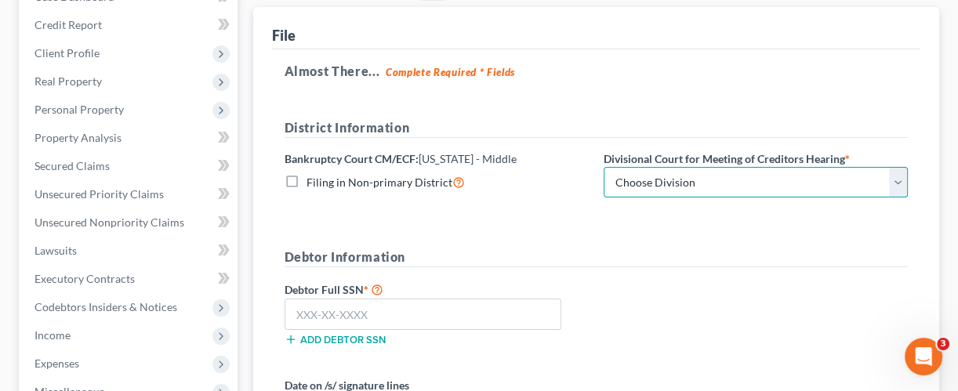
click at [649, 179] on select "Choose Division [GEOGRAPHIC_DATA][PERSON_NAME] [GEOGRAPHIC_DATA] [GEOGRAPHIC_DA…" at bounding box center [756, 182] width 304 height 31
select select "0"
click at [604, 167] on select "Choose Division [GEOGRAPHIC_DATA][PERSON_NAME] [GEOGRAPHIC_DATA] [GEOGRAPHIC_DA…" at bounding box center [756, 182] width 304 height 31
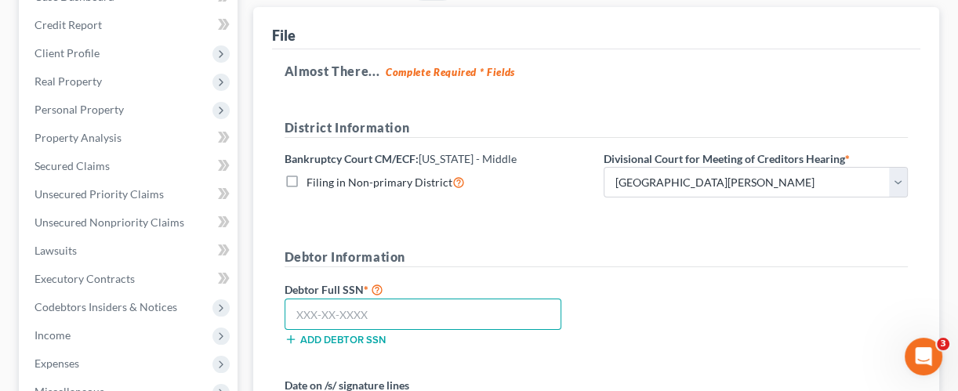
click at [345, 313] on input "text" at bounding box center [424, 314] width 278 height 31
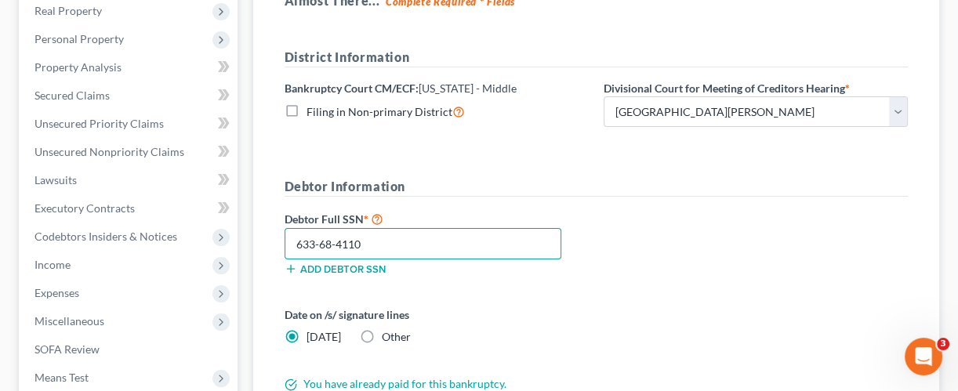
scroll to position [314, 0]
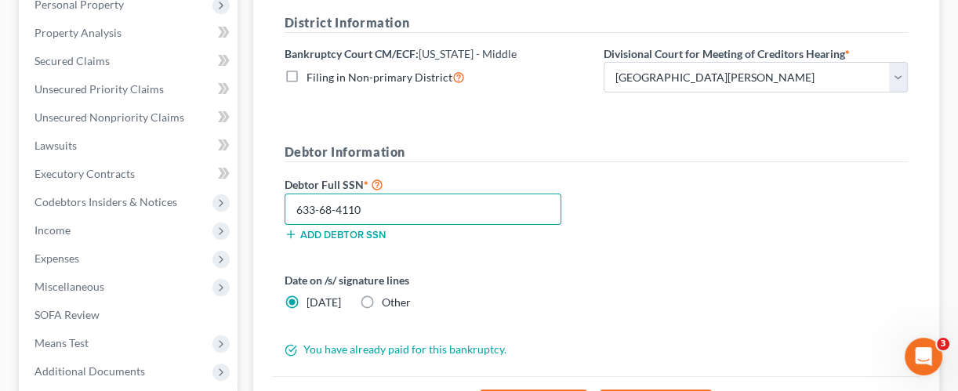
type input "633-68-4110"
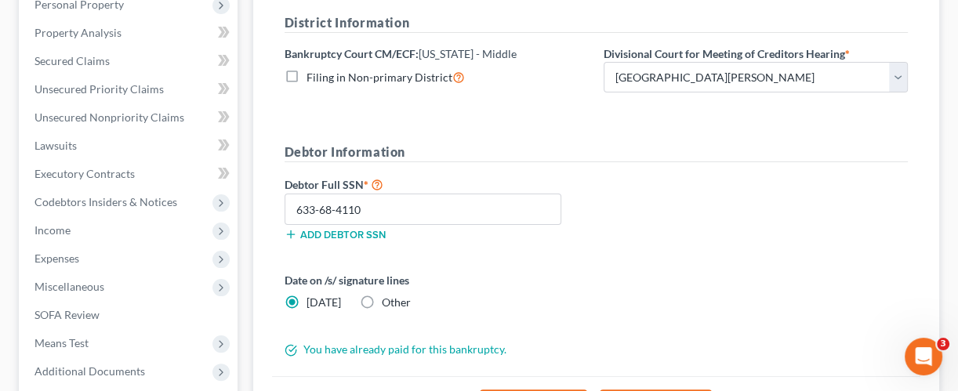
click at [382, 300] on label "Other" at bounding box center [396, 303] width 29 height 16
click at [388, 300] on input "Other" at bounding box center [393, 300] width 10 height 10
radio input "true"
radio input "false"
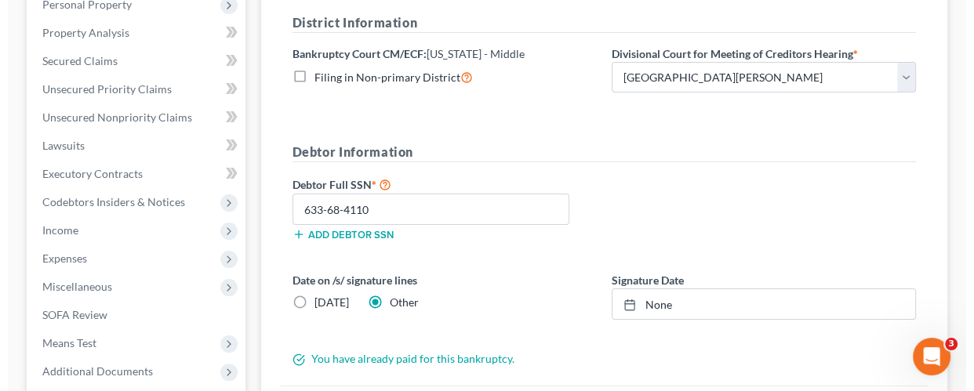
scroll to position [418, 0]
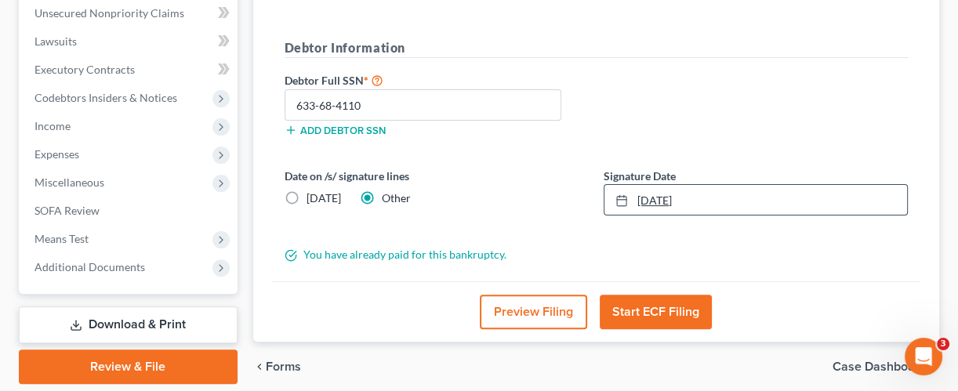
click at [679, 201] on link "[DATE]" at bounding box center [756, 200] width 303 height 30
click at [593, 227] on form "District Information Bankruptcy Court CM/ECF: [US_STATE] - Middle Filing in Non…" at bounding box center [597, 86] width 624 height 354
click at [554, 300] on button "Preview Filing" at bounding box center [533, 312] width 107 height 35
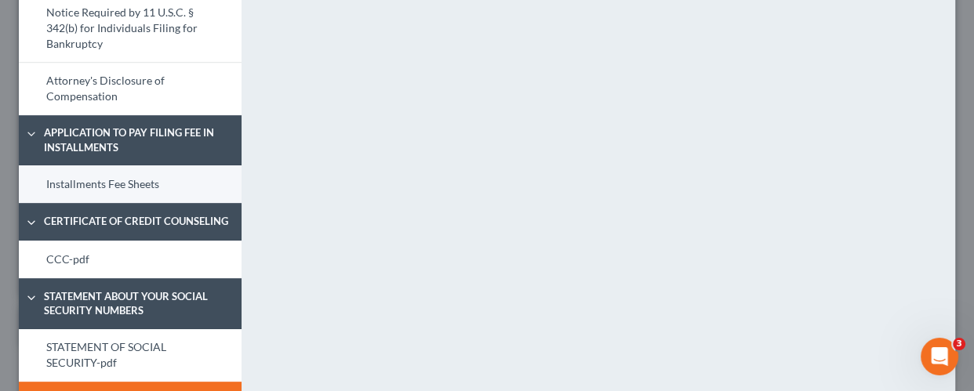
scroll to position [927, 0]
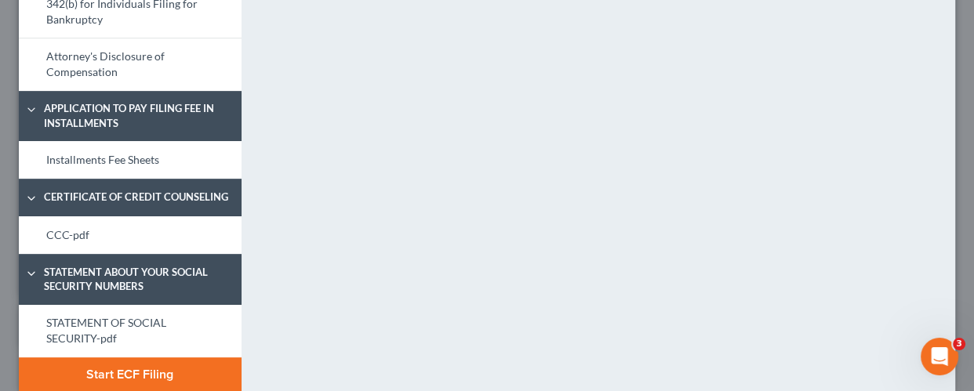
click at [159, 358] on button "Start ECF Filing" at bounding box center [130, 375] width 223 height 35
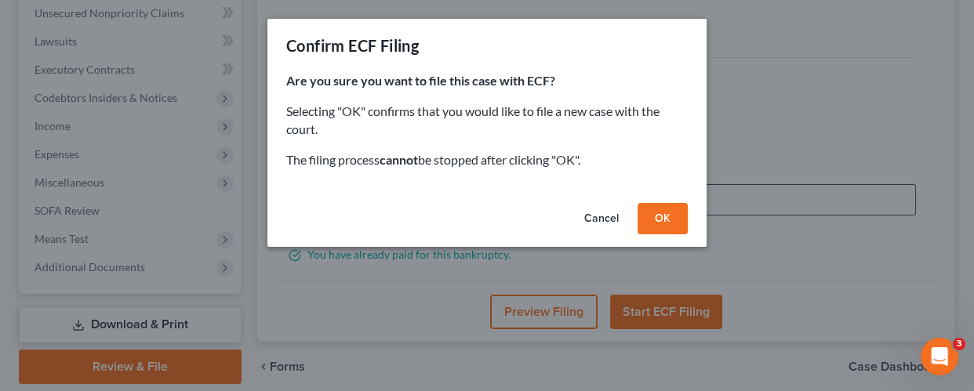
click at [664, 216] on button "OK" at bounding box center [663, 218] width 50 height 31
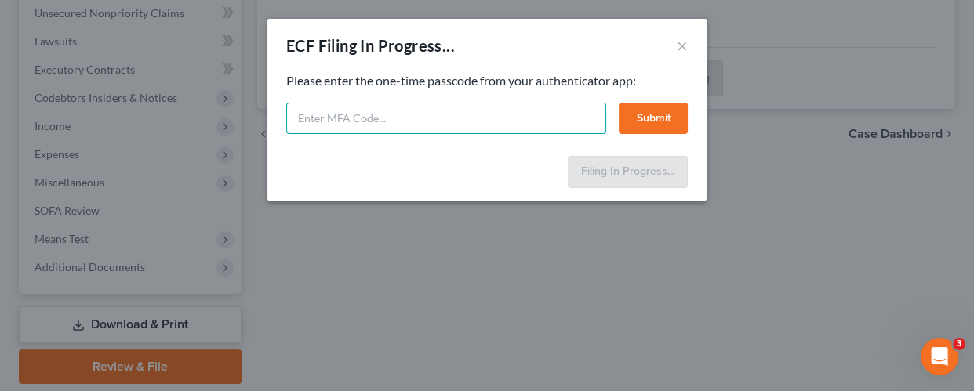
click at [326, 124] on input "text" at bounding box center [446, 118] width 320 height 31
drag, startPoint x: 361, startPoint y: 115, endPoint x: 229, endPoint y: 112, distance: 131.8
click at [231, 112] on div "ECF Filing In Progress... × Feel free to download your entire bankruptcy packet…" at bounding box center [487, 195] width 974 height 391
type input "072126"
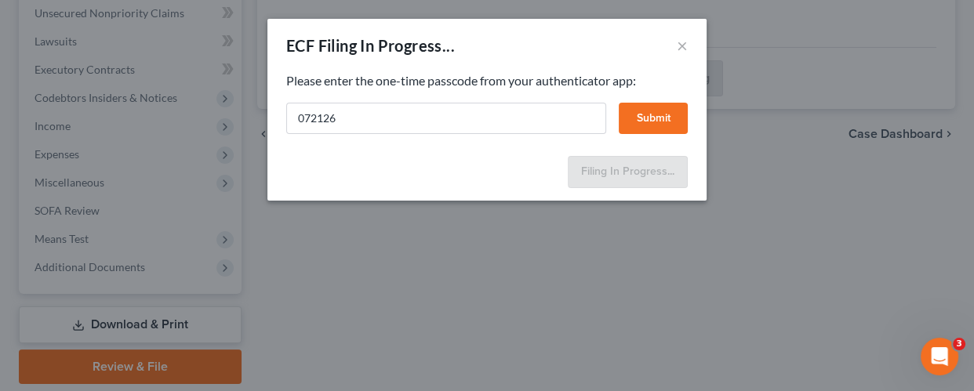
click at [641, 107] on button "Submit" at bounding box center [653, 118] width 69 height 31
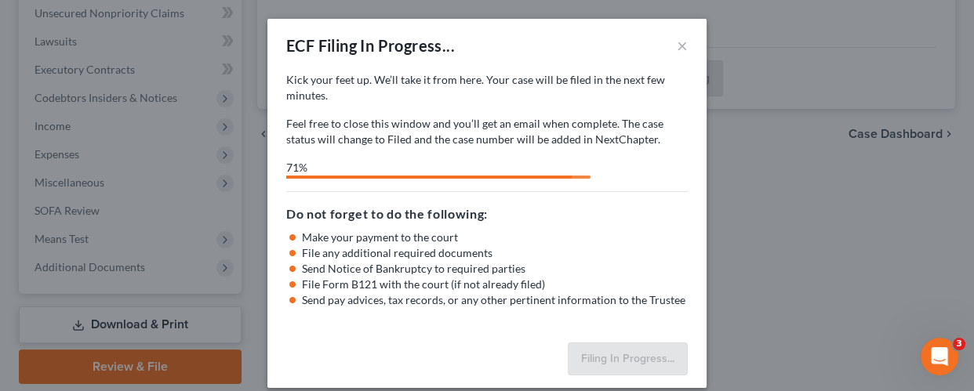
select select "0"
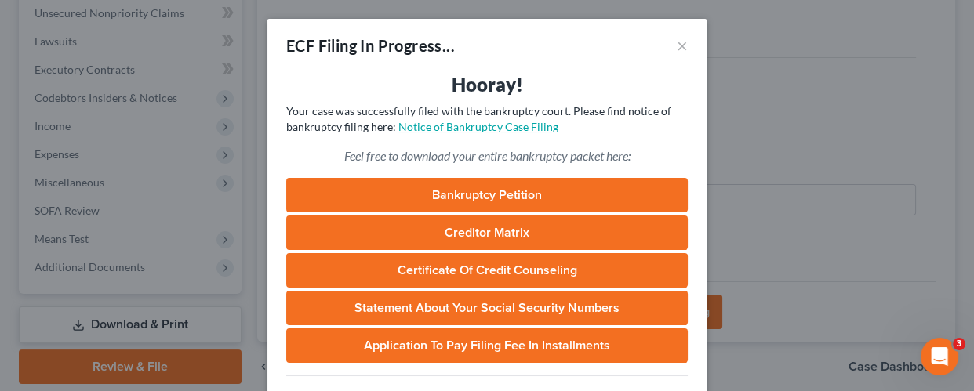
click at [459, 126] on link "Notice of Bankruptcy Case Filing" at bounding box center [478, 126] width 160 height 13
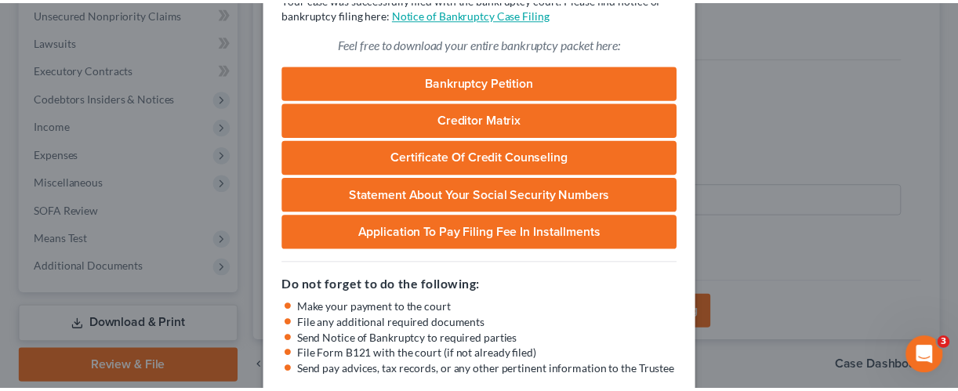
scroll to position [198, 0]
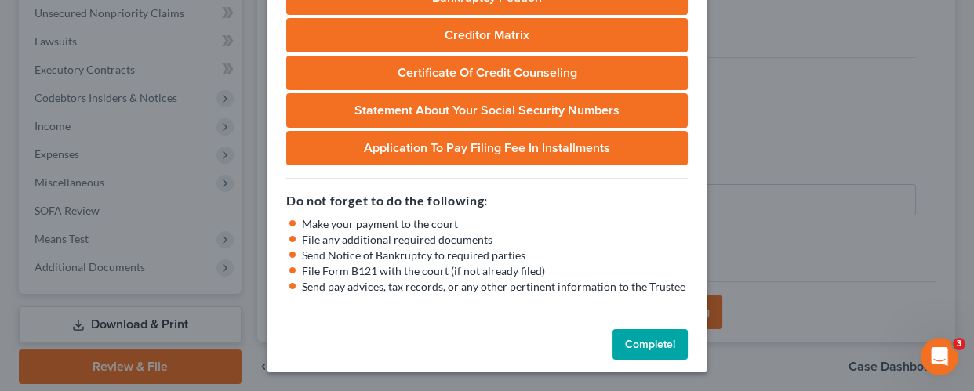
click at [633, 353] on button "Complete!" at bounding box center [649, 344] width 75 height 31
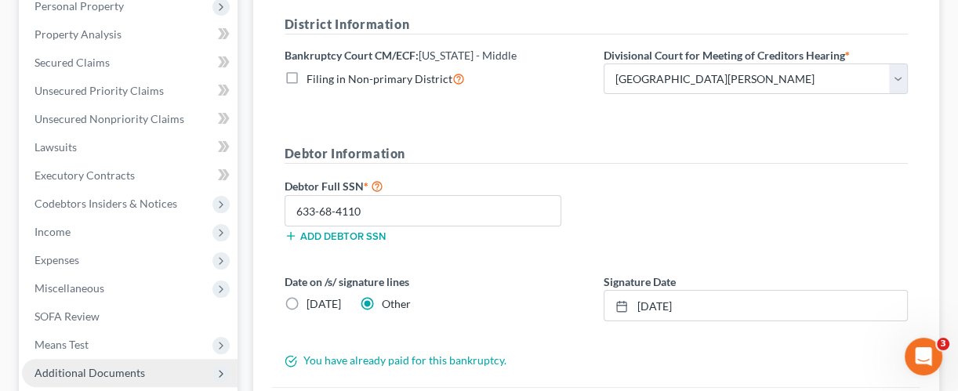
scroll to position [0, 0]
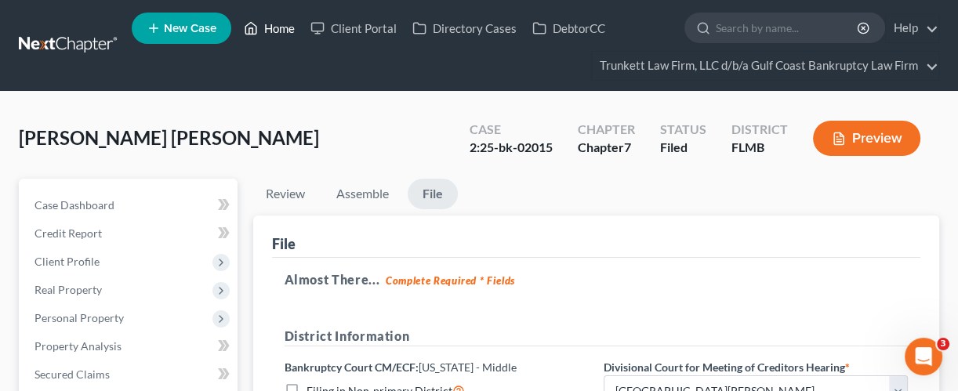
click at [277, 27] on link "Home" at bounding box center [269, 28] width 67 height 28
